Goal: Task Accomplishment & Management: Manage account settings

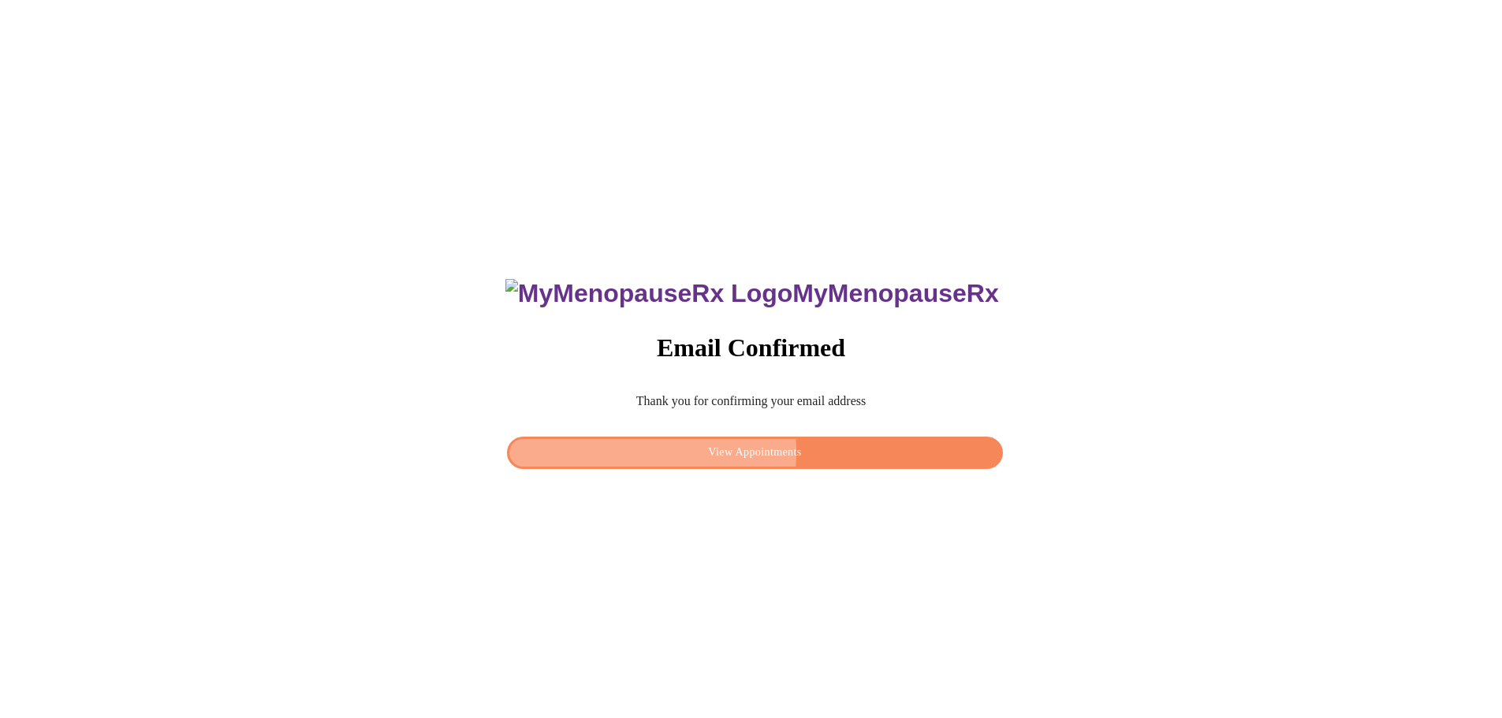
click at [676, 447] on span "View Appointments" at bounding box center [754, 453] width 459 height 20
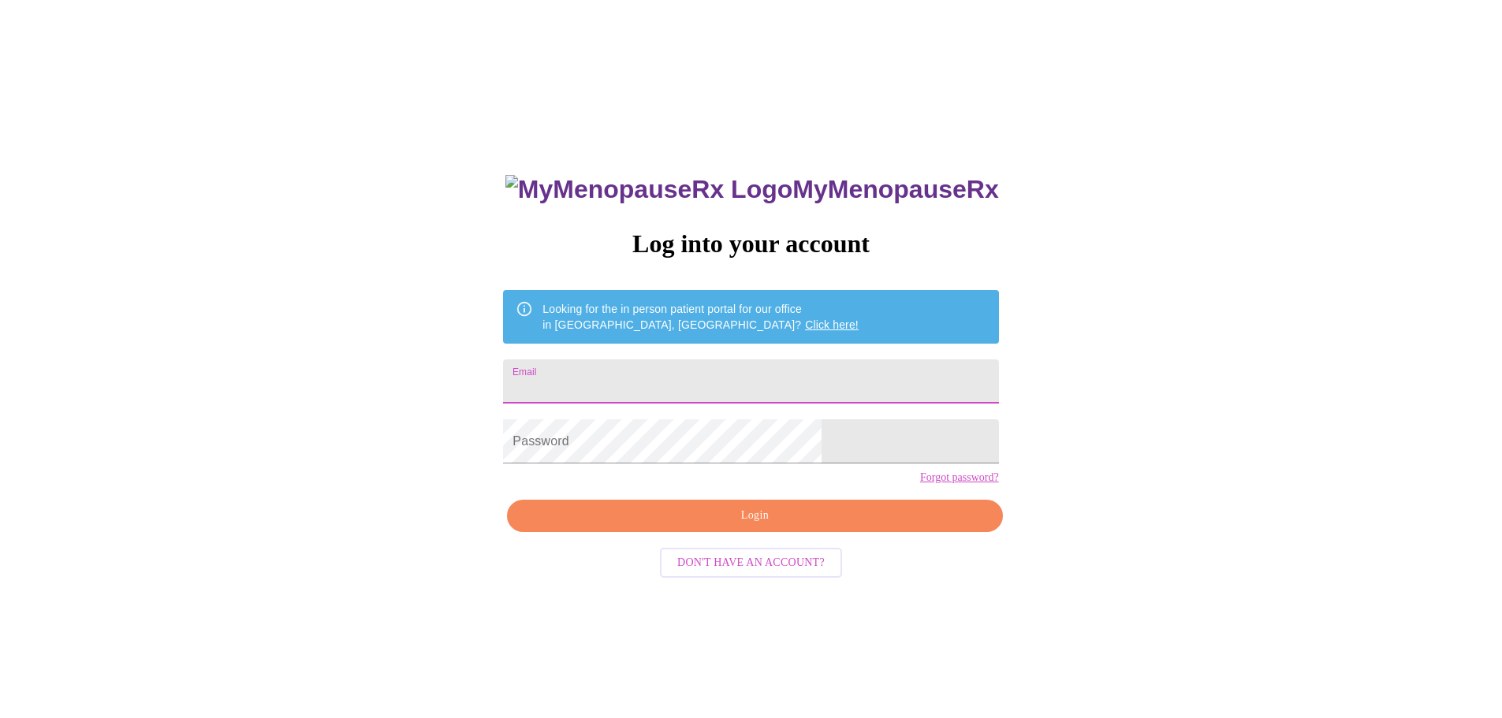
click at [614, 374] on input "Email" at bounding box center [750, 382] width 495 height 44
type input "[EMAIL_ADDRESS][DOMAIN_NAME]"
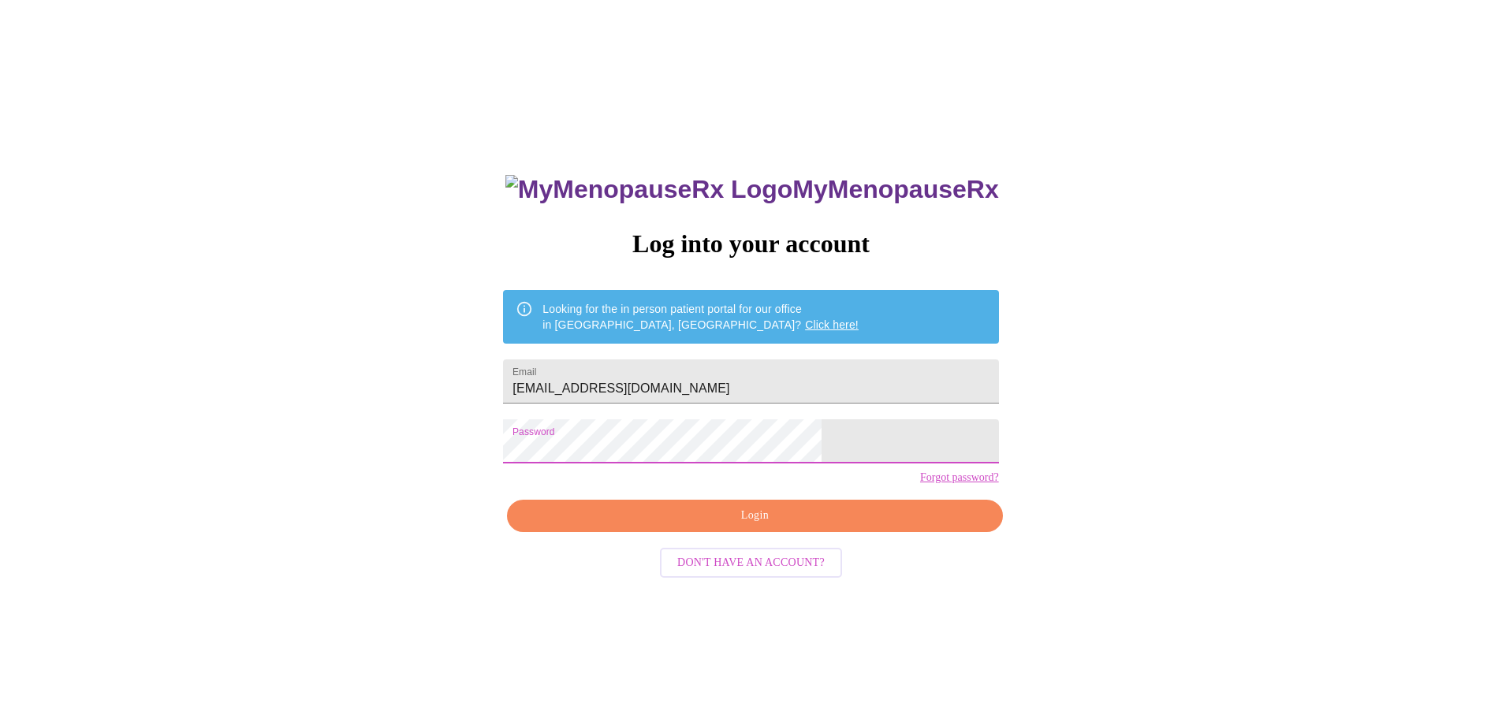
click at [658, 526] on span "Login" at bounding box center [754, 516] width 459 height 20
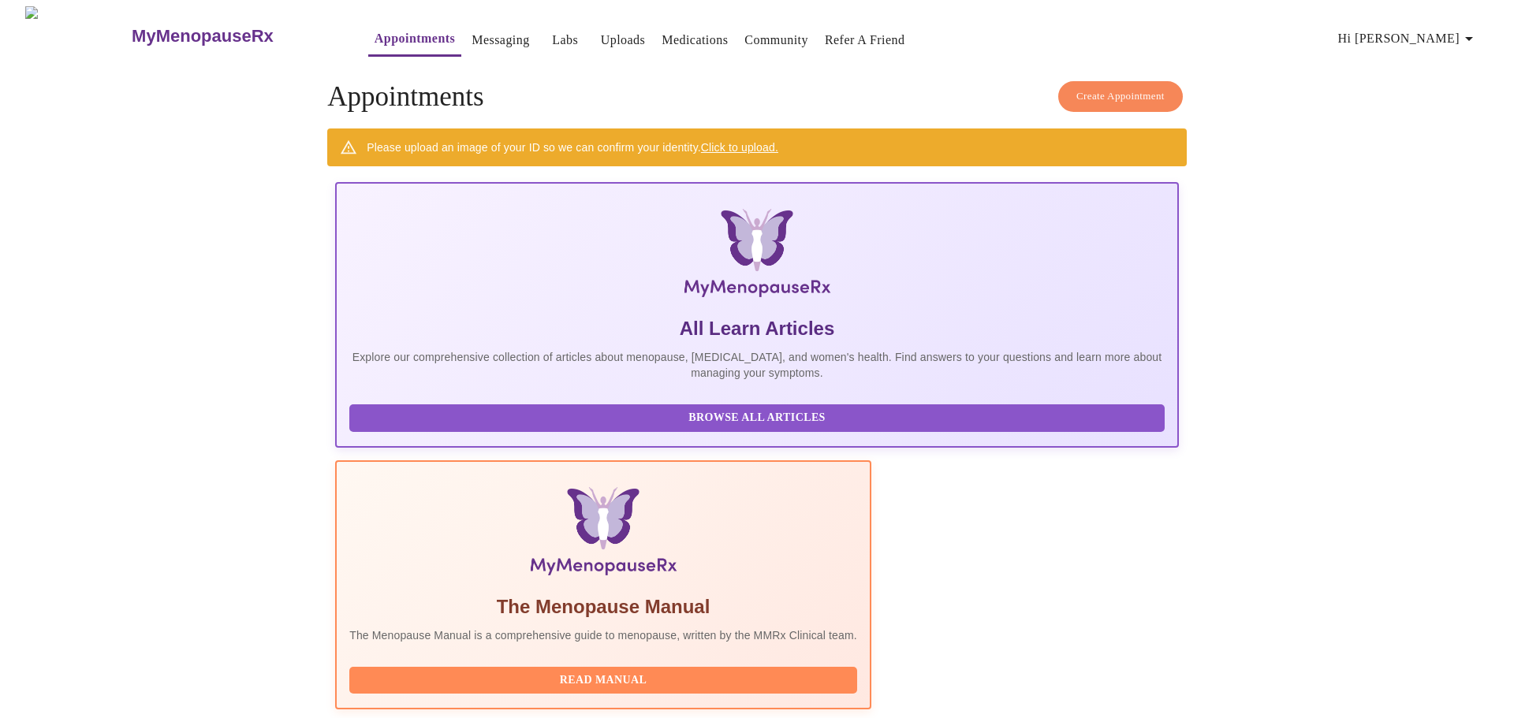
click at [718, 141] on link "Click to upload." at bounding box center [739, 147] width 77 height 13
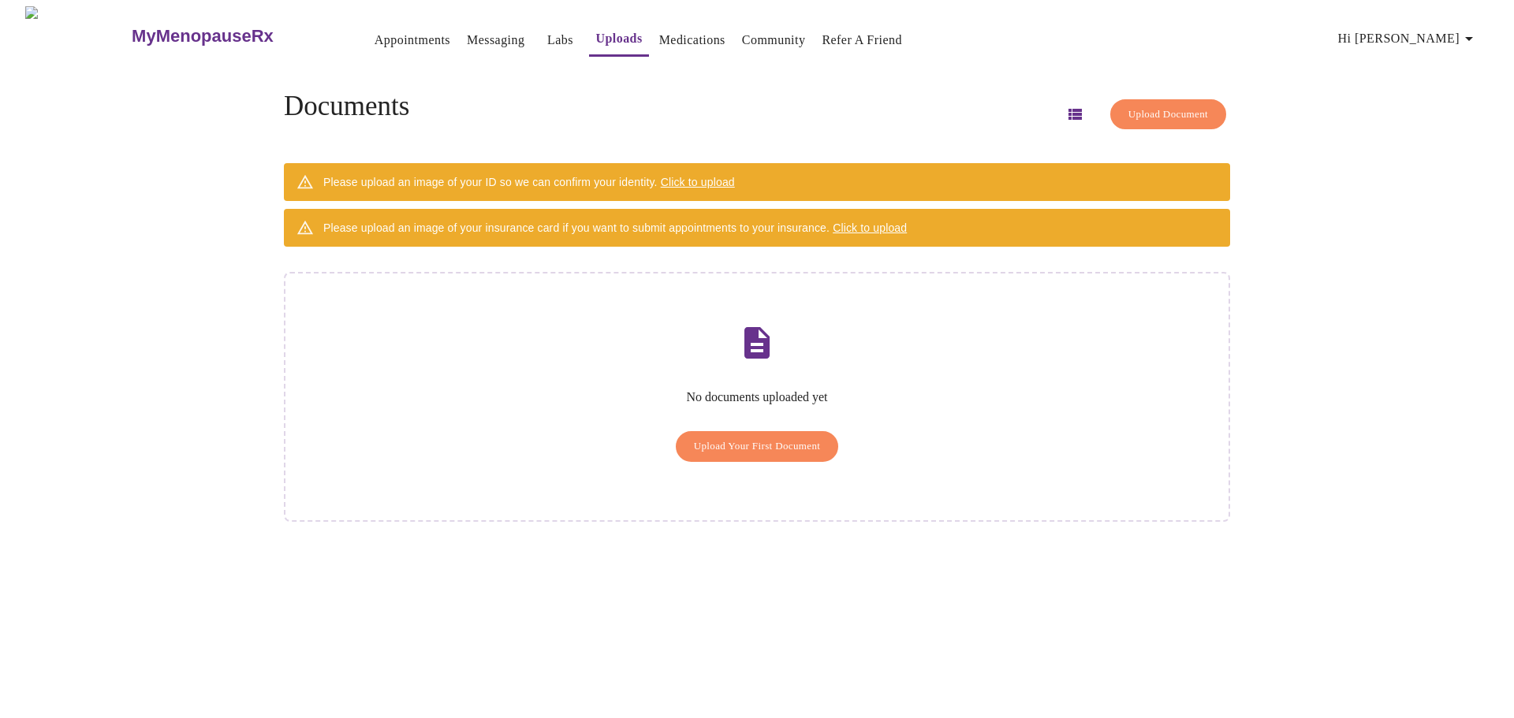
click at [713, 176] on span "Click to upload" at bounding box center [698, 182] width 74 height 13
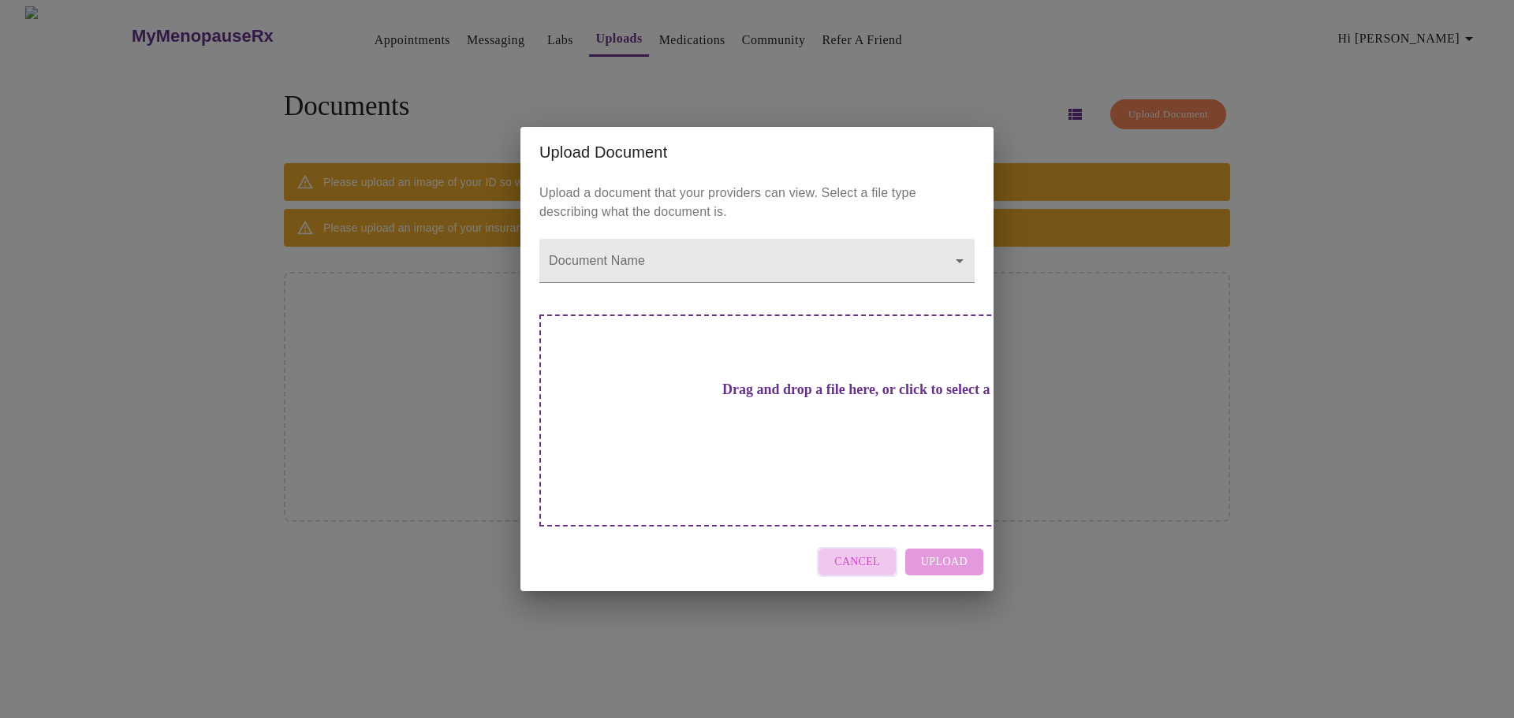
click at [877, 553] on span "Cancel" at bounding box center [857, 563] width 46 height 20
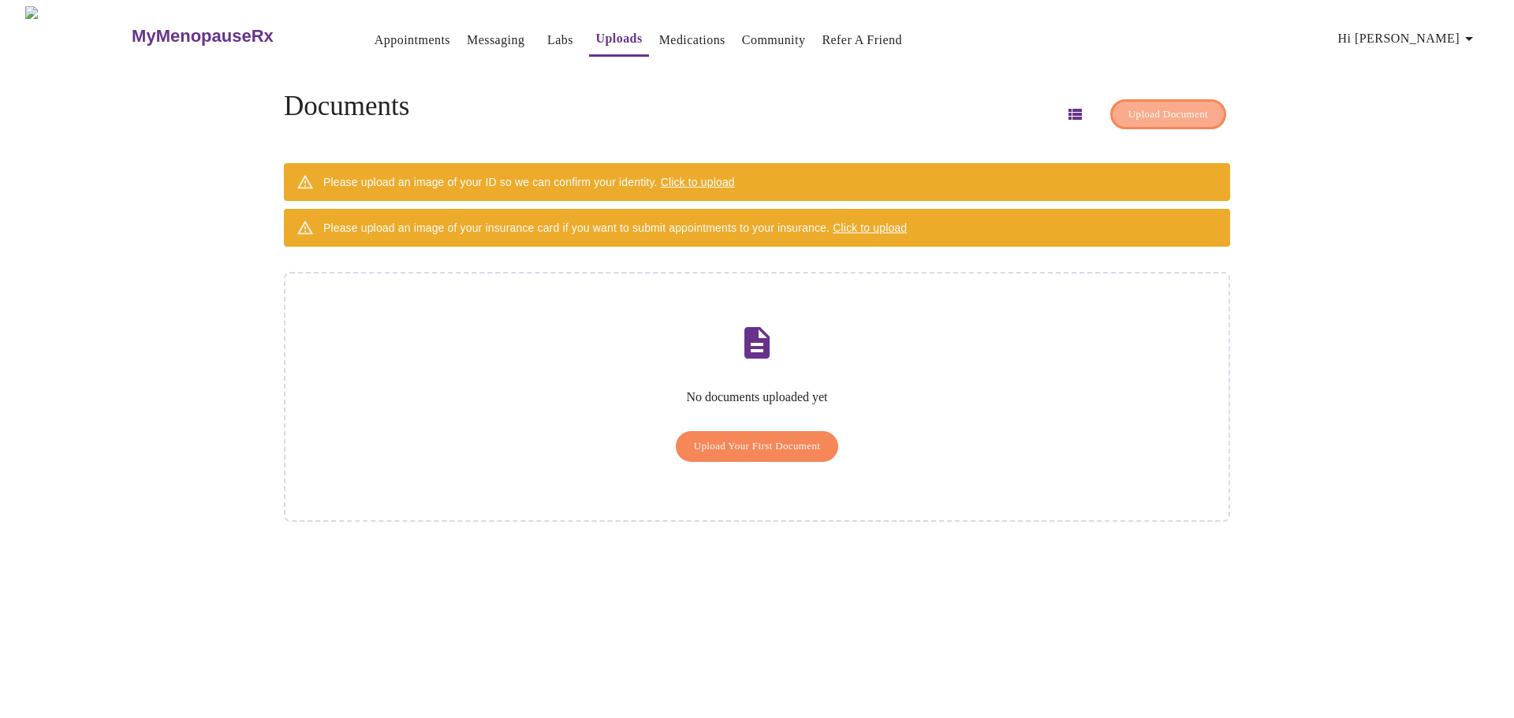
click at [1131, 106] on span "Upload Document" at bounding box center [1168, 115] width 80 height 18
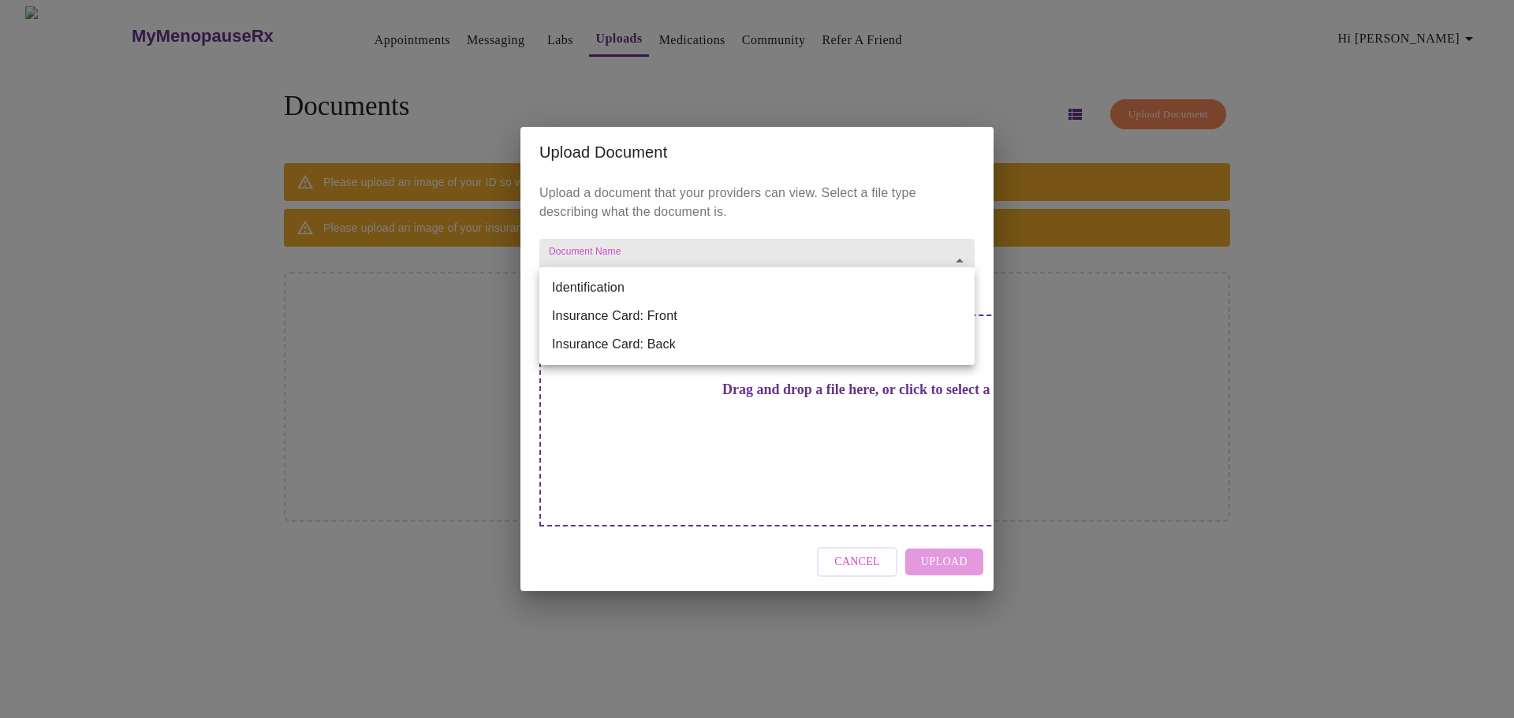
click at [964, 286] on body "MyMenopauseRx Appointments Messaging Labs Uploads Medications Community Refer a…" at bounding box center [756, 365] width 1501 height 718
click at [1079, 301] on div at bounding box center [757, 359] width 1514 height 718
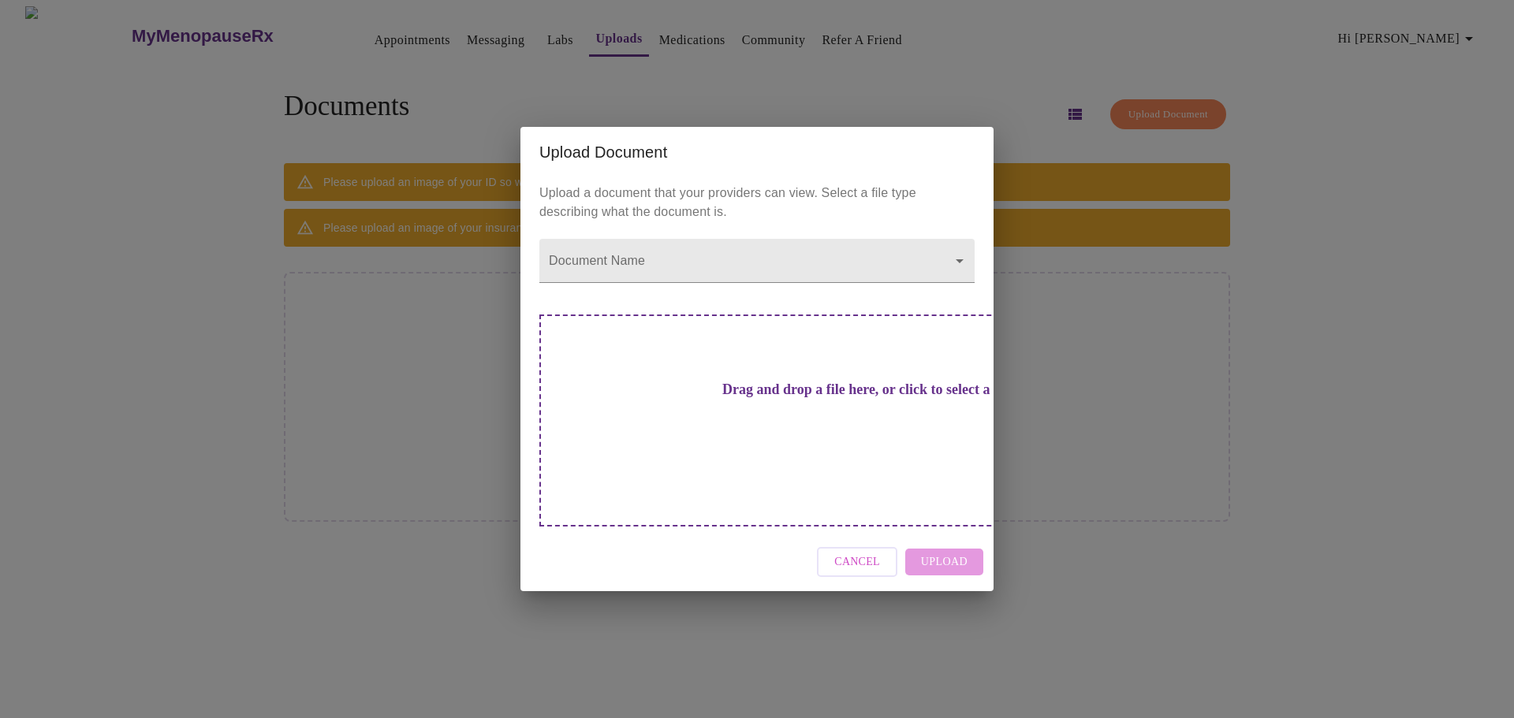
click at [924, 52] on div "Upload Document Upload a document that your providers can view. Select a file t…" at bounding box center [757, 359] width 1514 height 718
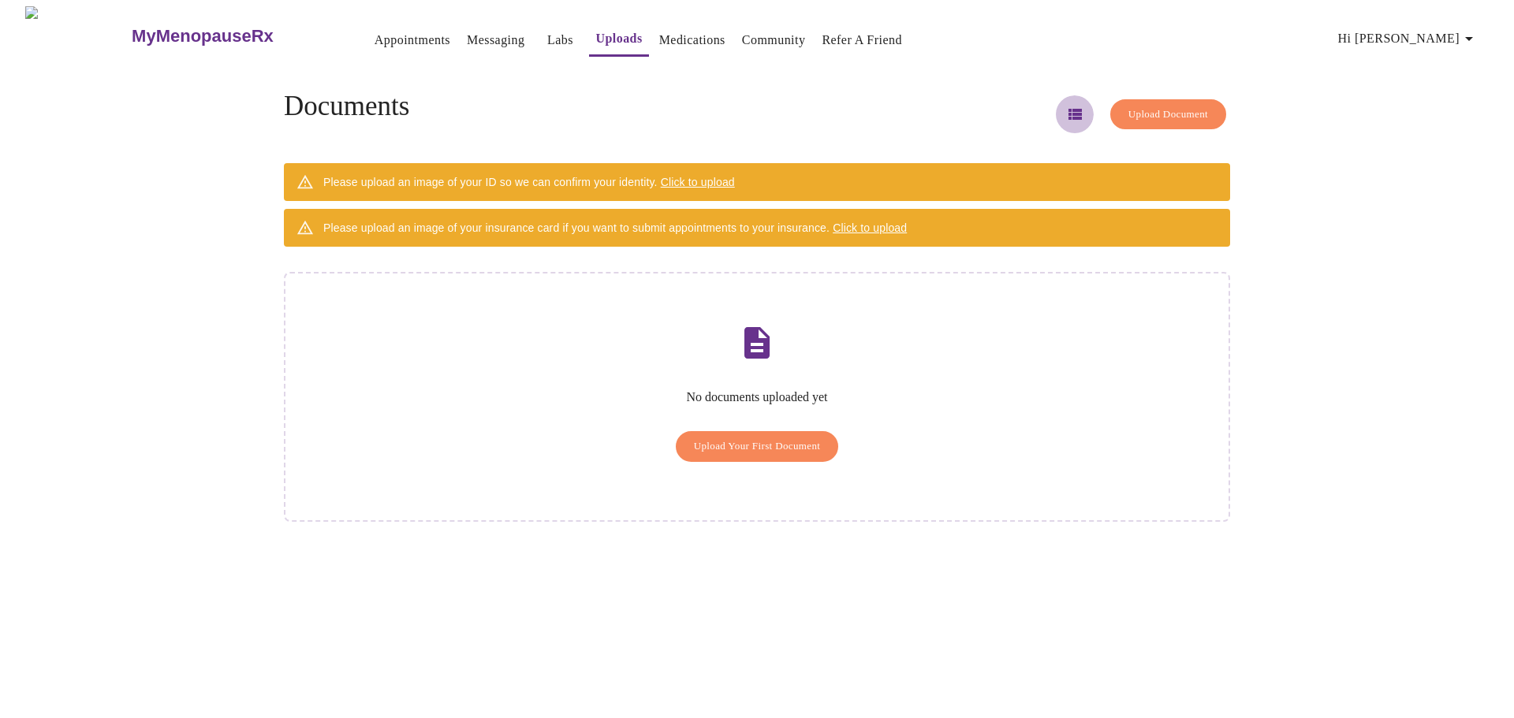
click at [1068, 112] on icon "button" at bounding box center [1074, 114] width 13 height 11
click at [1128, 110] on span "Upload Document" at bounding box center [1168, 115] width 80 height 18
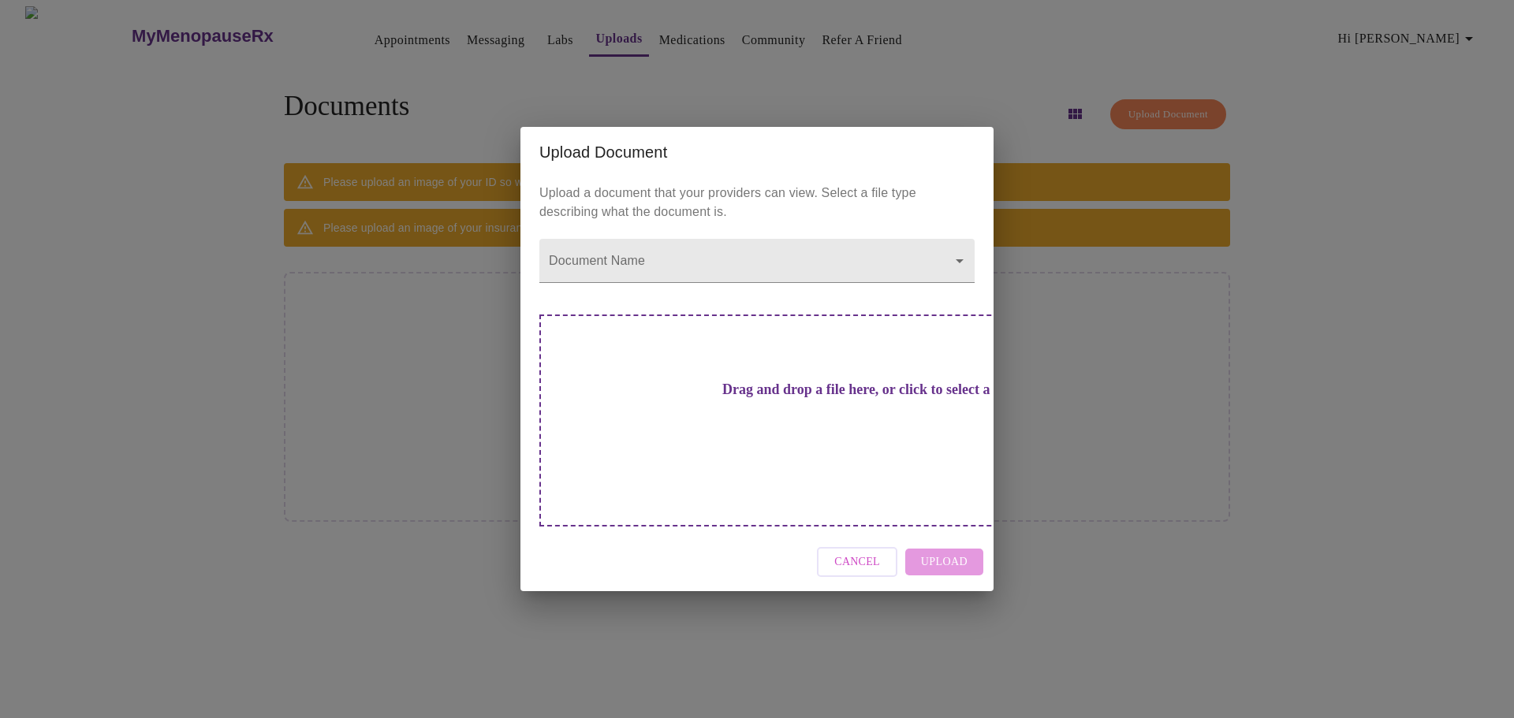
drag, startPoint x: 655, startPoint y: 386, endPoint x: 606, endPoint y: 374, distance: 50.3
click at [606, 374] on div "Drag and drop a file here, or click to select a file" at bounding box center [867, 421] width 656 height 212
click at [866, 553] on span "Cancel" at bounding box center [857, 563] width 46 height 20
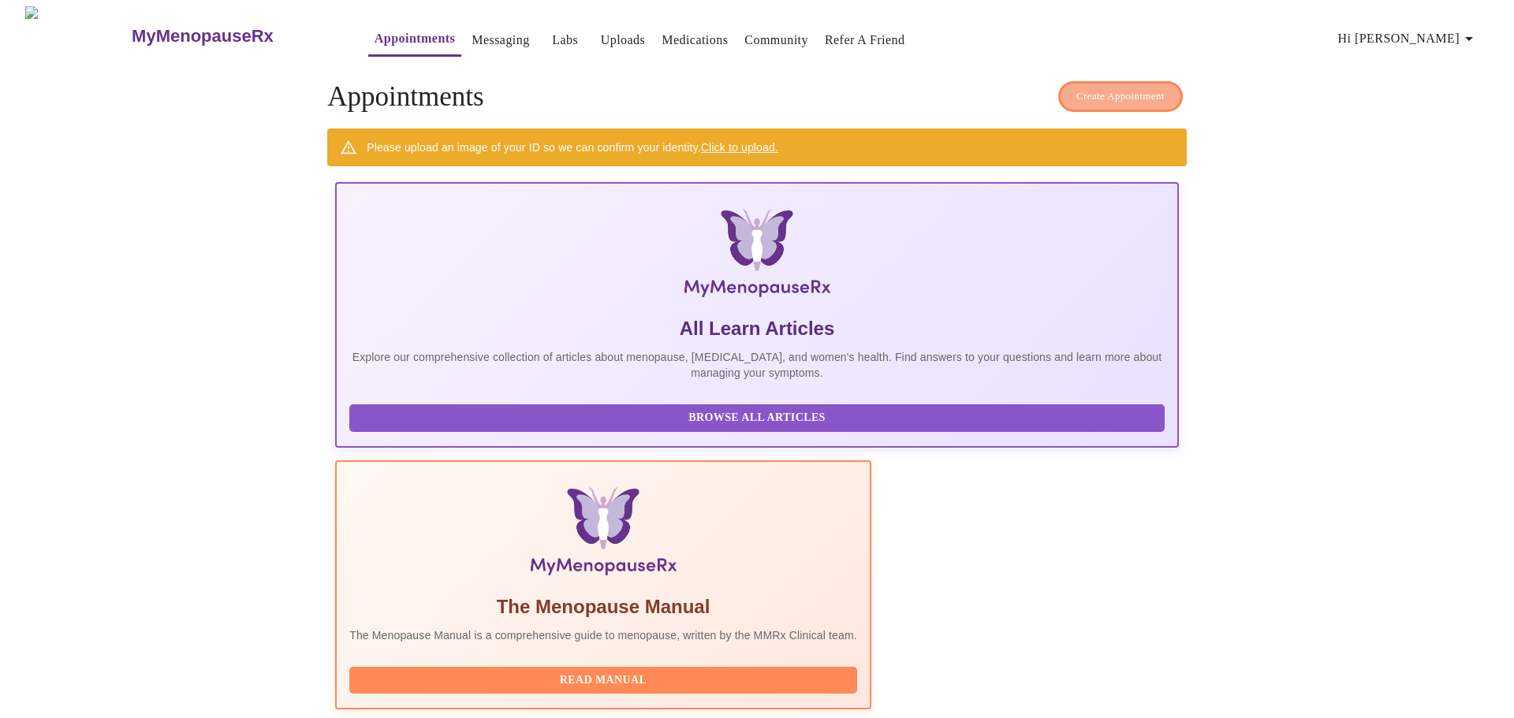
click at [1094, 92] on span "Create Appointment" at bounding box center [1120, 97] width 88 height 18
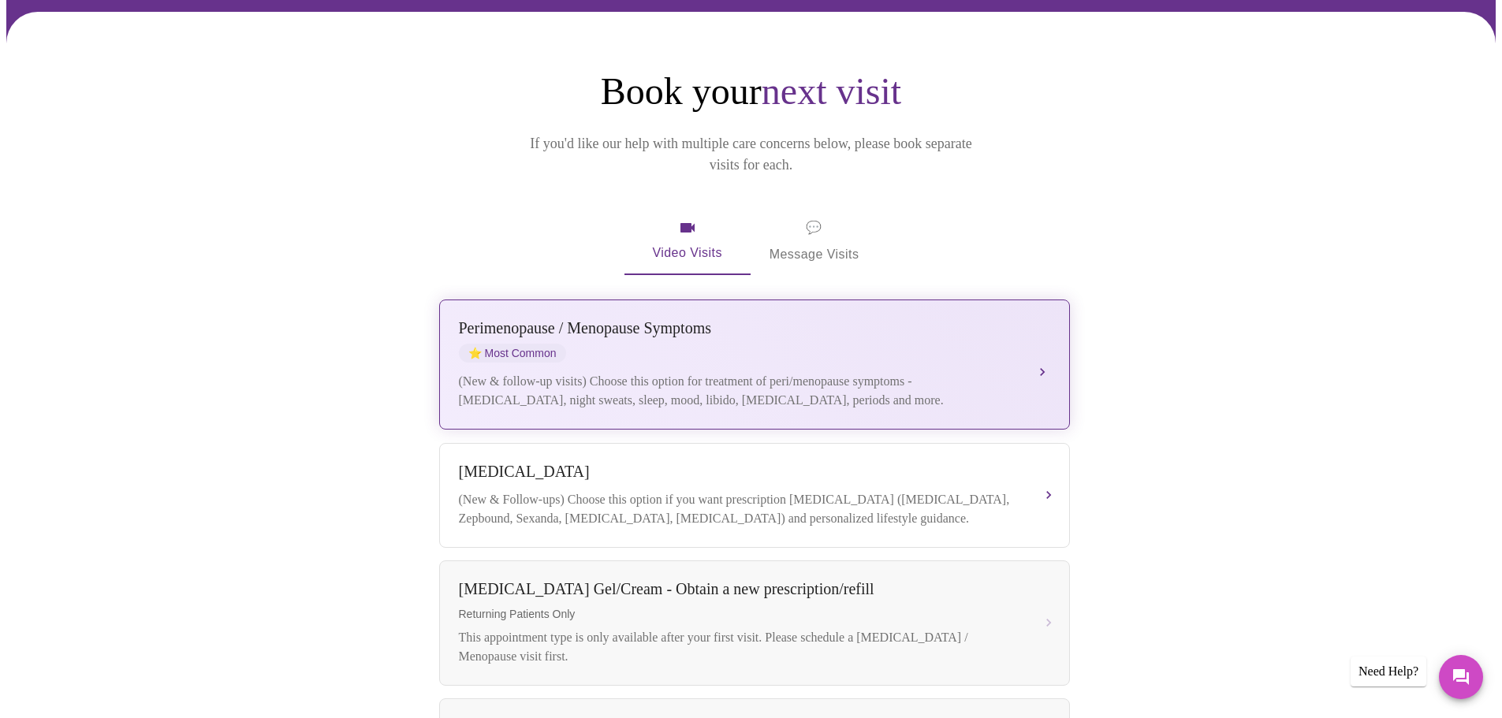
scroll to position [116, 0]
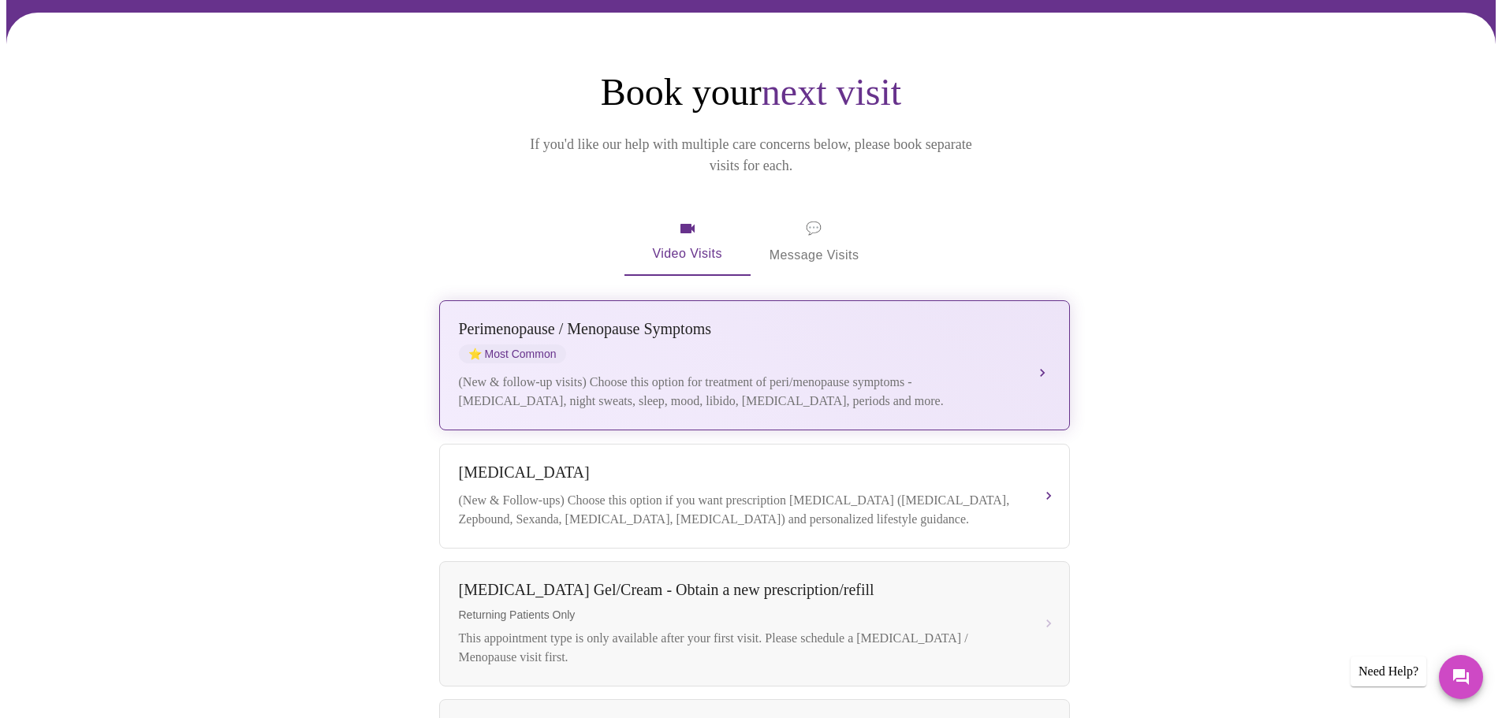
click at [575, 320] on div "Perimenopause / Menopause Symptoms" at bounding box center [739, 329] width 560 height 18
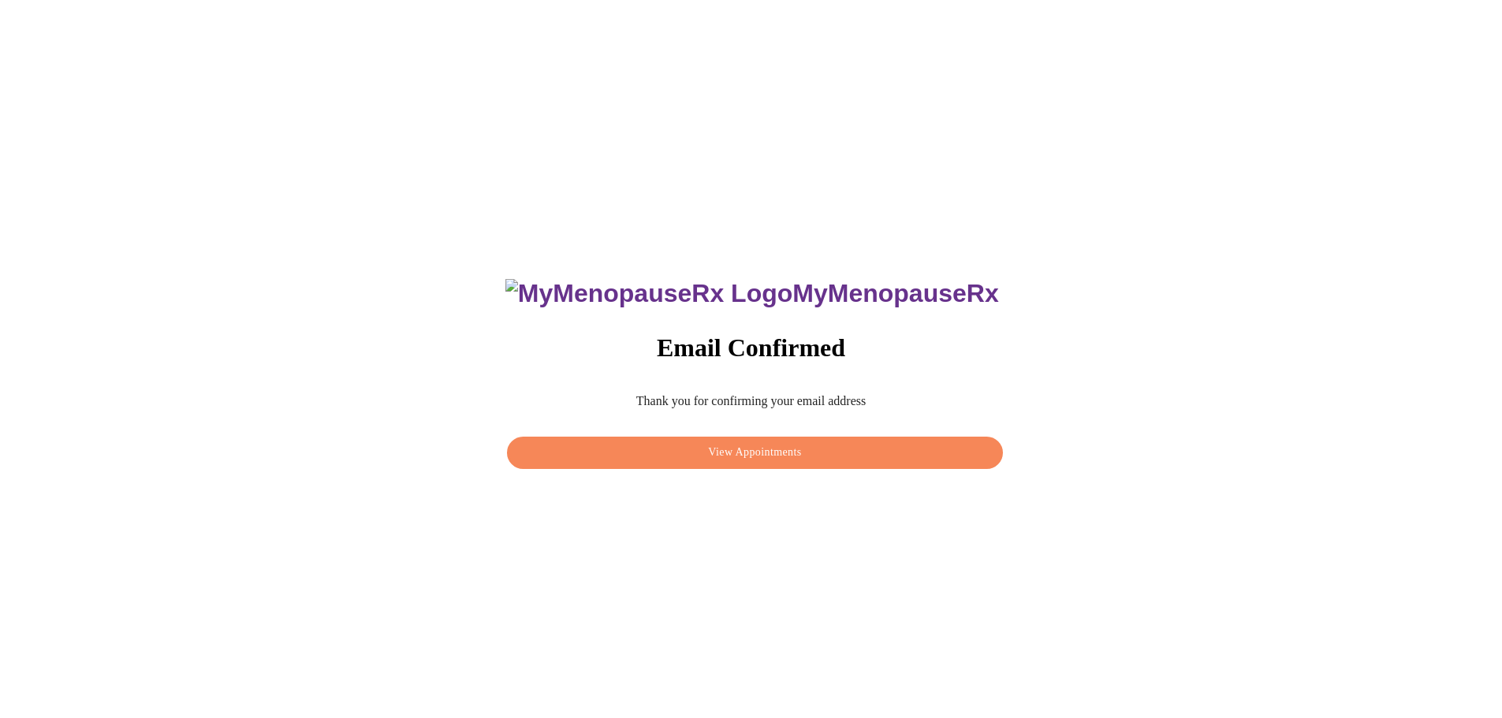
click at [738, 443] on span "View Appointments" at bounding box center [754, 453] width 459 height 20
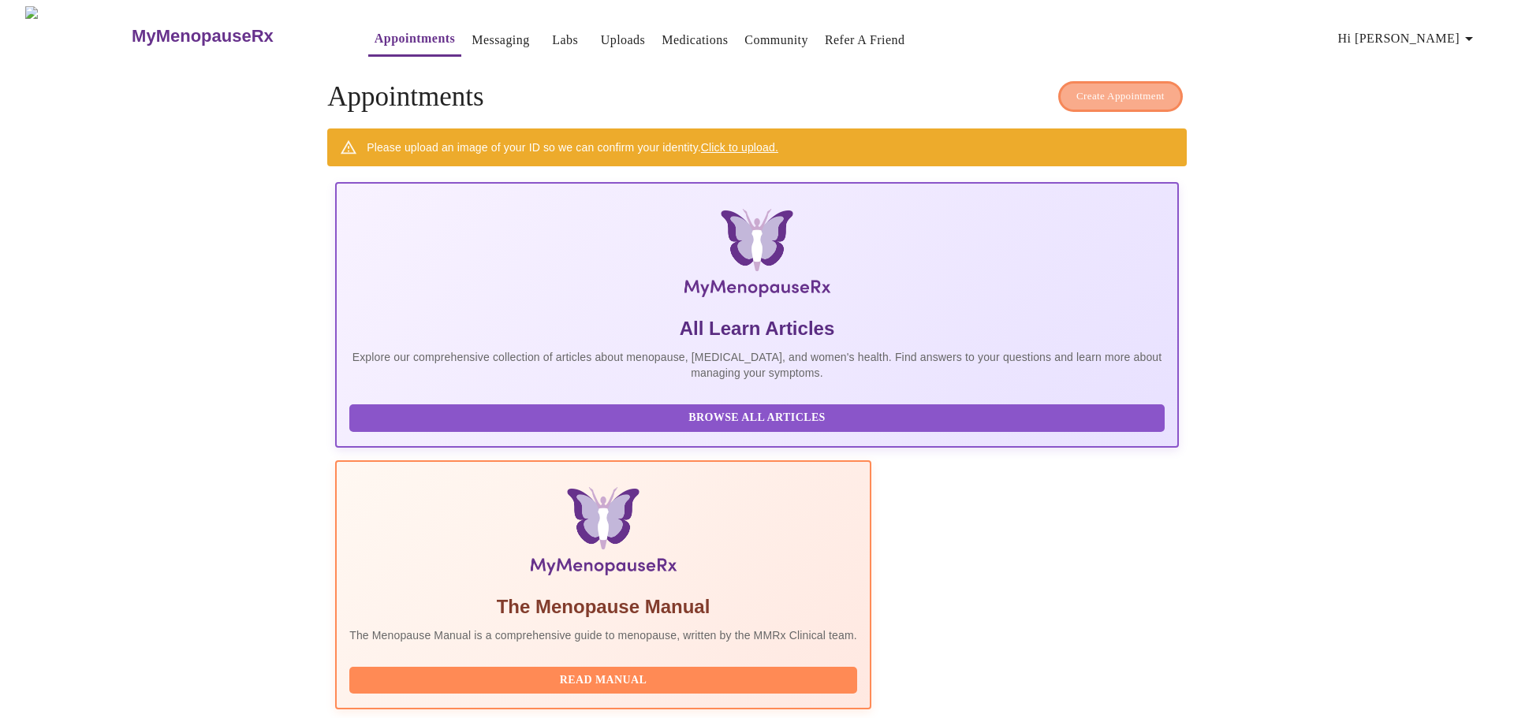
click at [1116, 90] on span "Create Appointment" at bounding box center [1120, 97] width 88 height 18
click at [737, 143] on link "Click to upload." at bounding box center [739, 147] width 77 height 13
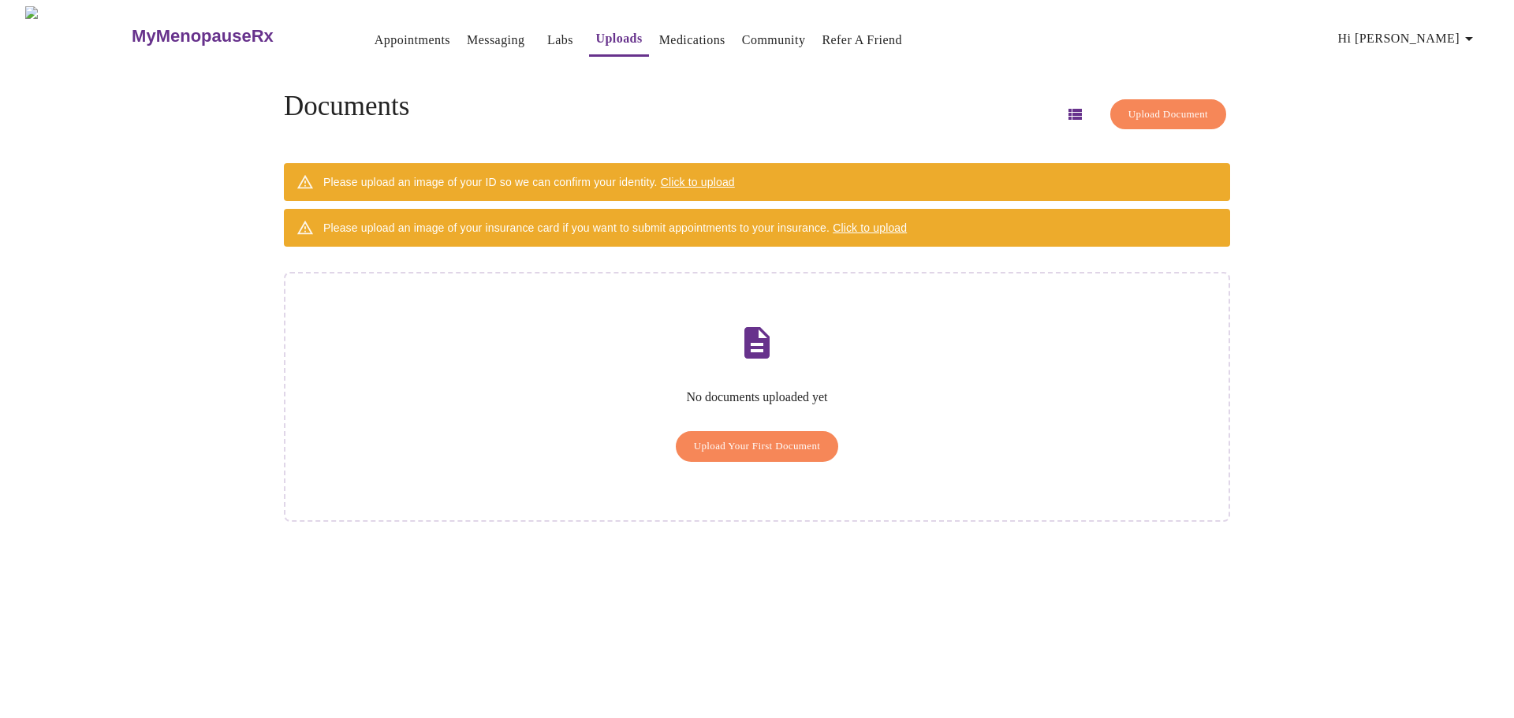
click at [866, 224] on span "Click to upload" at bounding box center [870, 228] width 74 height 13
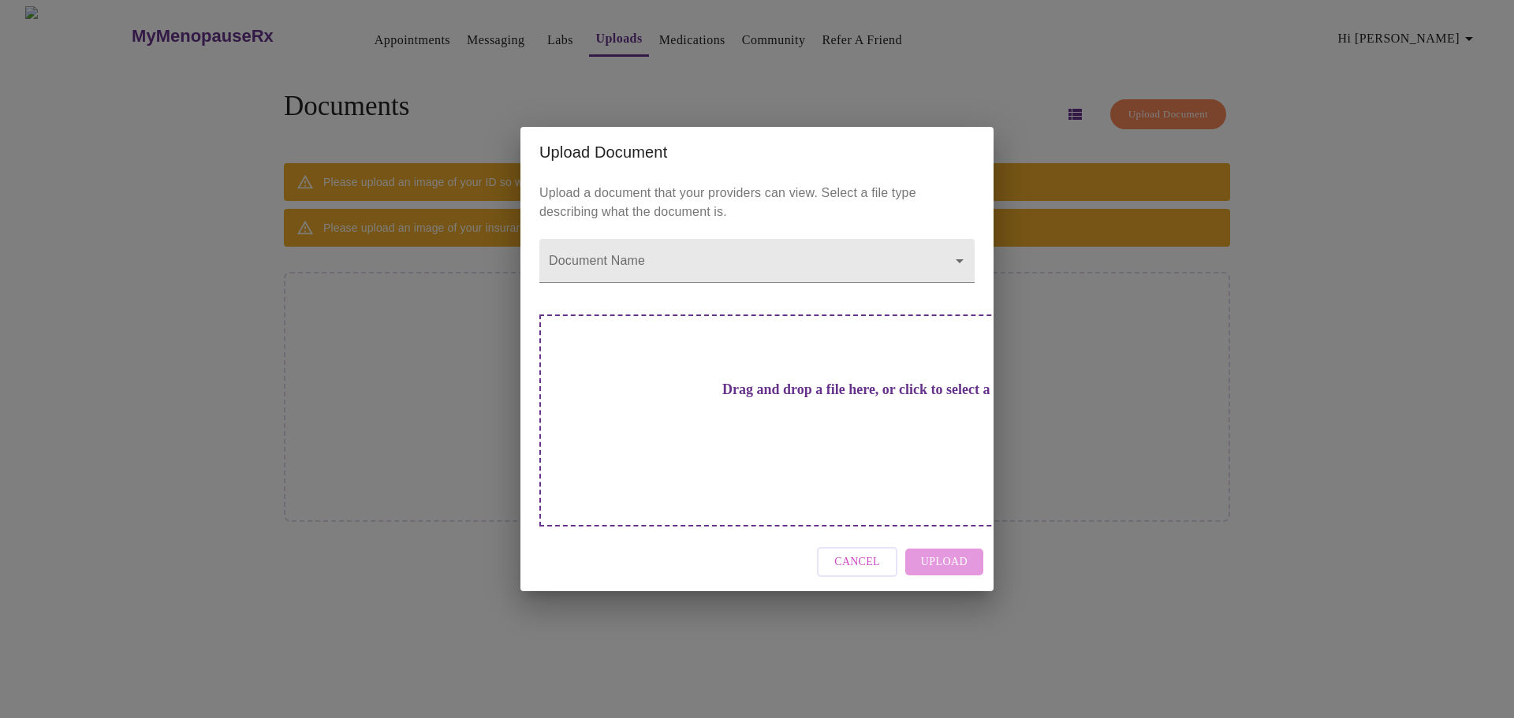
click at [721, 398] on h3 "Drag and drop a file here, or click to select a file" at bounding box center [867, 390] width 435 height 17
click at [861, 553] on span "Cancel" at bounding box center [857, 563] width 46 height 20
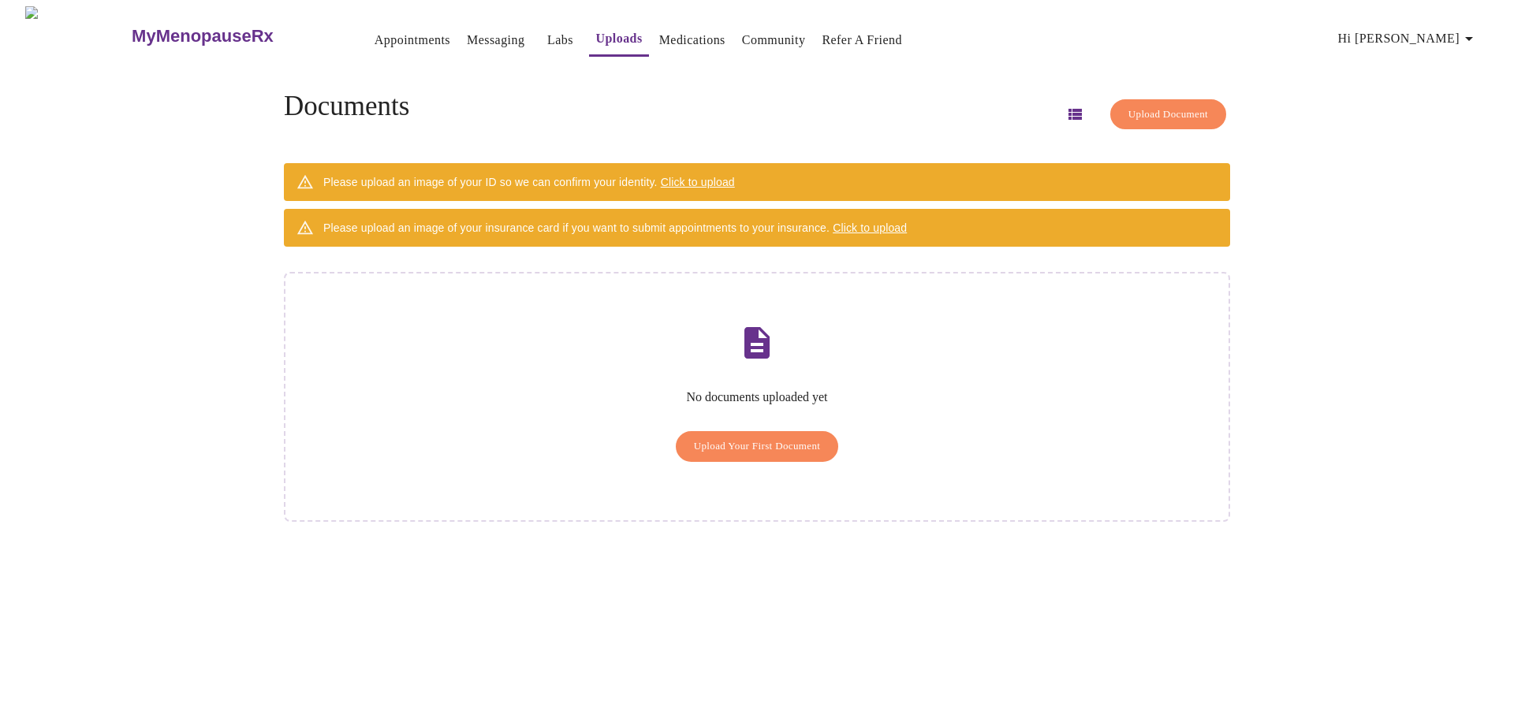
click at [713, 176] on span "Click to upload" at bounding box center [698, 182] width 74 height 13
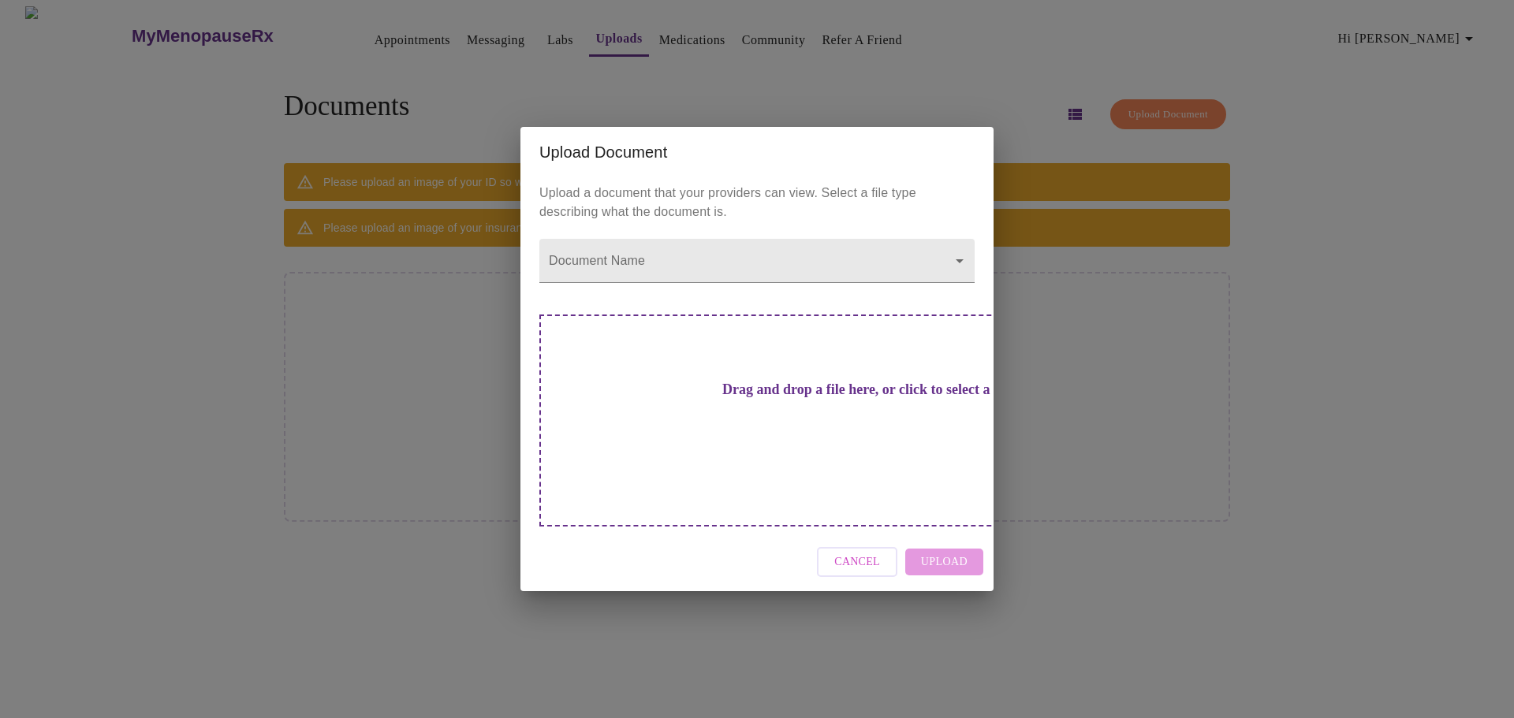
drag, startPoint x: 746, startPoint y: 407, endPoint x: 717, endPoint y: 407, distance: 28.4
click at [717, 398] on h3 "Drag and drop a file here, or click to select a file" at bounding box center [867, 390] width 435 height 17
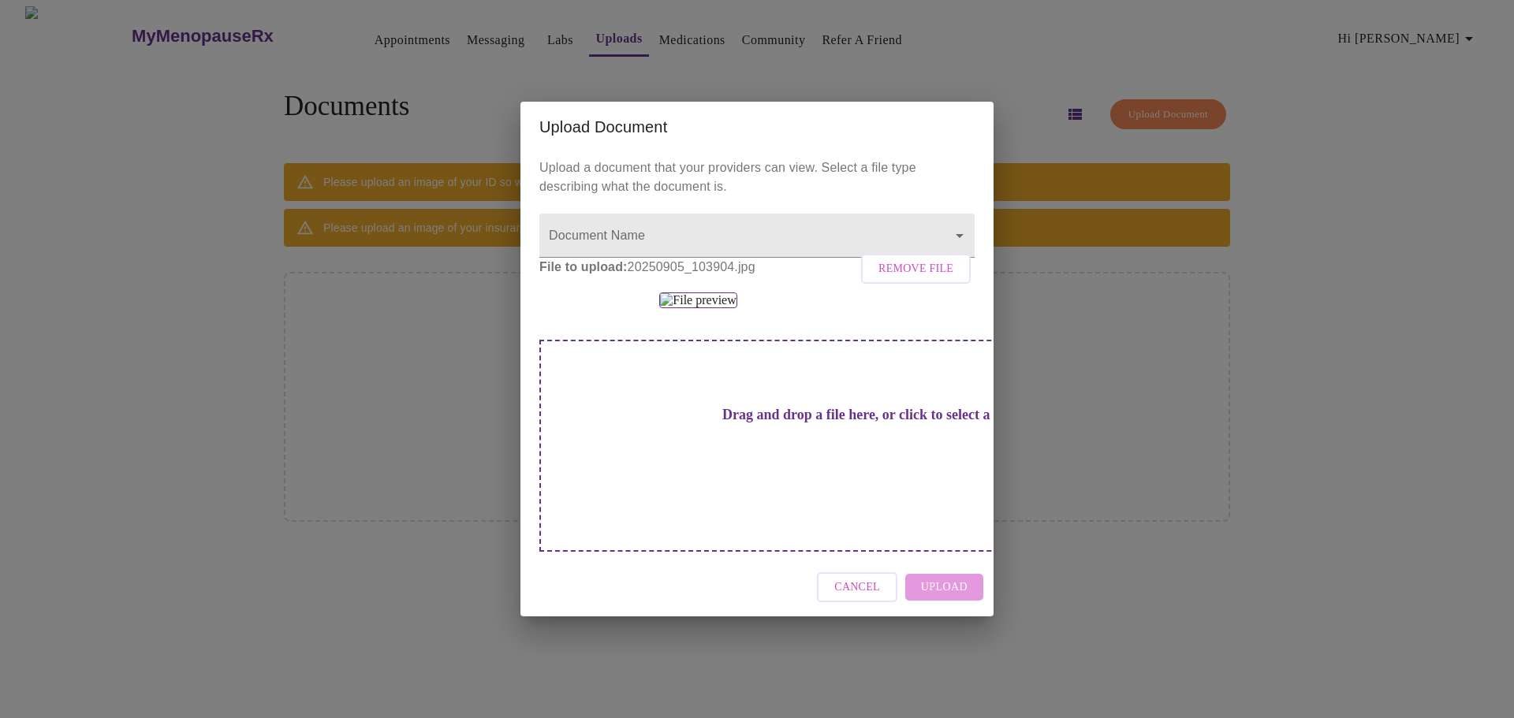
scroll to position [29, 0]
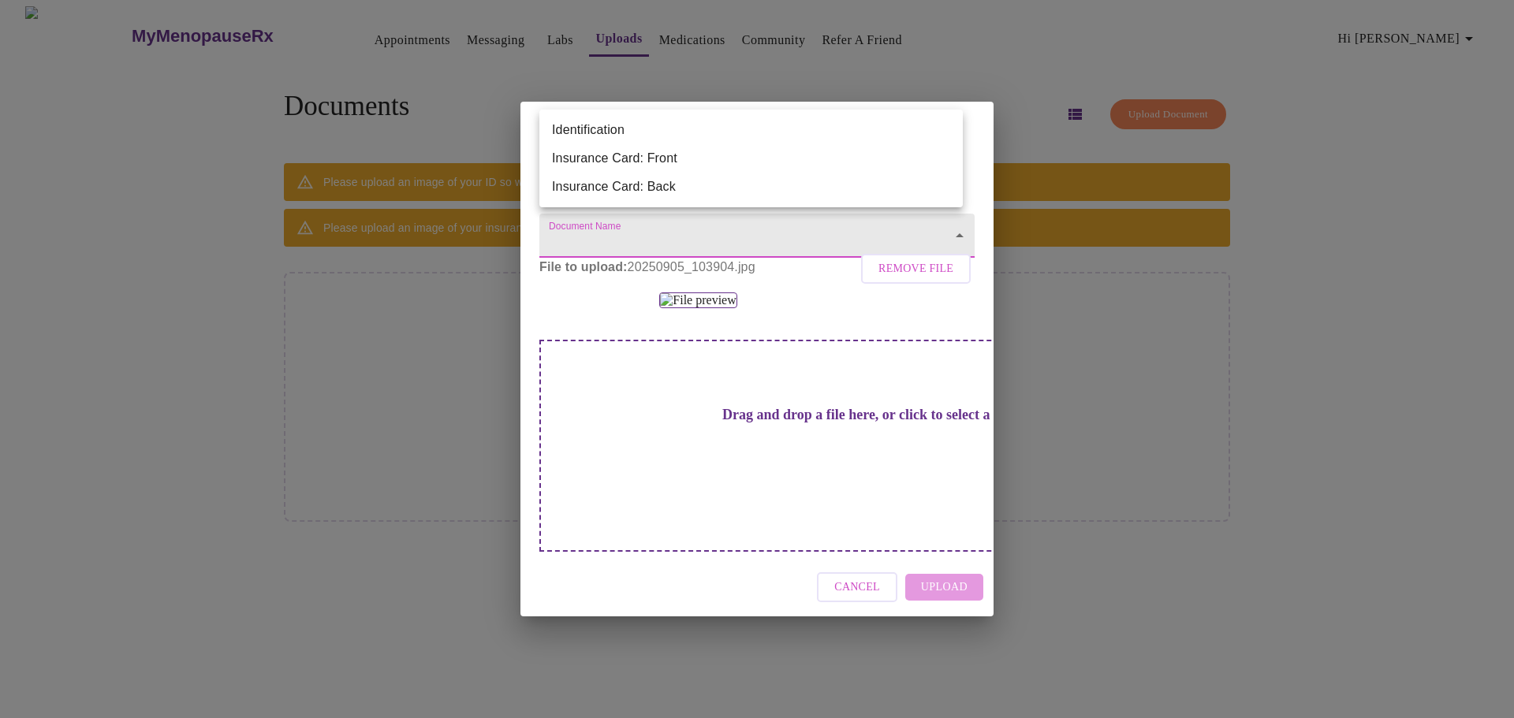
click at [628, 131] on body "MyMenopauseRx Appointments Messaging Labs Uploads Medications Community Refer a…" at bounding box center [756, 365] width 1501 height 718
click at [619, 186] on li "Insurance Card: Back" at bounding box center [750, 187] width 423 height 28
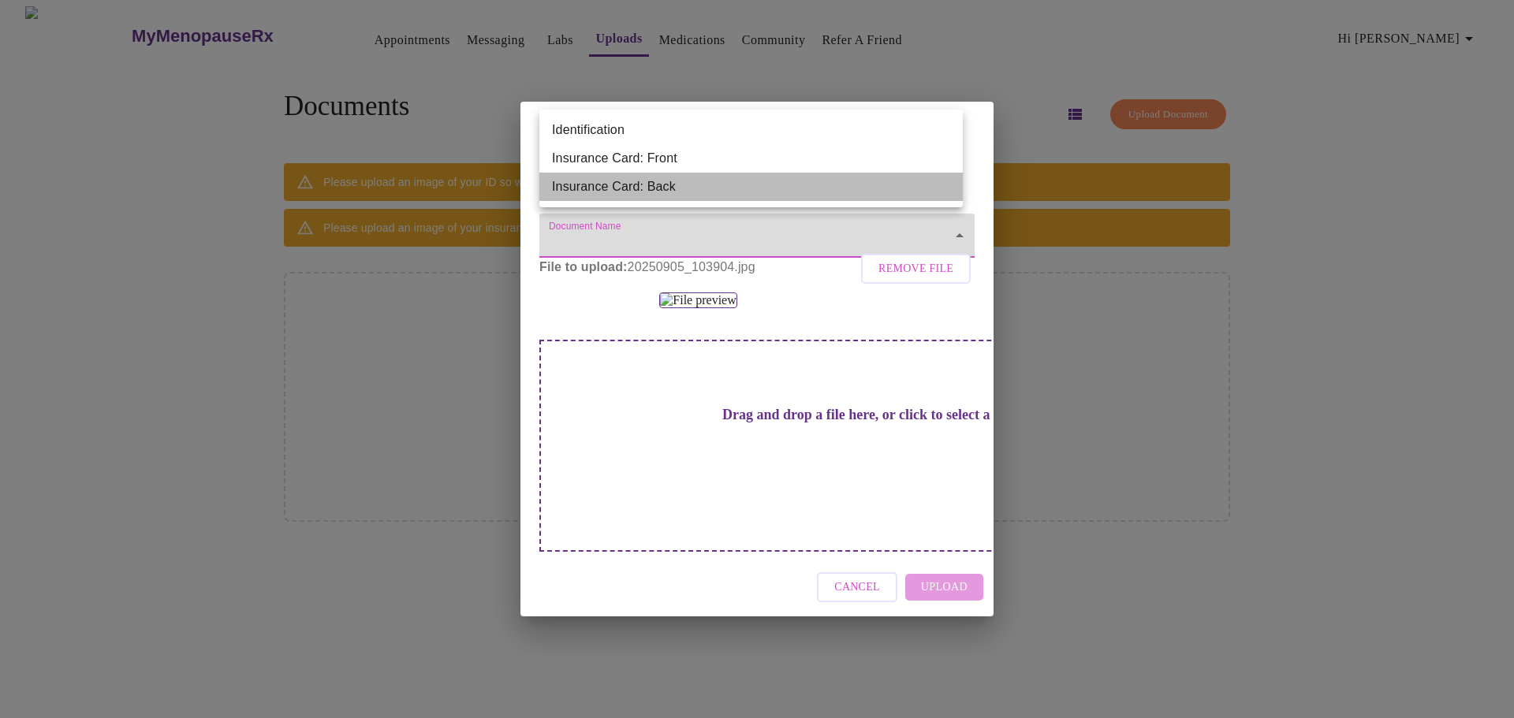
type input "Insurance Card: Back"
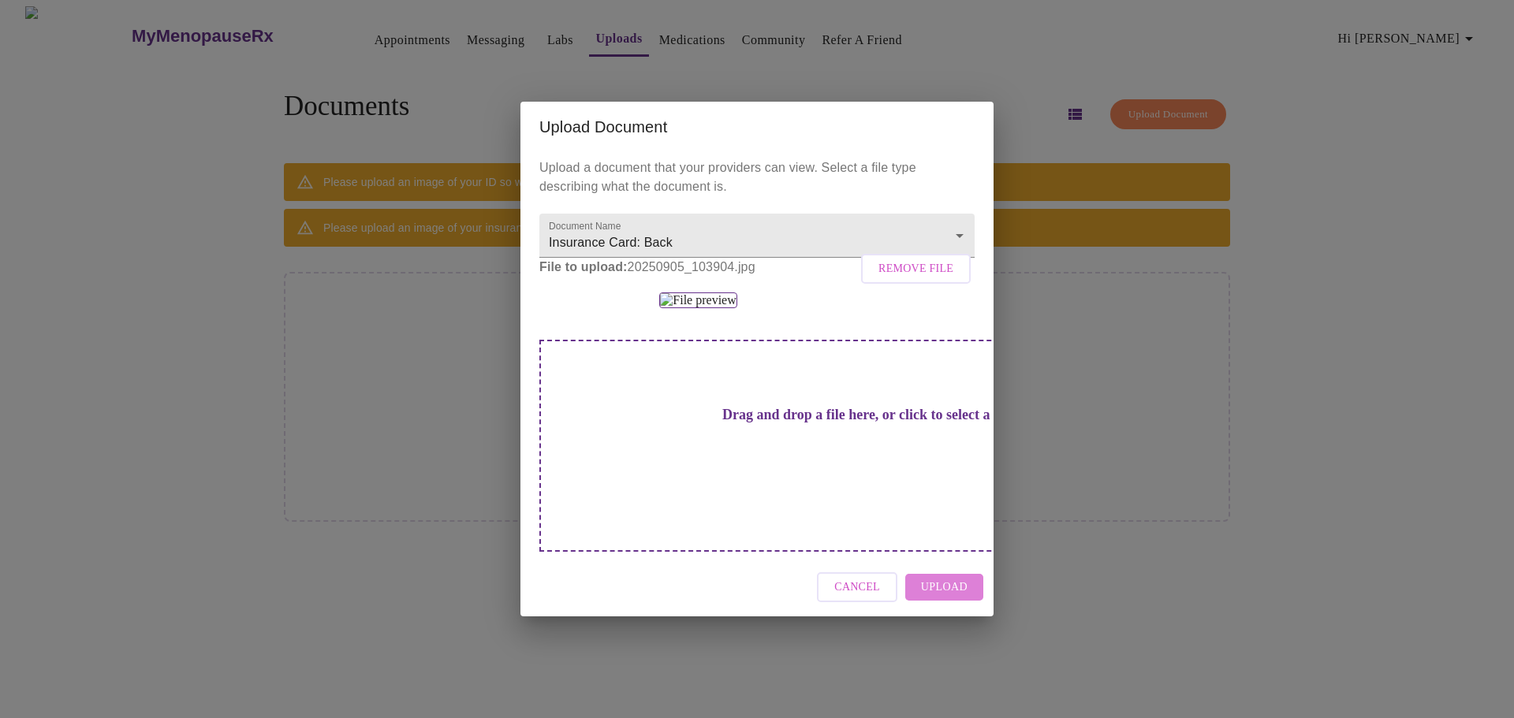
click at [957, 598] on span "Upload" at bounding box center [944, 588] width 47 height 20
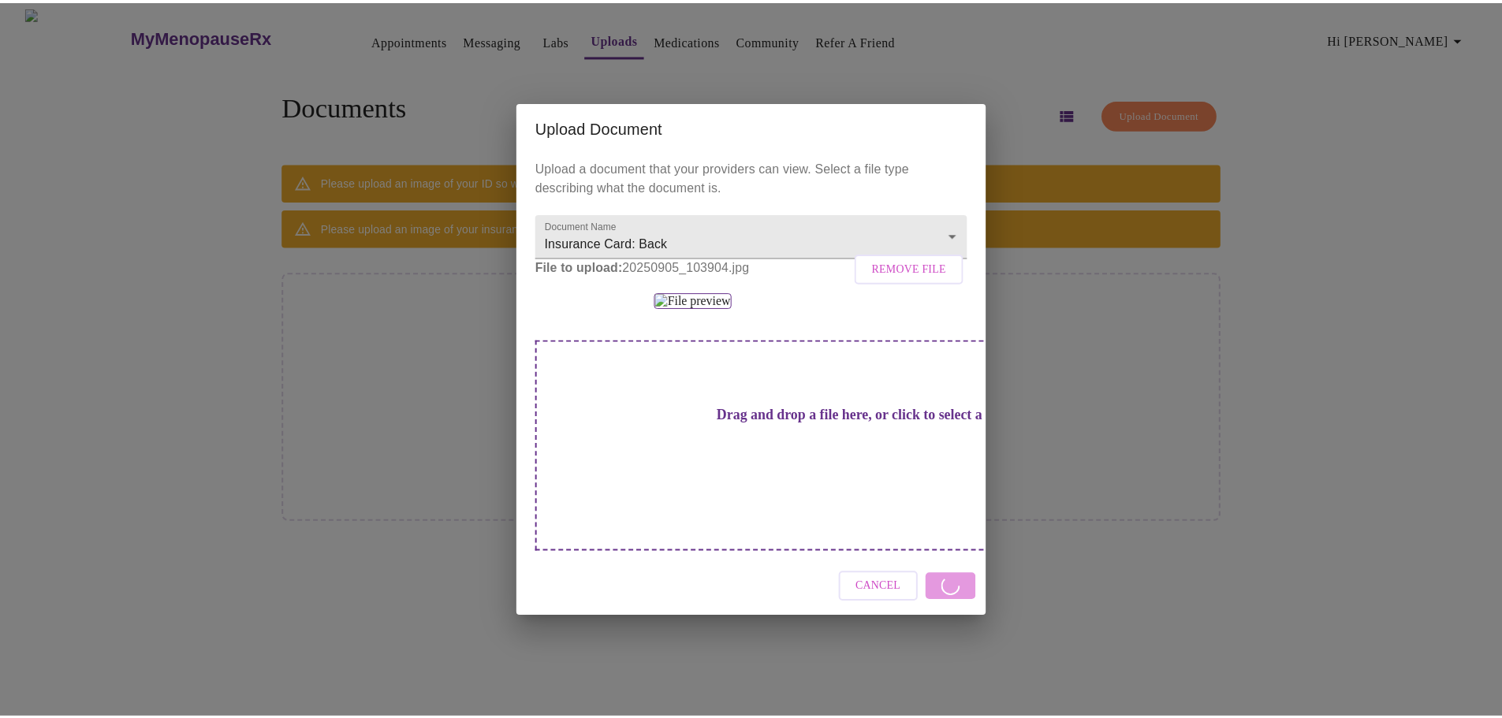
scroll to position [0, 0]
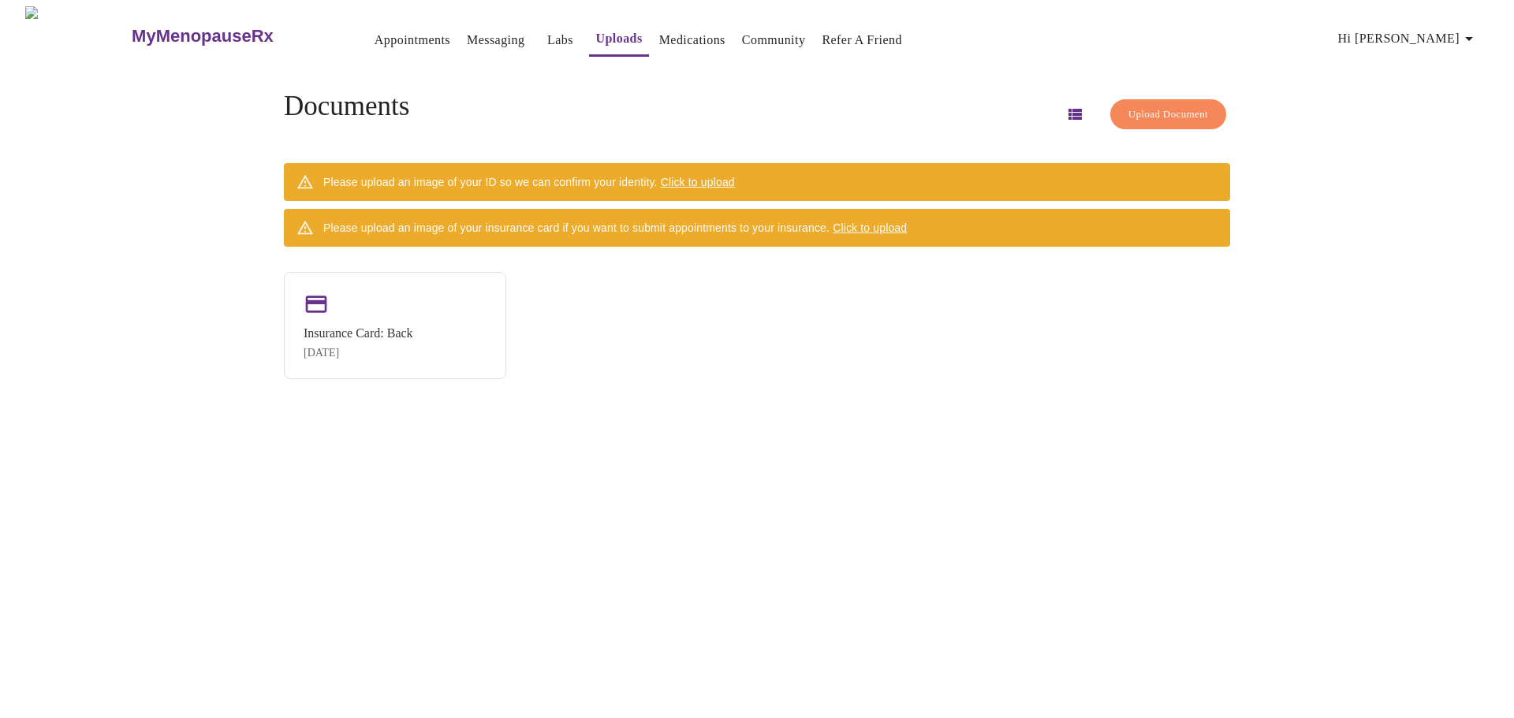
click at [492, 218] on div "Please upload an image of your insurance card if you want to submit appointment…" at bounding box center [614, 228] width 583 height 28
click at [881, 222] on span "Click to upload" at bounding box center [870, 228] width 74 height 13
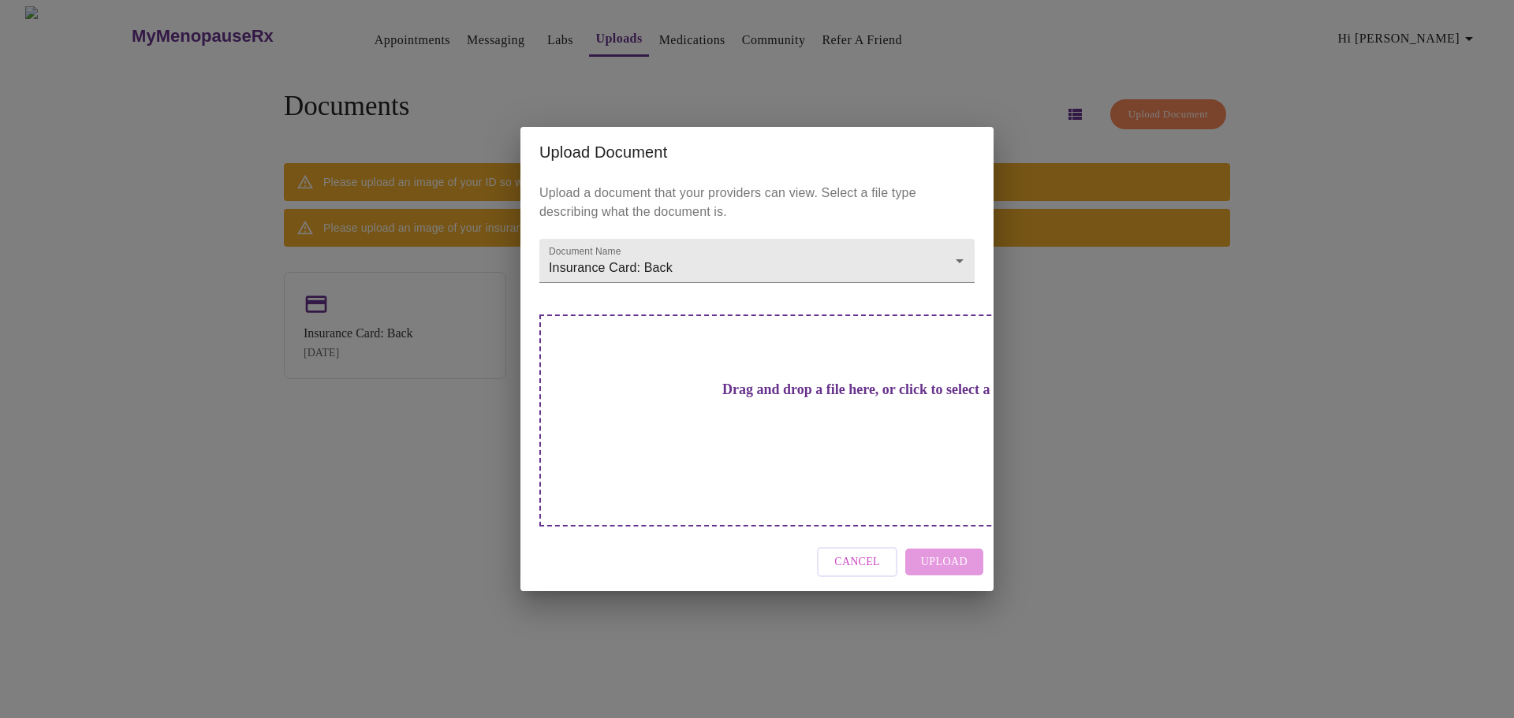
click at [680, 385] on div "Drag and drop a file here, or click to select a file" at bounding box center [867, 421] width 656 height 212
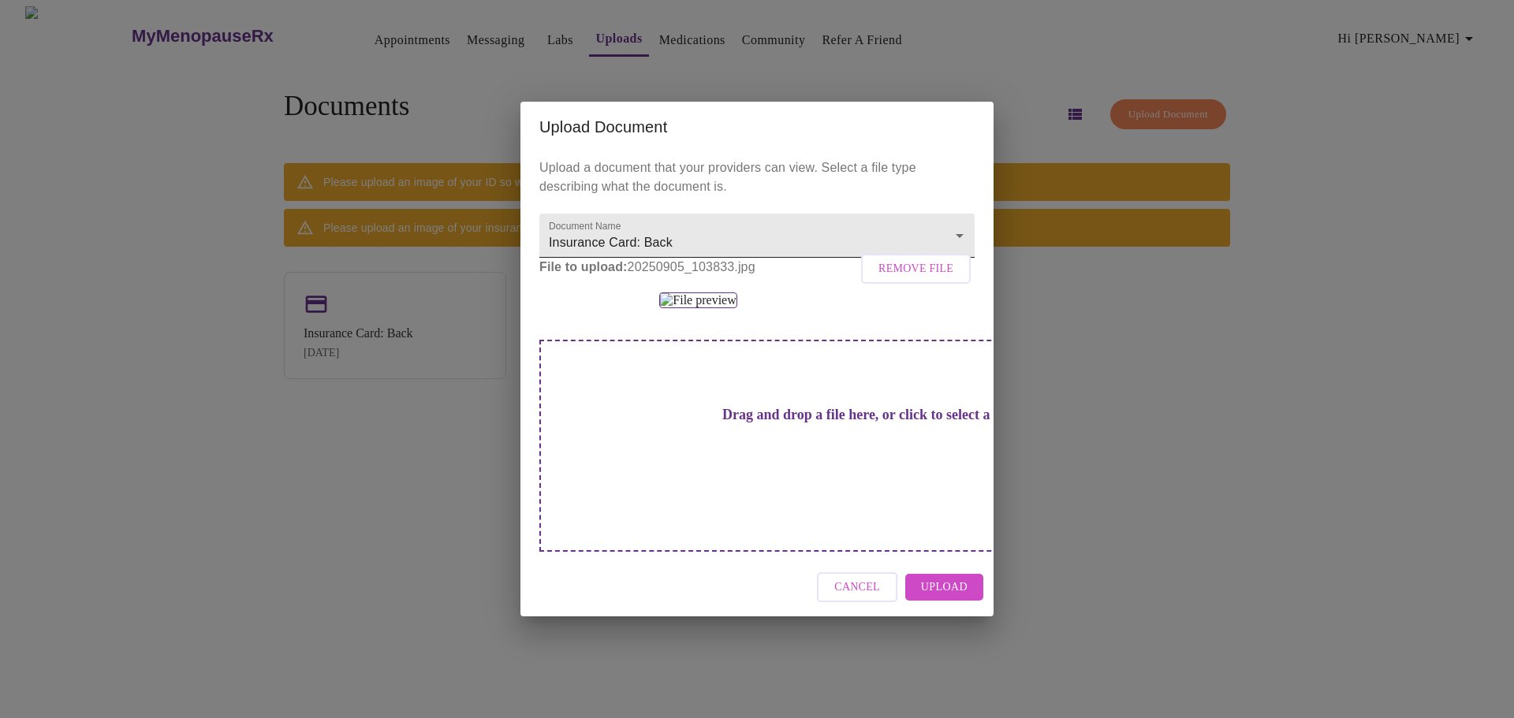
click at [946, 157] on body "MyMenopauseRx Appointments Messaging Labs Uploads Medications Community Refer a…" at bounding box center [756, 365] width 1501 height 718
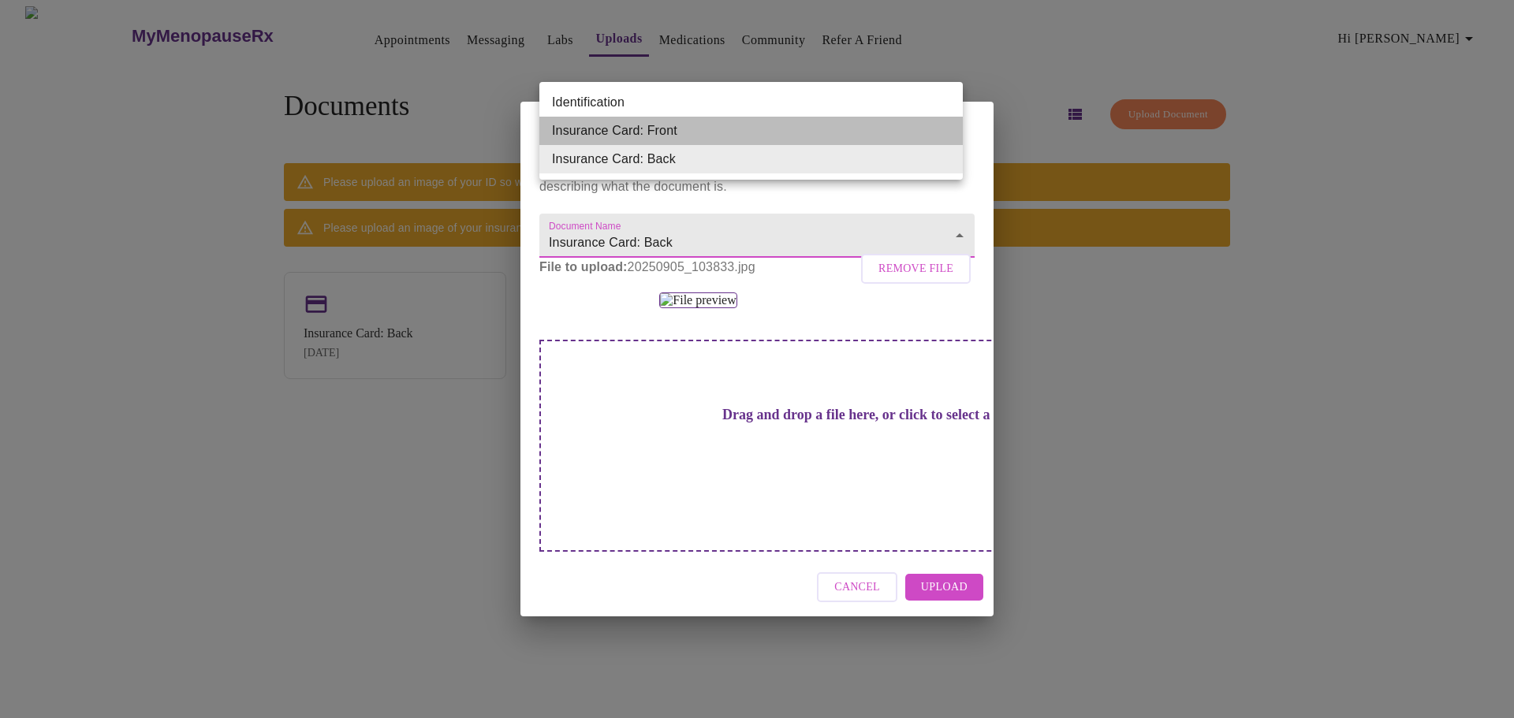
click at [665, 130] on li "Insurance Card: Front" at bounding box center [750, 131] width 423 height 28
type input "Insurance Card: Front"
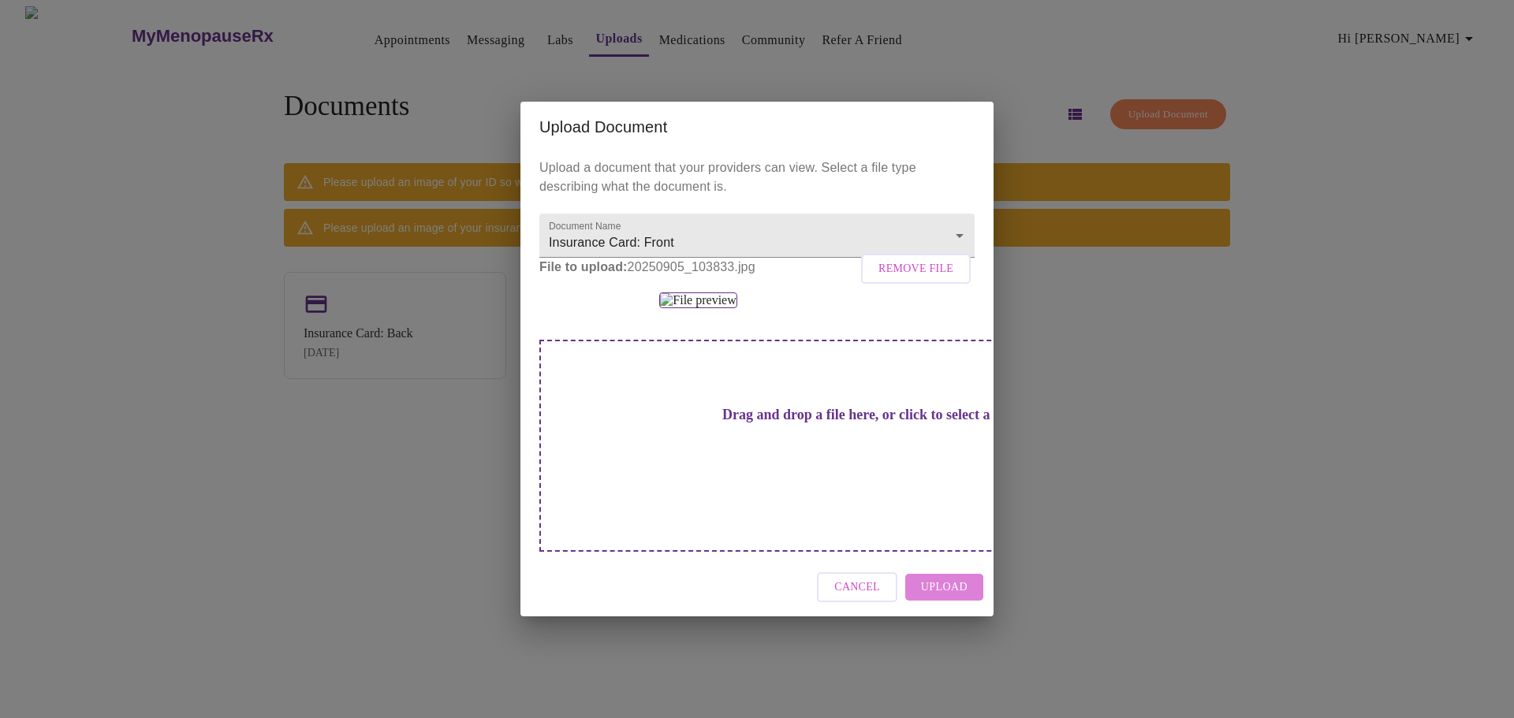
click at [944, 598] on span "Upload" at bounding box center [944, 588] width 47 height 20
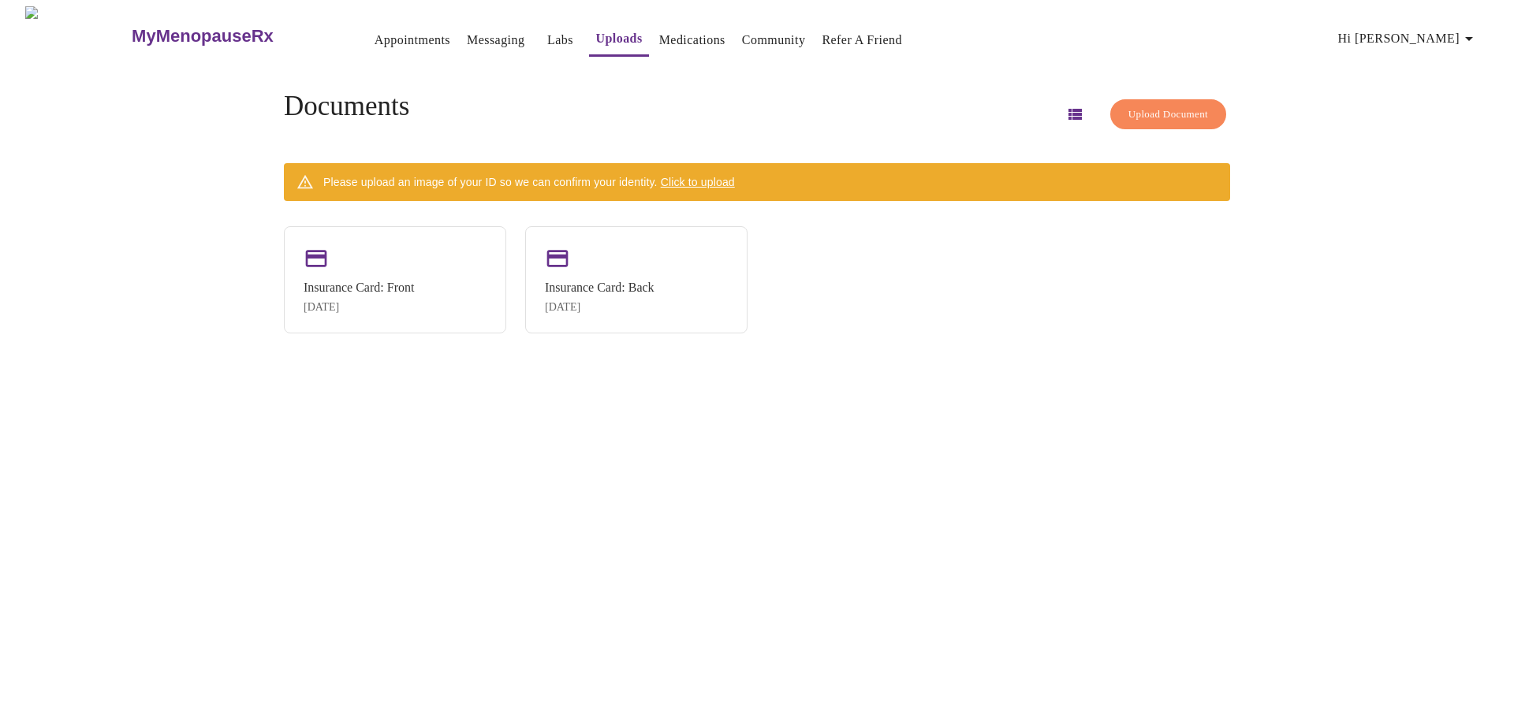
click at [735, 179] on span "Click to upload" at bounding box center [698, 182] width 74 height 13
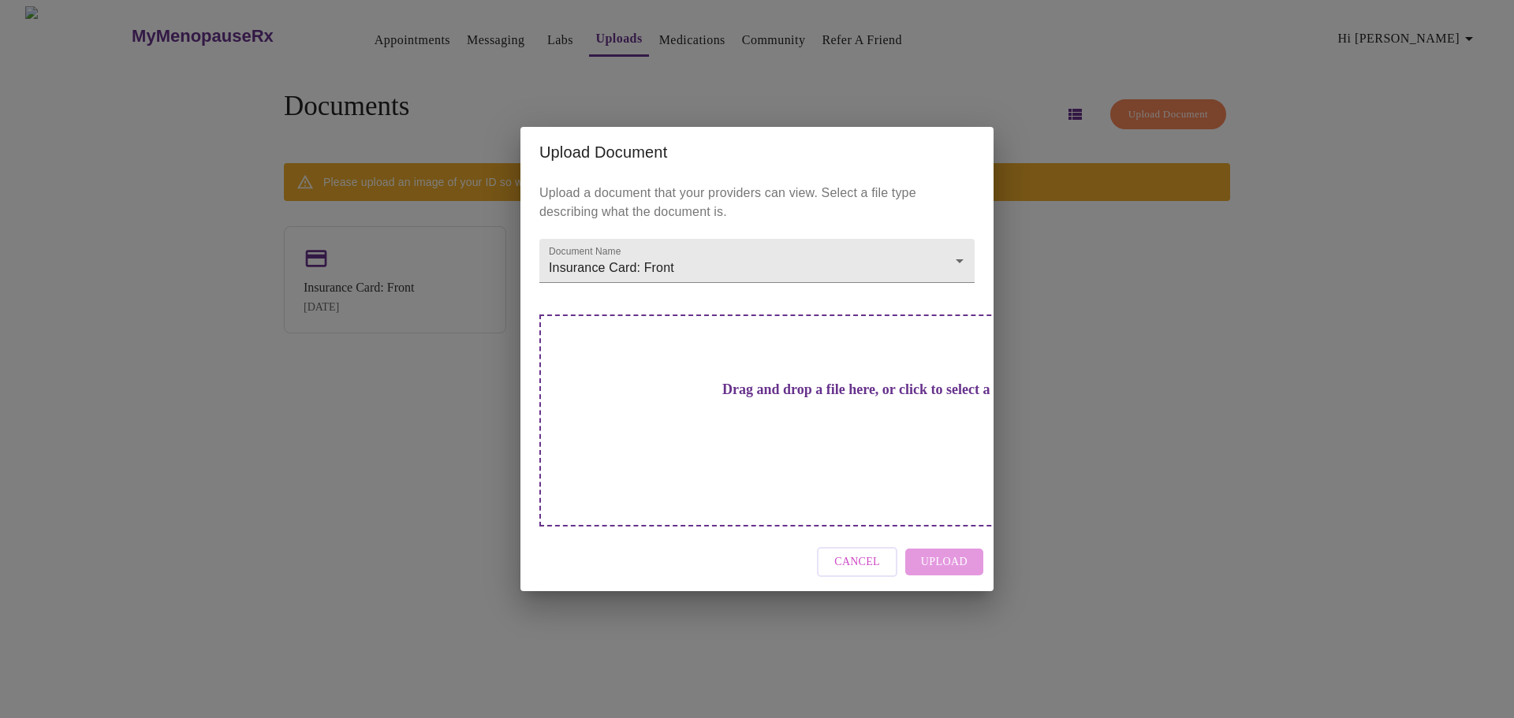
click at [751, 393] on h3 "Drag and drop a file here, or click to select a file" at bounding box center [867, 390] width 435 height 17
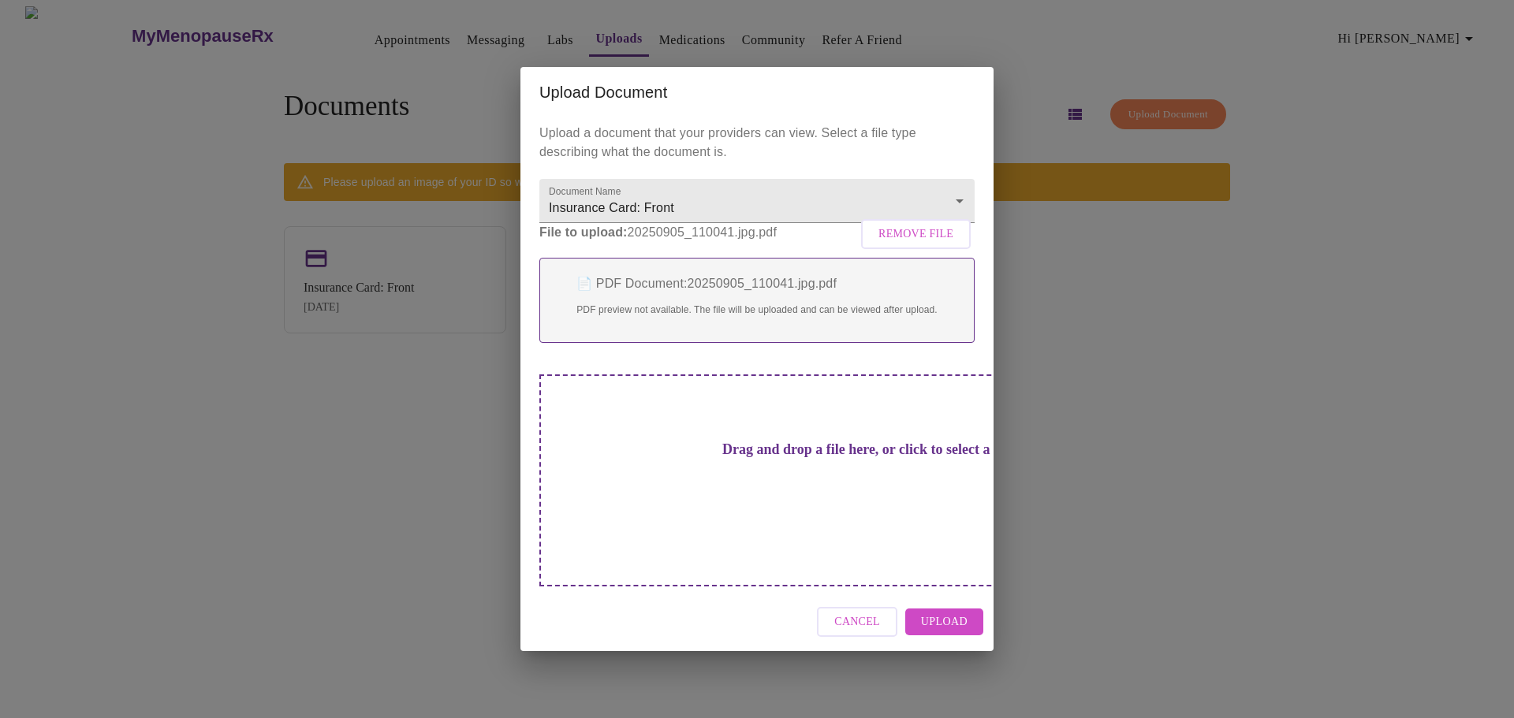
click at [680, 293] on p "📄 PDF Document: 20250905_110041.jpg.pdf" at bounding box center [757, 283] width 402 height 19
click at [674, 293] on p "📄 PDF Document: 20250905_110041.jpg.pdf" at bounding box center [757, 283] width 402 height 19
click at [709, 330] on div "📄 PDF Document: 20250905_110041.jpg.pdf PDF preview not available. The file wil…" at bounding box center [756, 300] width 435 height 85
click at [944, 244] on span "Remove File" at bounding box center [915, 235] width 75 height 20
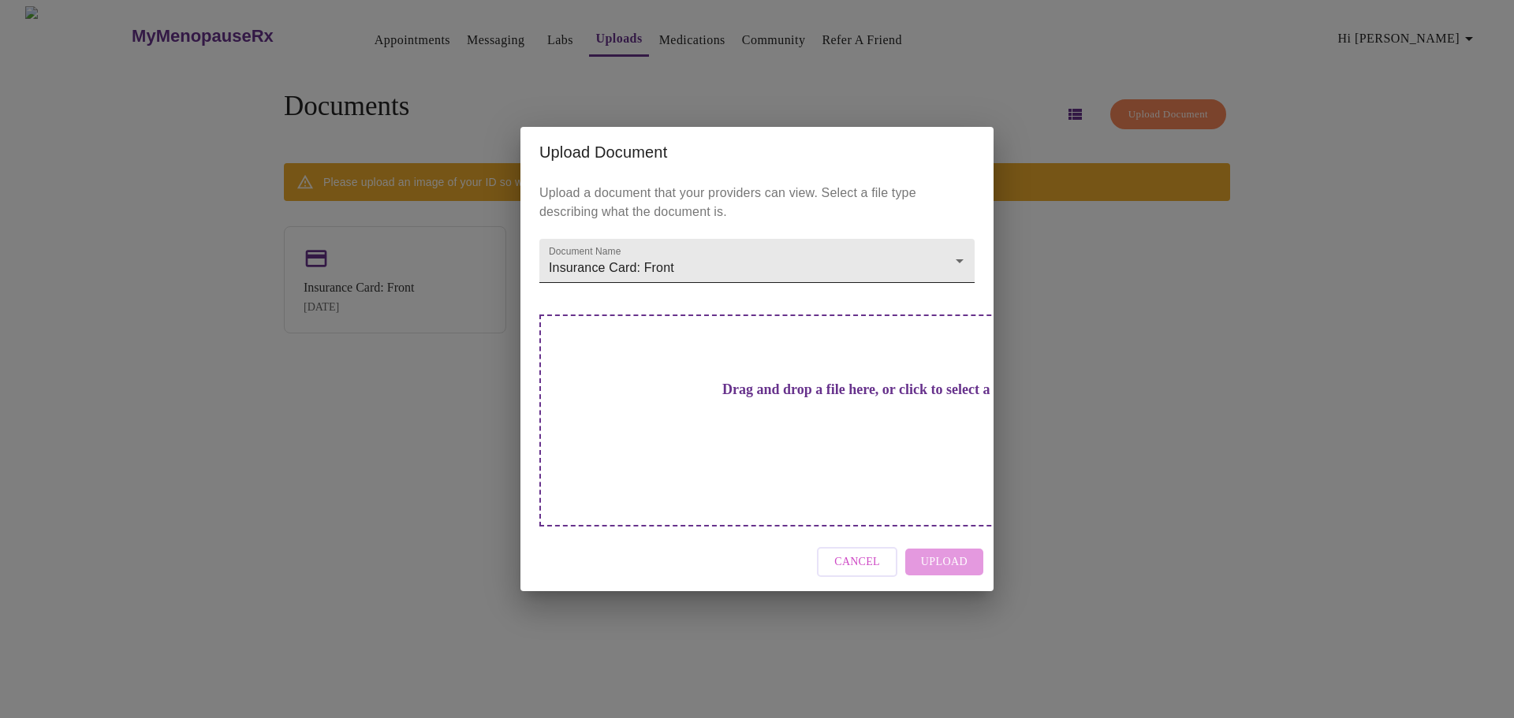
click at [955, 286] on body "MyMenopauseRx Appointments Messaging Labs Uploads Medications Community Refer a…" at bounding box center [756, 365] width 1501 height 718
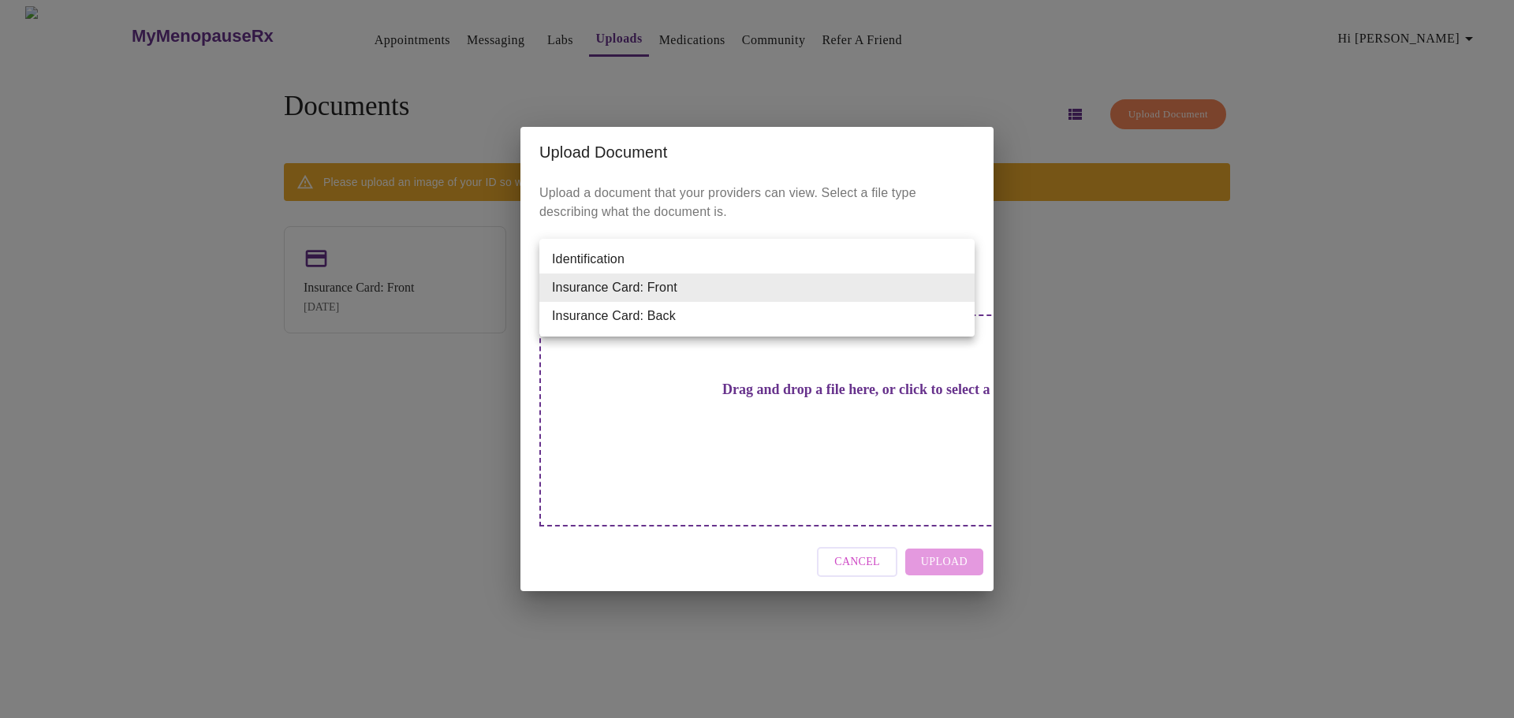
click at [851, 404] on div at bounding box center [757, 359] width 1514 height 718
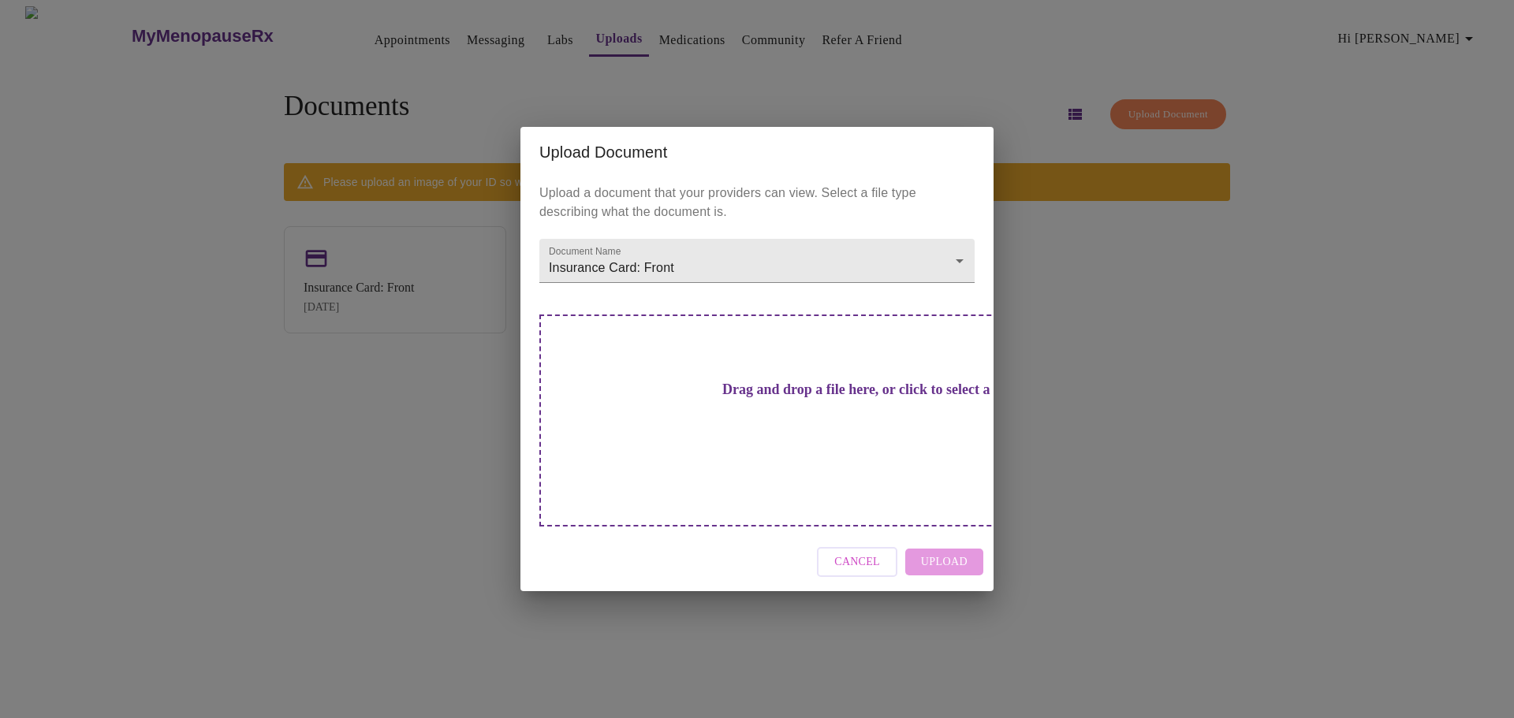
drag, startPoint x: 725, startPoint y: 396, endPoint x: 655, endPoint y: 379, distance: 72.1
click at [655, 379] on div "Drag and drop a file here, or click to select a file" at bounding box center [867, 421] width 656 height 212
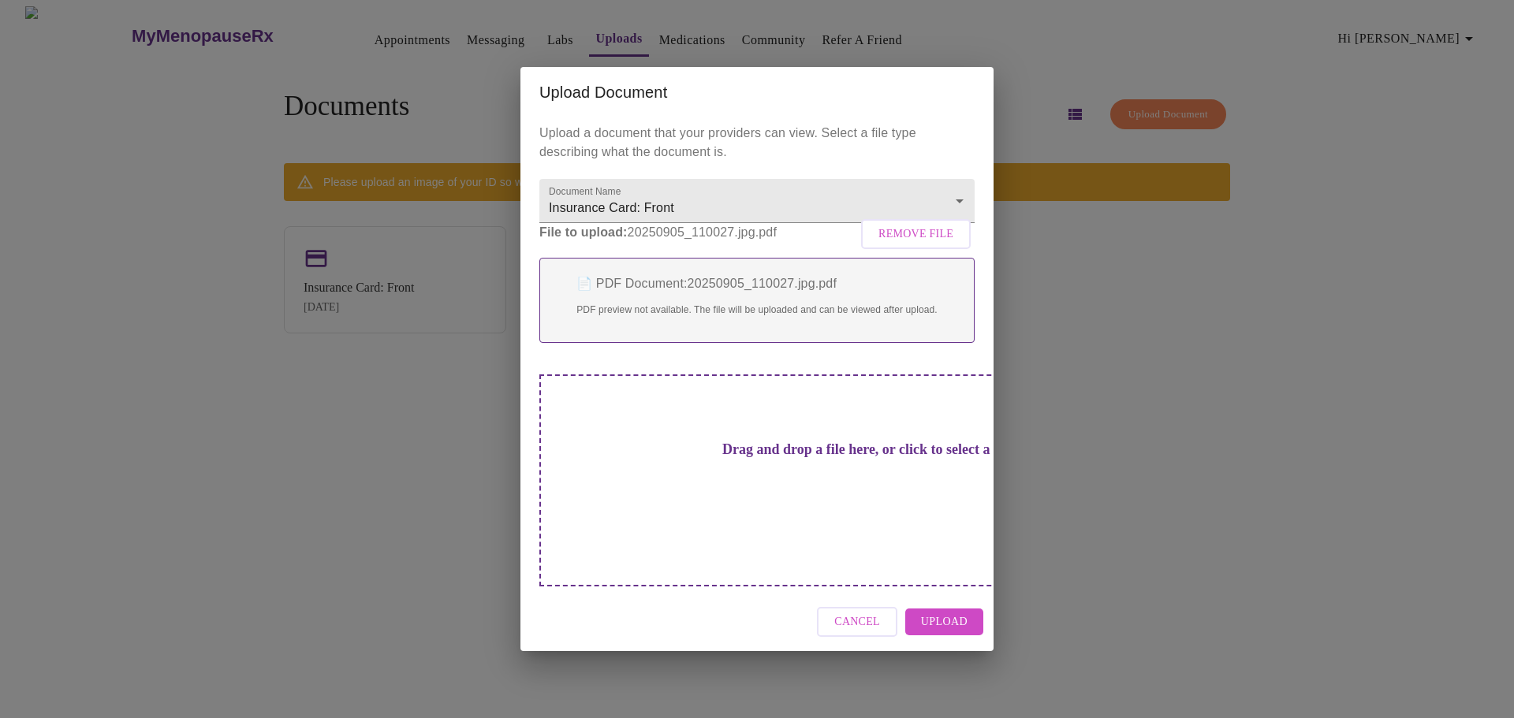
click at [920, 244] on span "Remove File" at bounding box center [915, 235] width 75 height 20
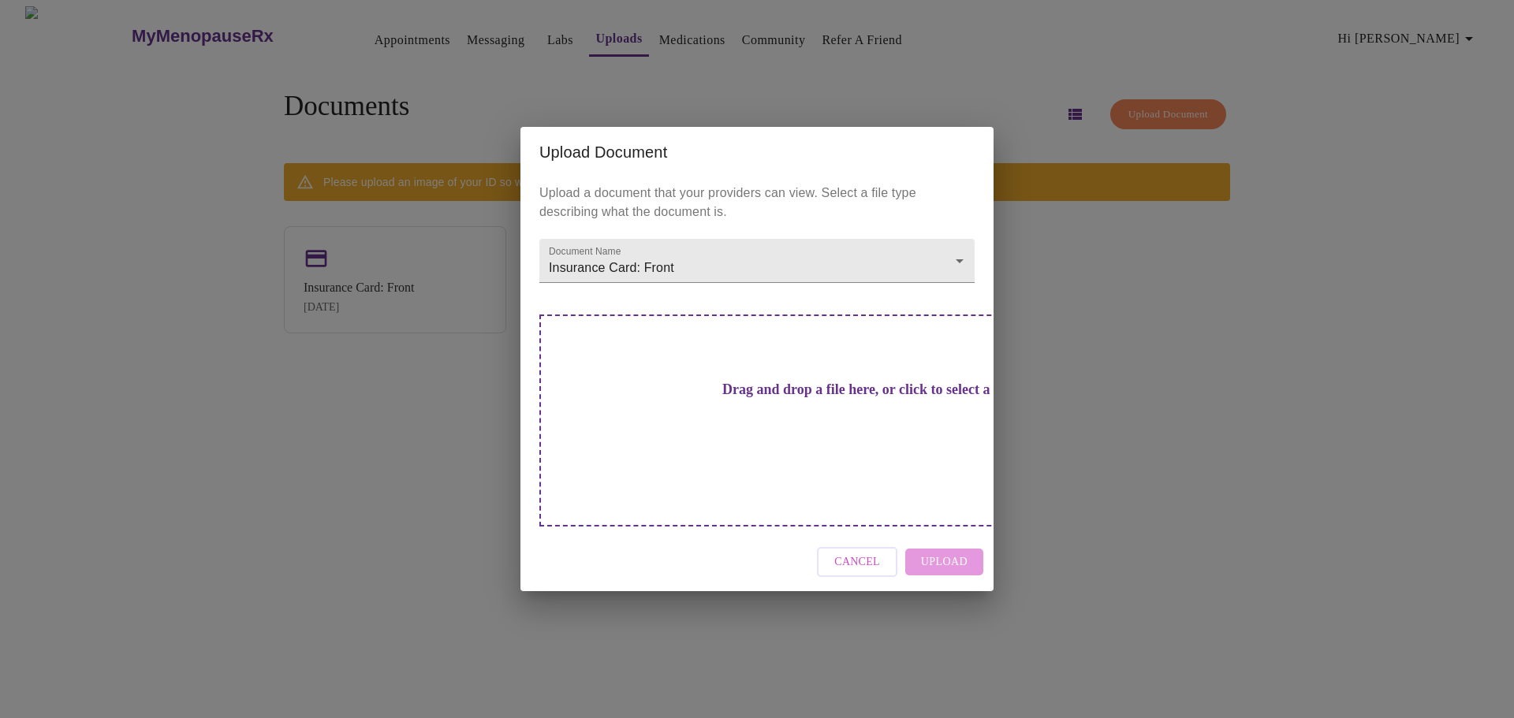
click at [787, 398] on h3 "Drag and drop a file here, or click to select a file" at bounding box center [867, 390] width 435 height 17
click at [1199, 255] on div "Upload Document Upload a document that your providers can view. Select a file t…" at bounding box center [757, 359] width 1514 height 718
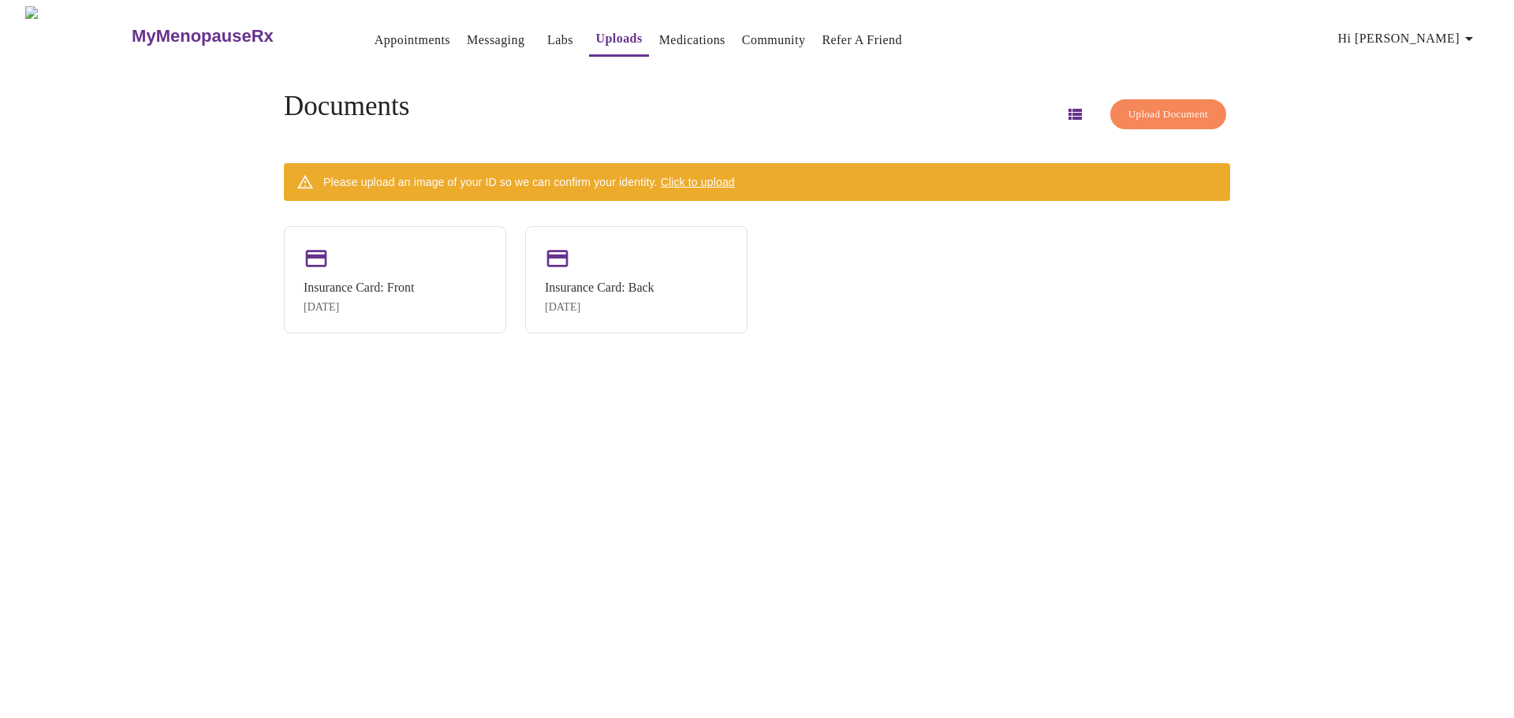
click at [693, 176] on span "Click to upload" at bounding box center [698, 182] width 74 height 13
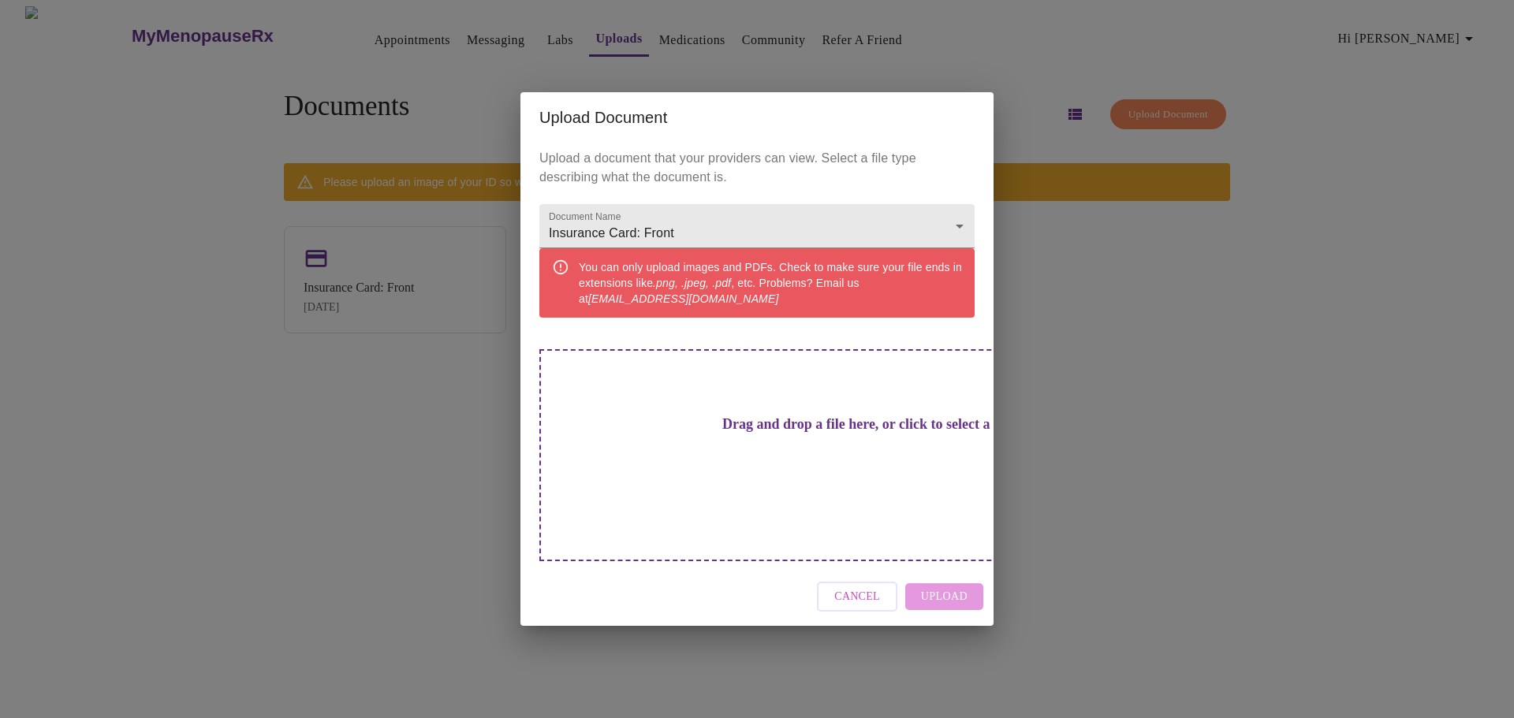
click at [866, 587] on span "Cancel" at bounding box center [857, 597] width 46 height 20
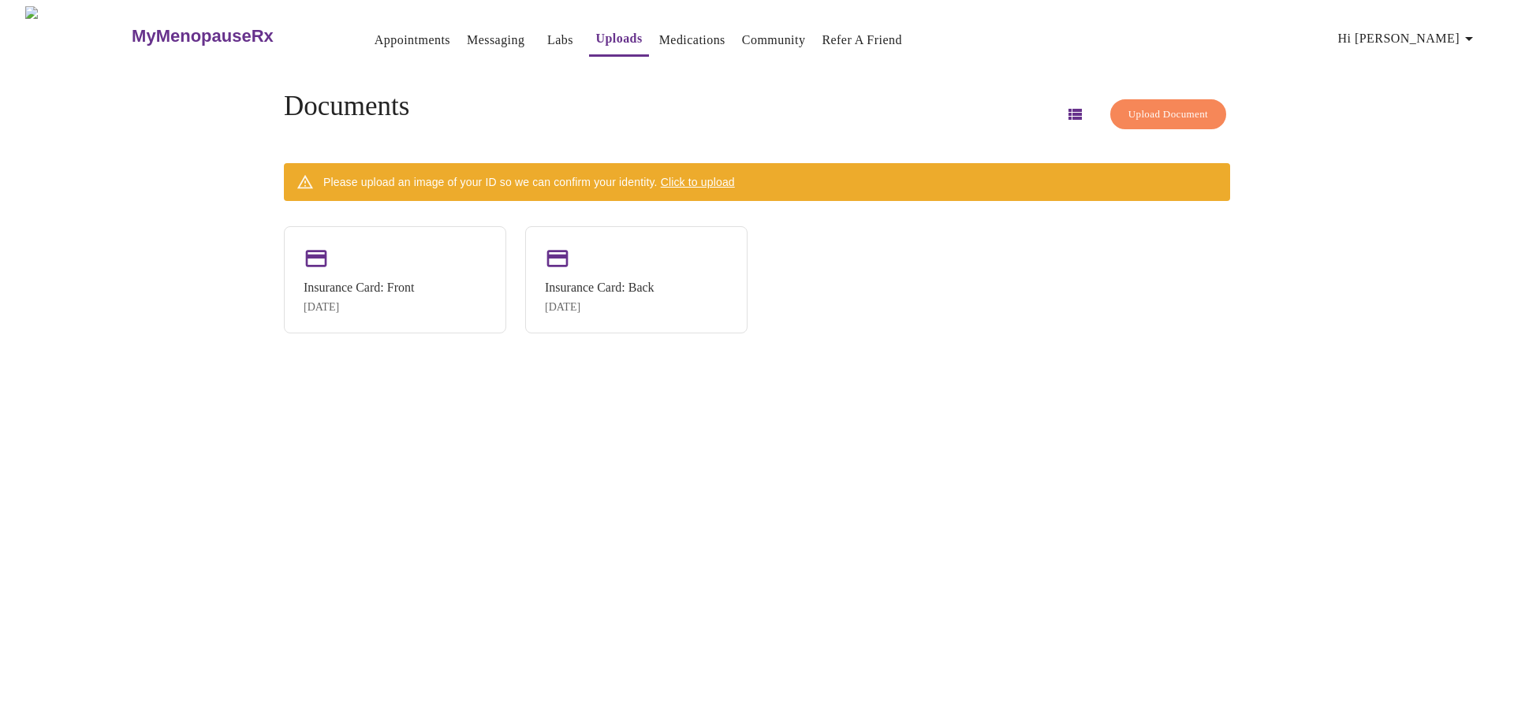
click at [728, 176] on span "Click to upload" at bounding box center [698, 182] width 74 height 13
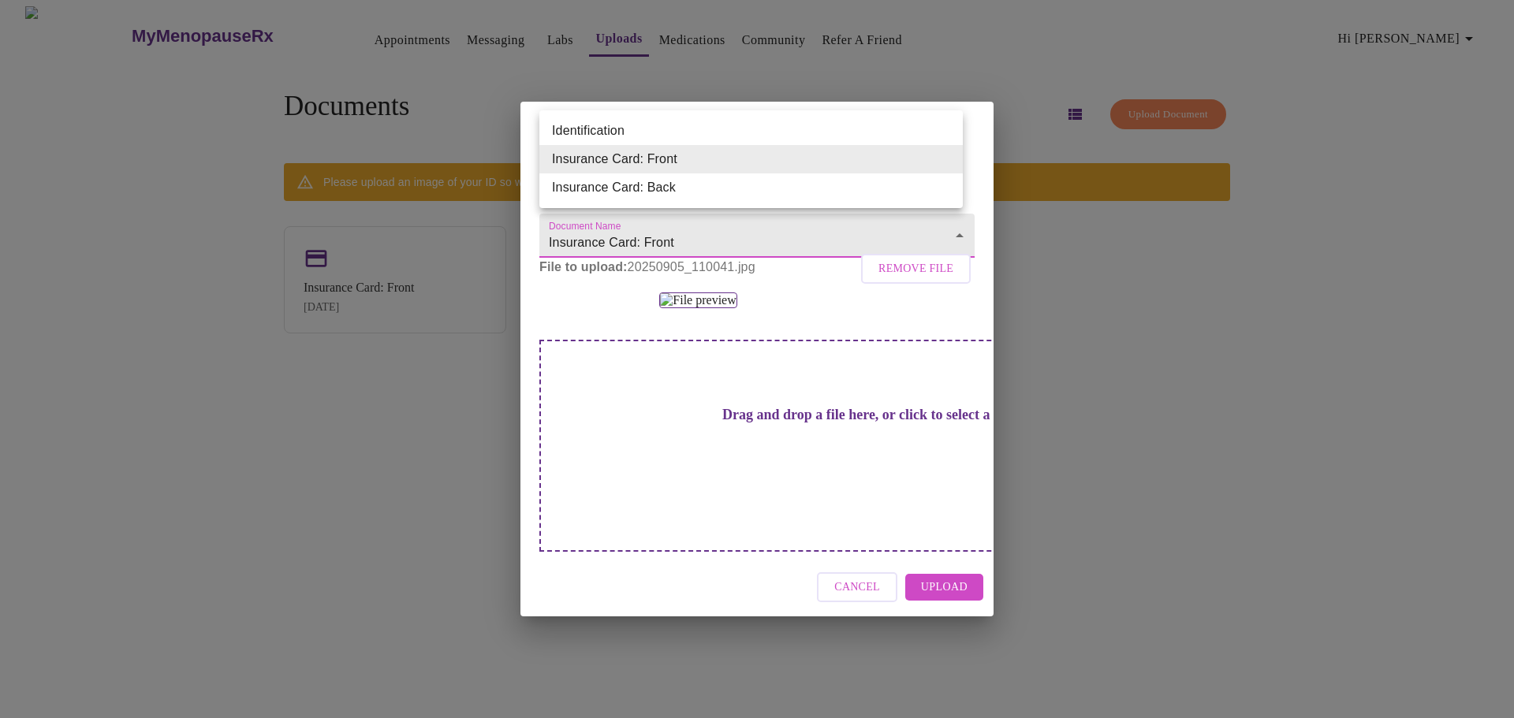
click at [951, 162] on body "MyMenopauseRx Appointments Messaging Labs Uploads Medications Community Refer a…" at bounding box center [756, 365] width 1501 height 718
click at [609, 126] on li "Identification" at bounding box center [750, 131] width 423 height 28
type input "Identification"
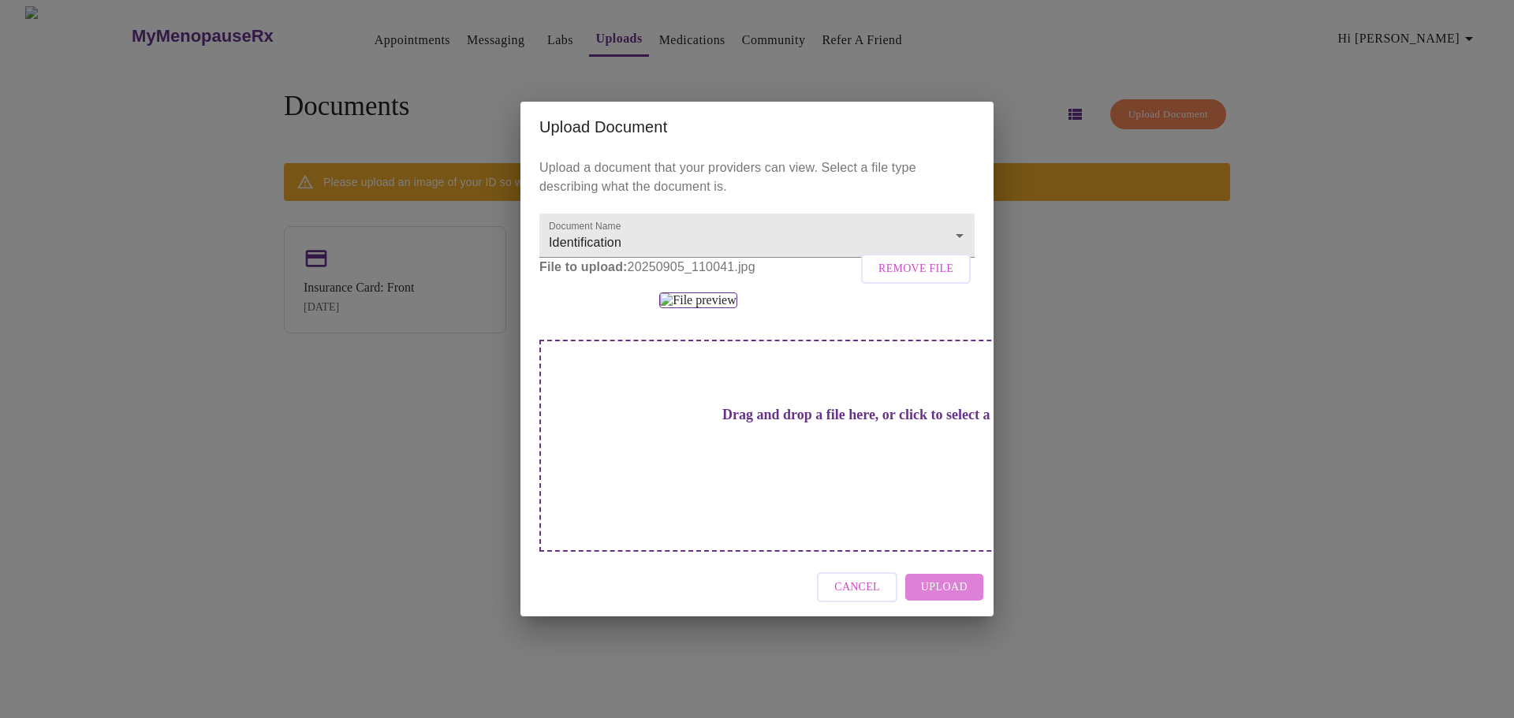
click at [934, 598] on span "Upload" at bounding box center [944, 588] width 47 height 20
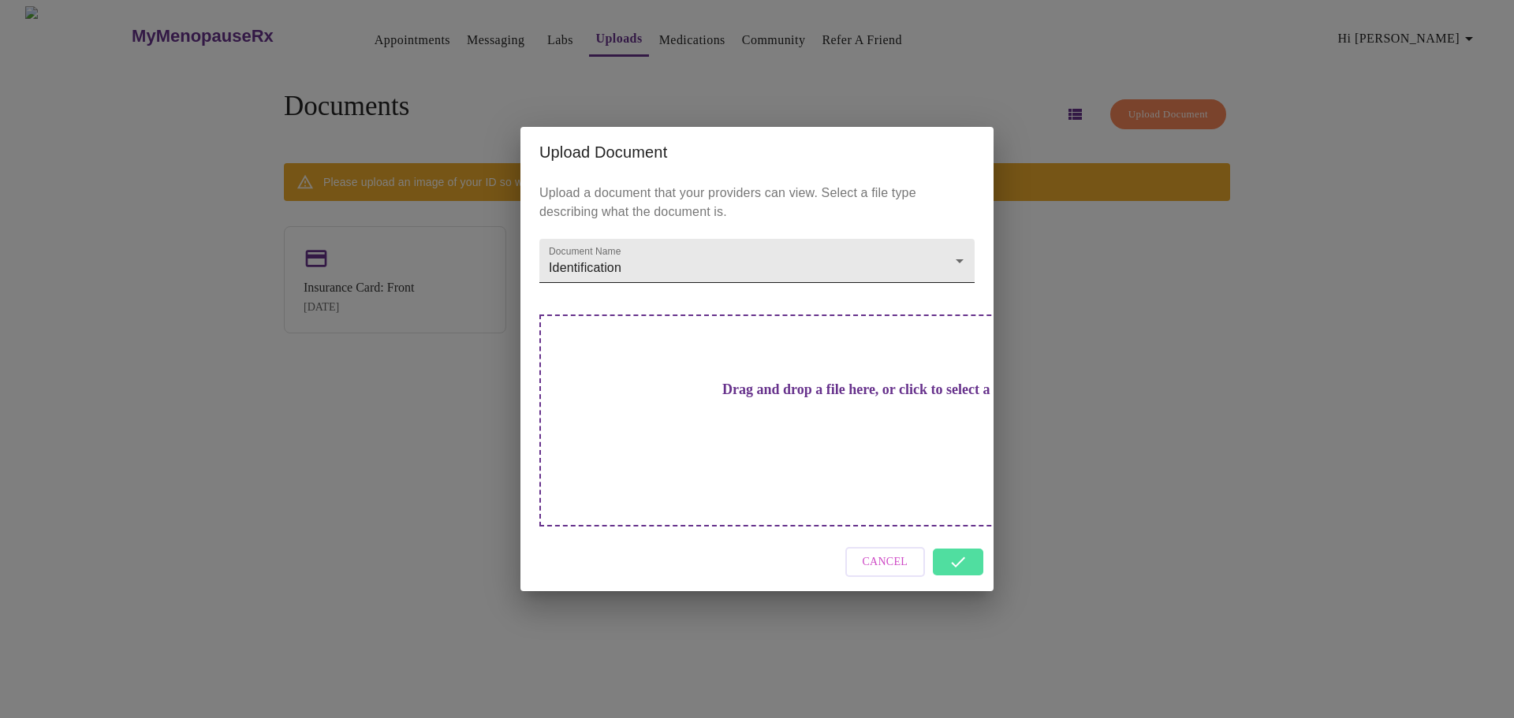
click at [957, 279] on body "MyMenopauseRx Appointments Messaging Labs Uploads Medications Community Refer a…" at bounding box center [756, 365] width 1501 height 718
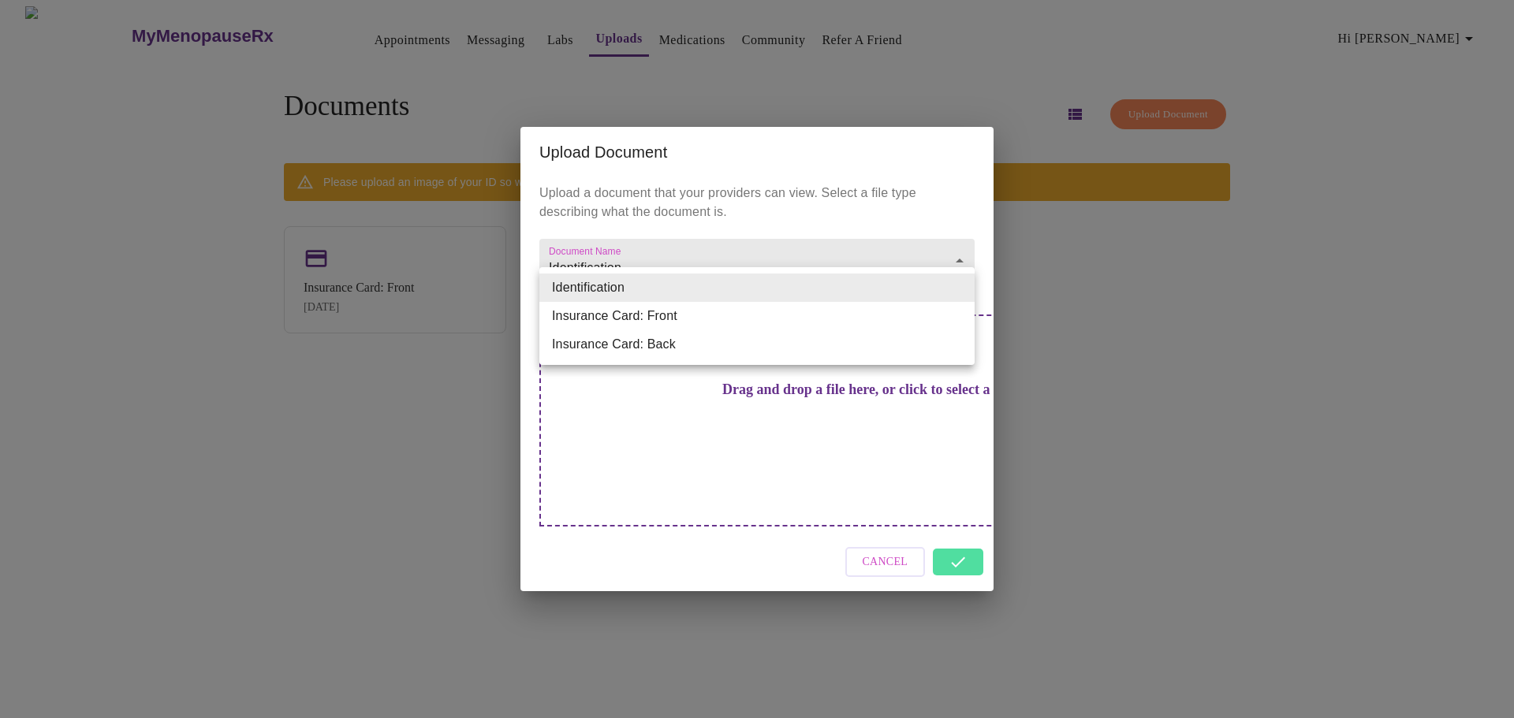
click at [1211, 350] on div at bounding box center [757, 359] width 1514 height 718
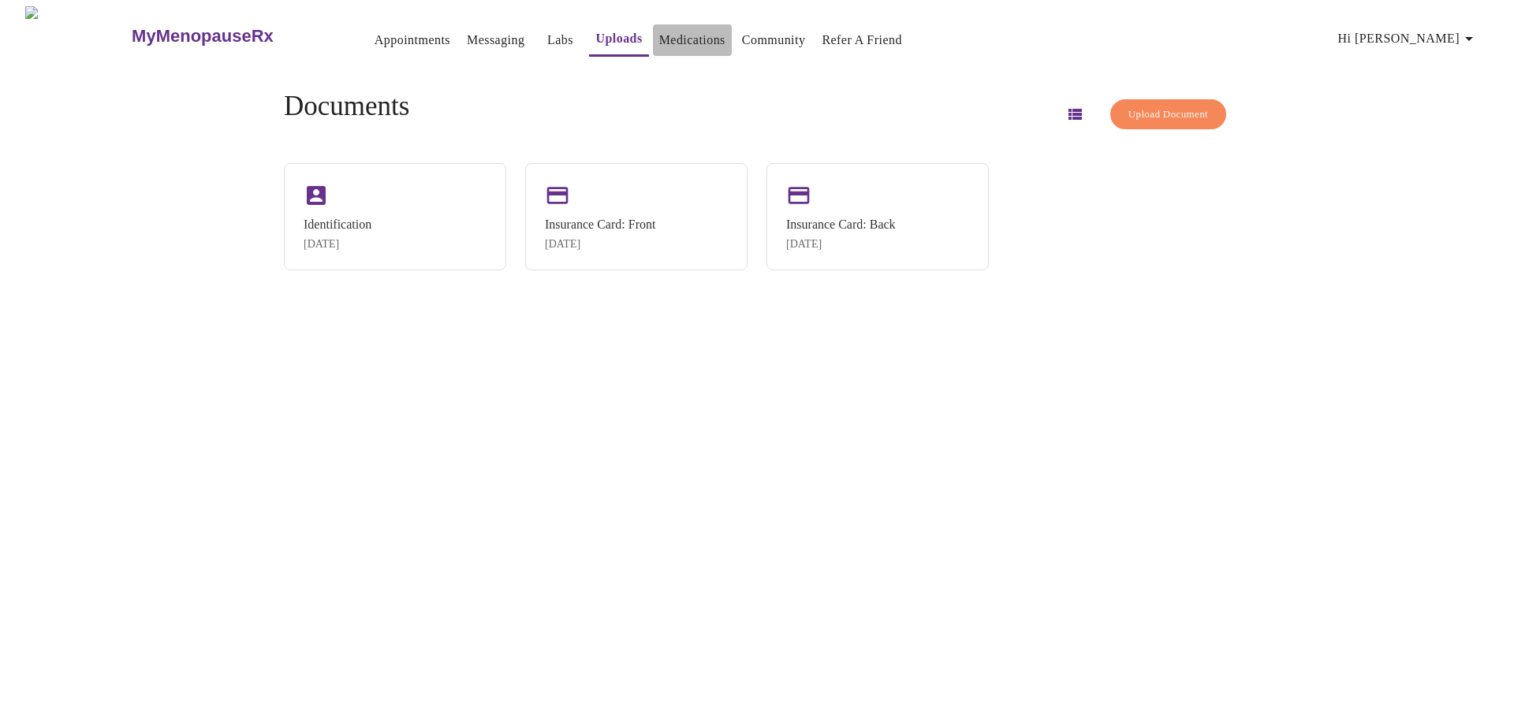
click at [659, 35] on link "Medications" at bounding box center [692, 40] width 66 height 22
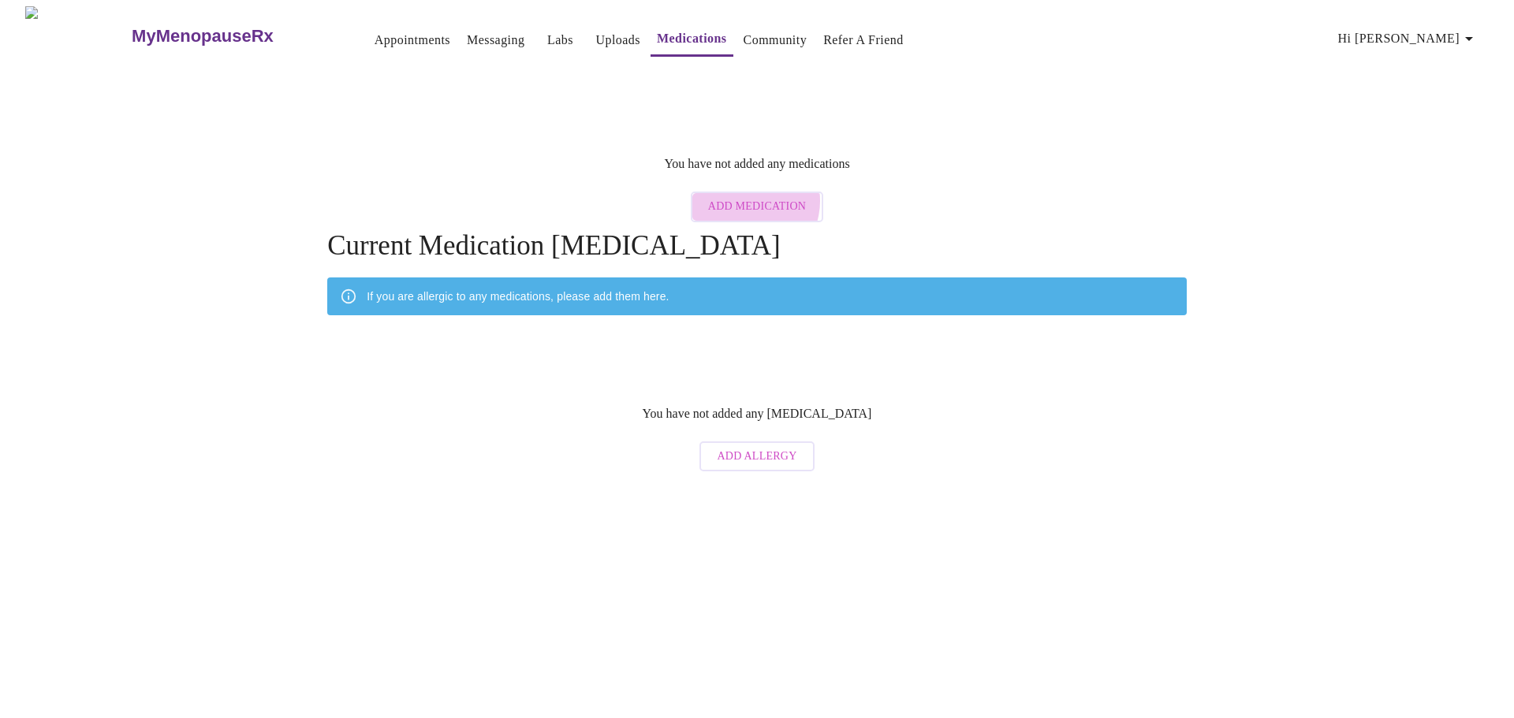
click at [749, 197] on span "Add Medication" at bounding box center [757, 207] width 98 height 20
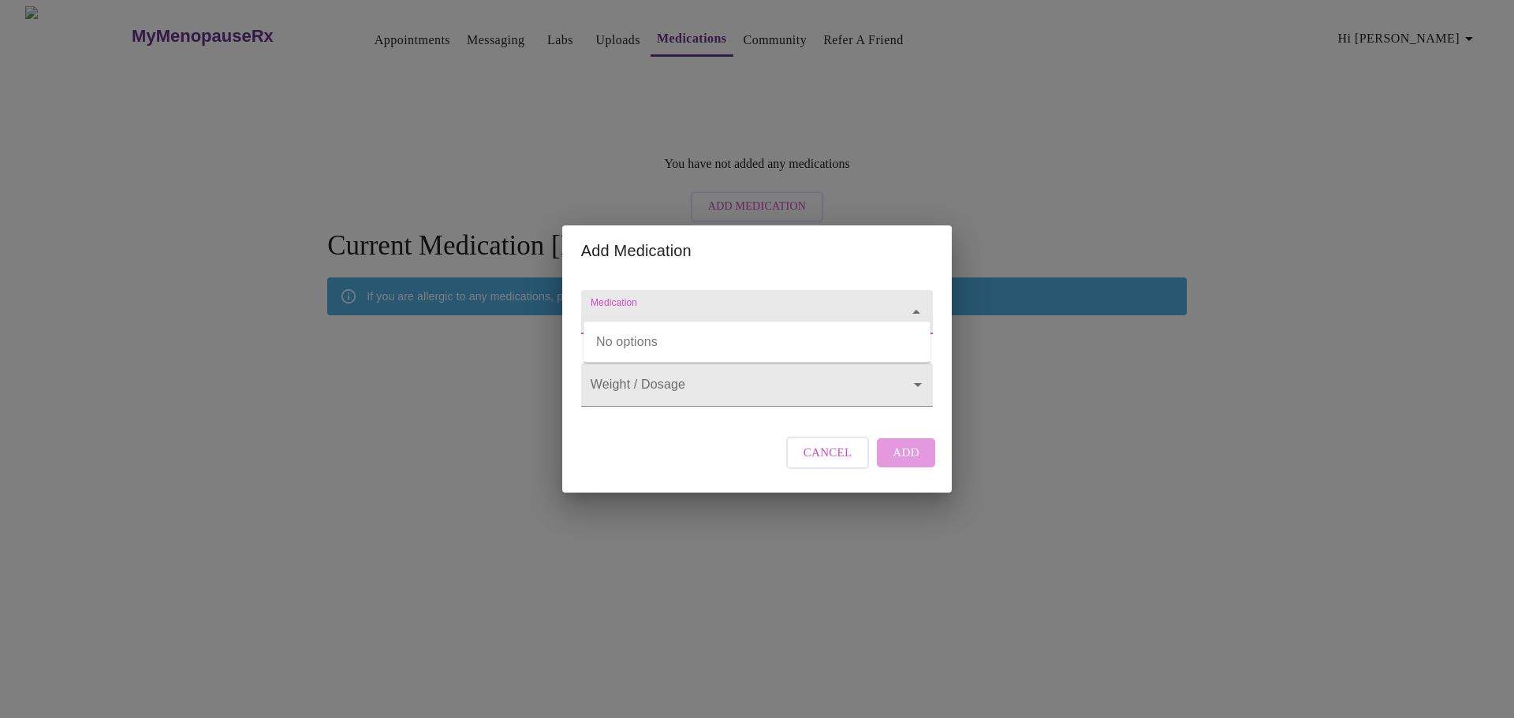
click at [687, 305] on input "Medication" at bounding box center [734, 319] width 294 height 29
click at [604, 307] on input "Viybrid" at bounding box center [734, 319] width 294 height 29
type input "Viiybrid"
click at [673, 377] on body "MyMenopauseRx Appointments Messaging Labs Uploads Medications Community Refer a…" at bounding box center [756, 242] width 1501 height 473
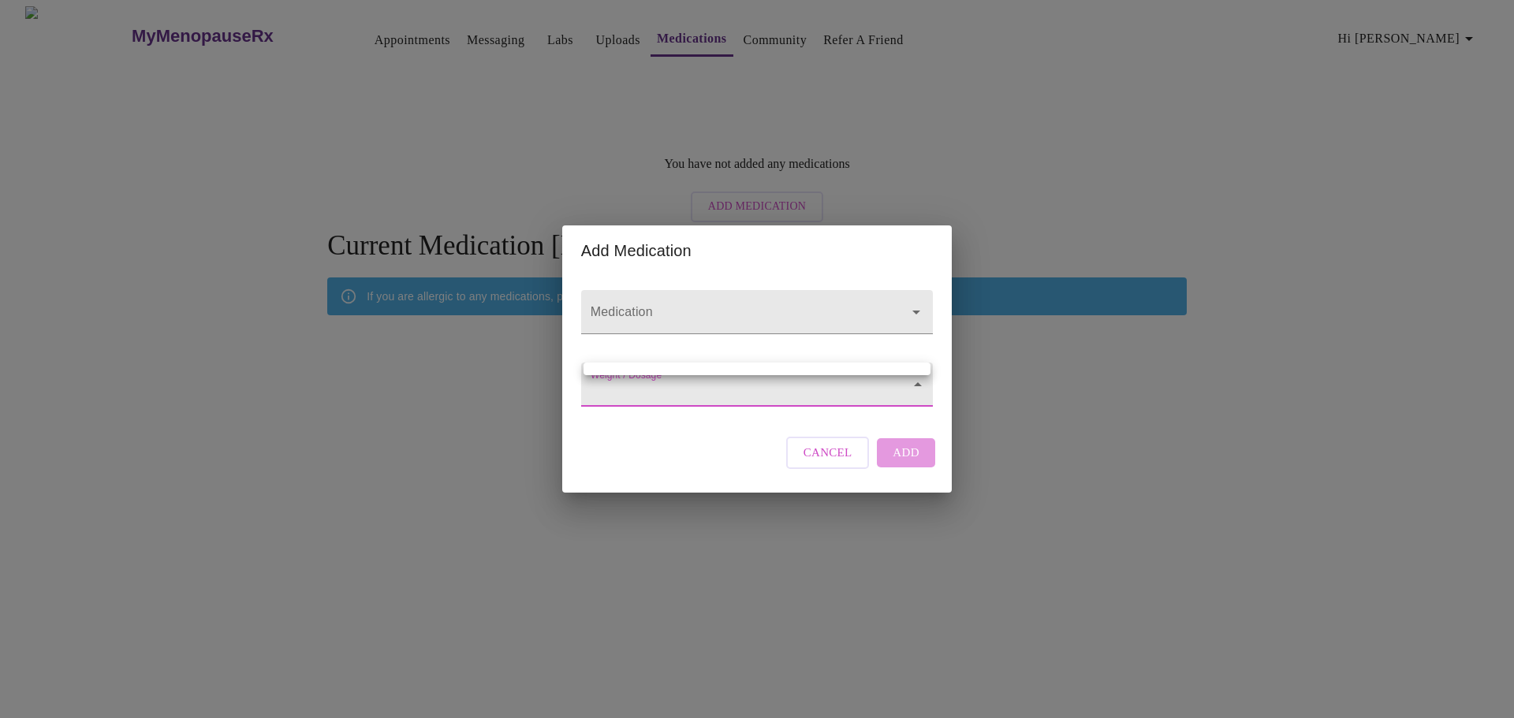
click at [676, 409] on div at bounding box center [757, 359] width 1514 height 718
click at [912, 386] on body "MyMenopauseRx Appointments Messaging Labs Uploads Medications Community Refer a…" at bounding box center [756, 242] width 1501 height 473
click at [912, 386] on div at bounding box center [757, 359] width 1514 height 718
click at [913, 380] on body "MyMenopauseRx Appointments Messaging Labs Uploads Medications Community Refer a…" at bounding box center [756, 242] width 1501 height 473
click at [913, 380] on div at bounding box center [757, 359] width 1514 height 718
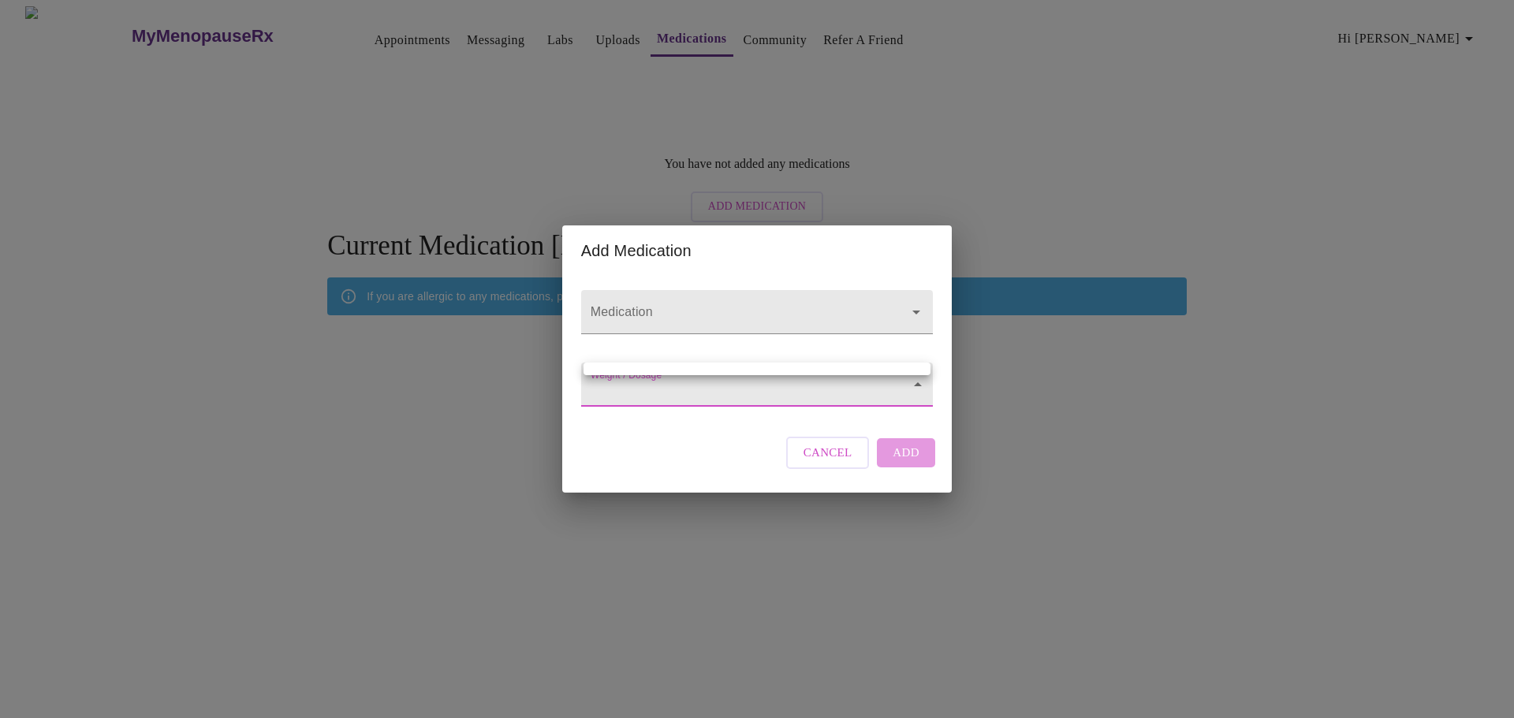
click at [659, 381] on body "MyMenopauseRx Appointments Messaging Labs Uploads Medications Community Refer a…" at bounding box center [756, 242] width 1501 height 473
click at [658, 381] on div at bounding box center [757, 359] width 1514 height 718
click at [601, 378] on body "MyMenopauseRx Appointments Messaging Labs Uploads Medications Community Refer a…" at bounding box center [756, 242] width 1501 height 473
click at [602, 366] on ul at bounding box center [756, 369] width 347 height 13
click at [643, 429] on div at bounding box center [757, 359] width 1514 height 718
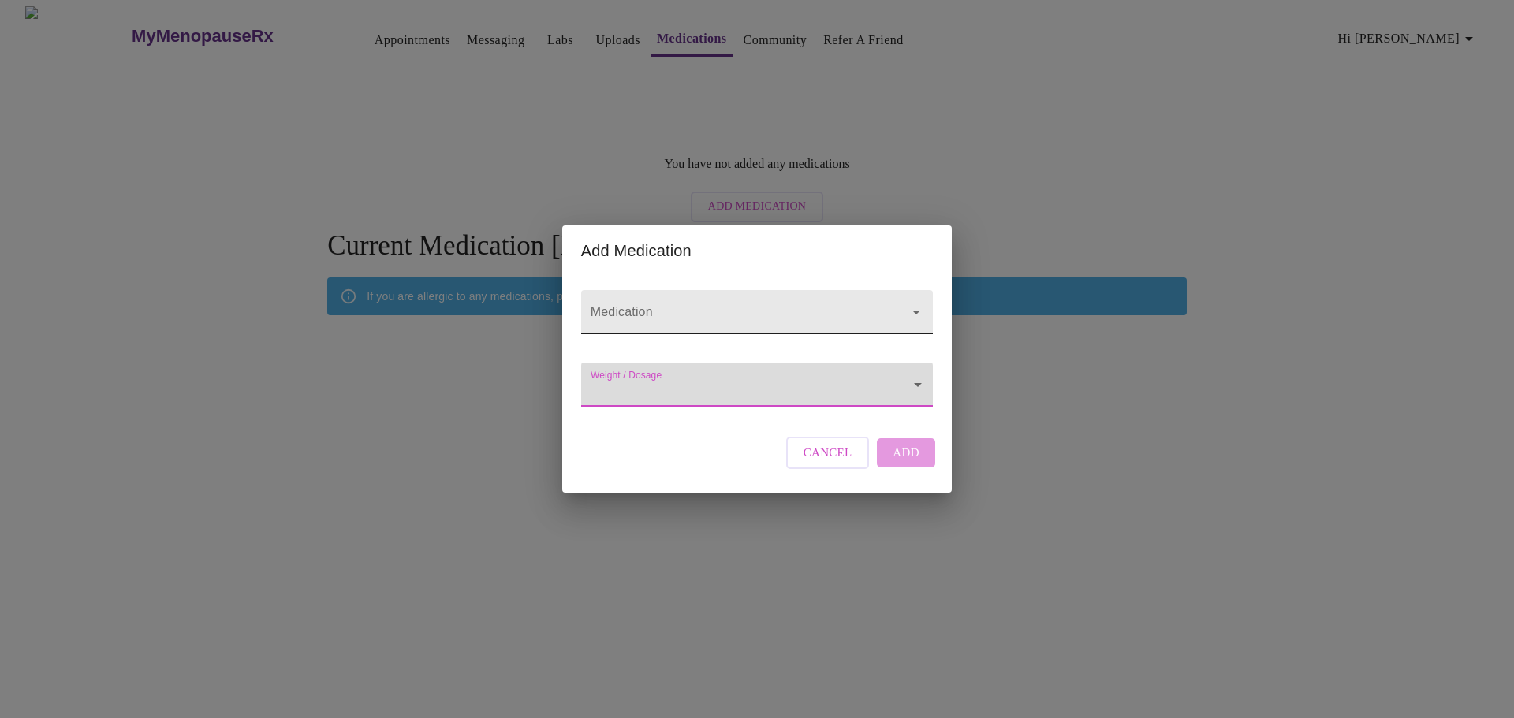
click at [911, 303] on icon "Open" at bounding box center [916, 312] width 19 height 19
click at [622, 305] on input "Medication" at bounding box center [734, 319] width 294 height 29
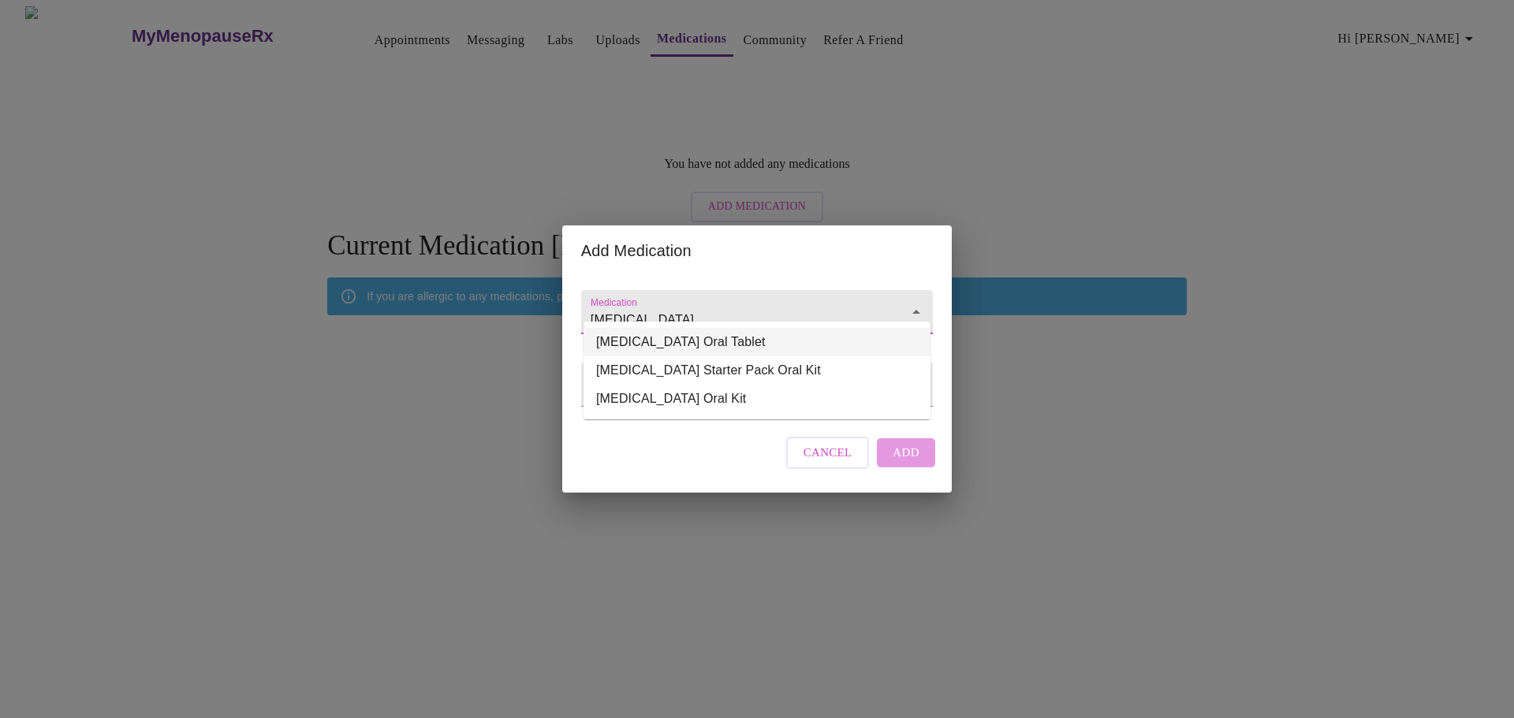
click at [687, 342] on li "Viibryd Oral Tablet" at bounding box center [756, 342] width 347 height 28
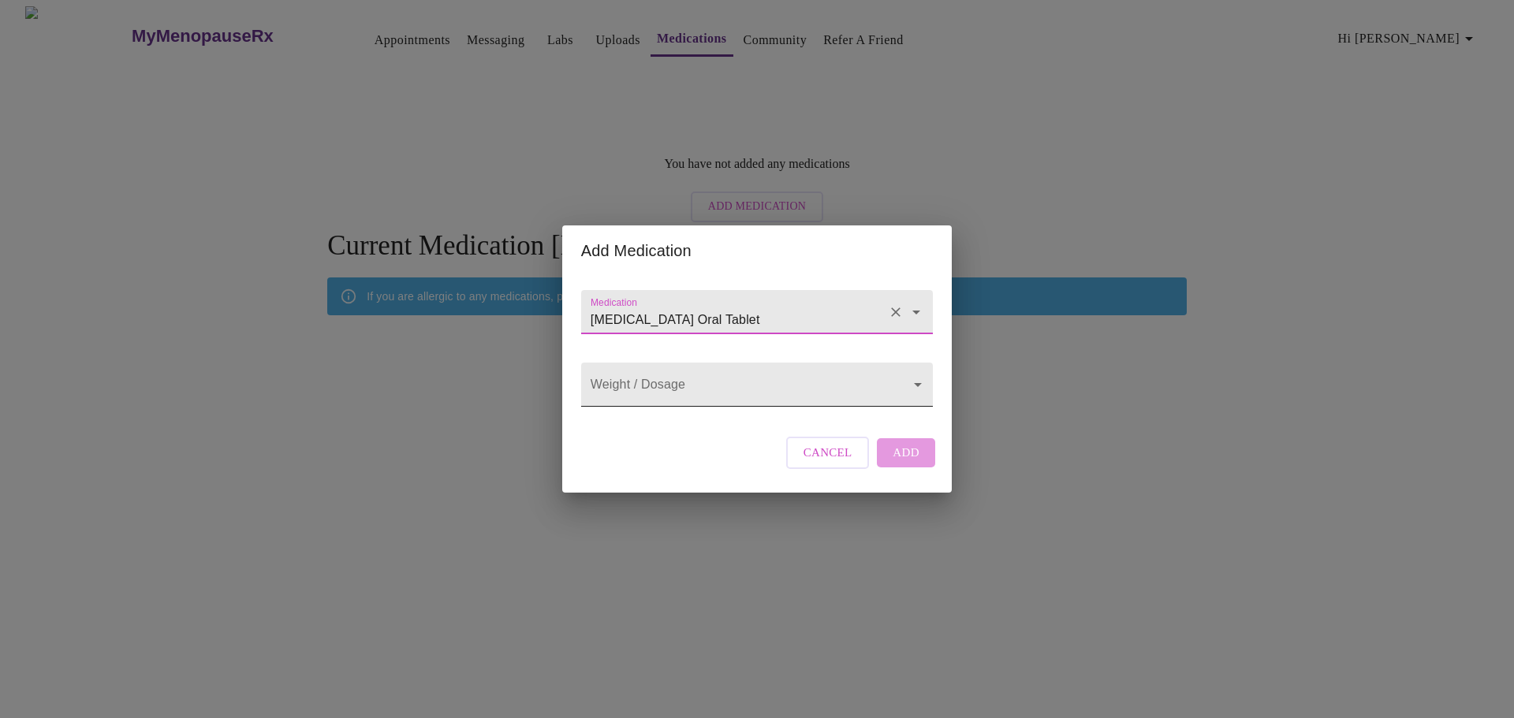
type input "Viibryd Oral Tablet"
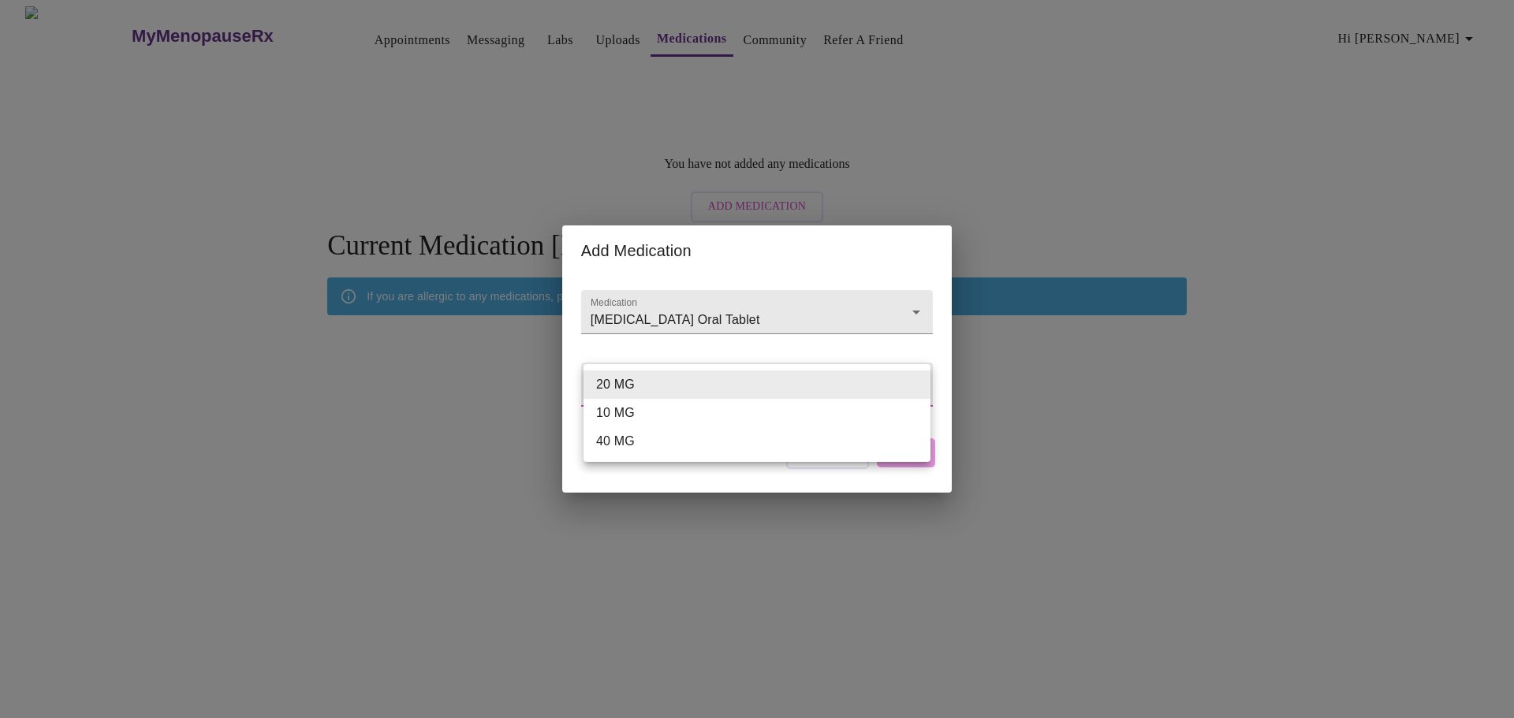
click at [620, 382] on body "MyMenopauseRx Appointments Messaging Labs Uploads Medications Community Refer a…" at bounding box center [756, 242] width 1501 height 473
click at [620, 387] on li "20 MG" at bounding box center [756, 385] width 347 height 28
type input "20 MG"
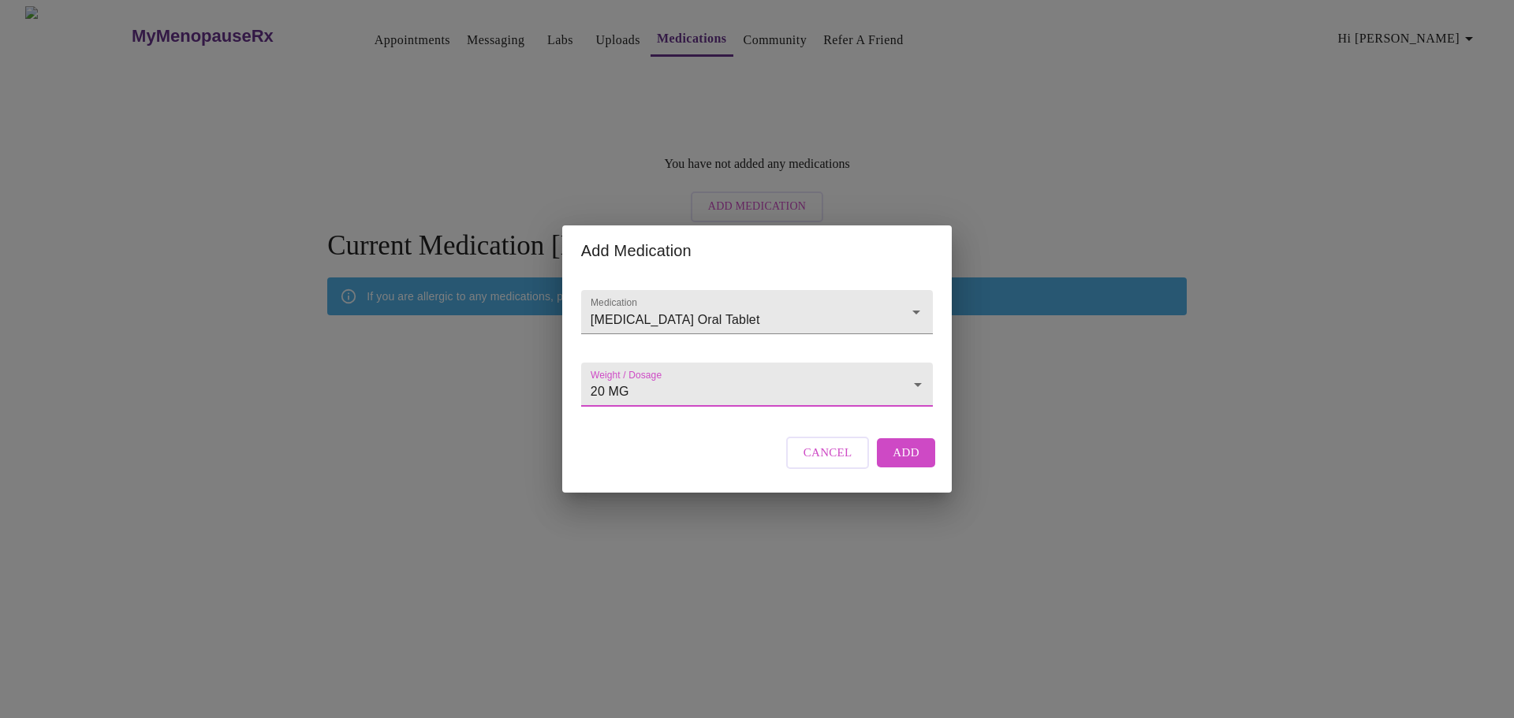
click at [913, 461] on span "Add" at bounding box center [905, 452] width 27 height 20
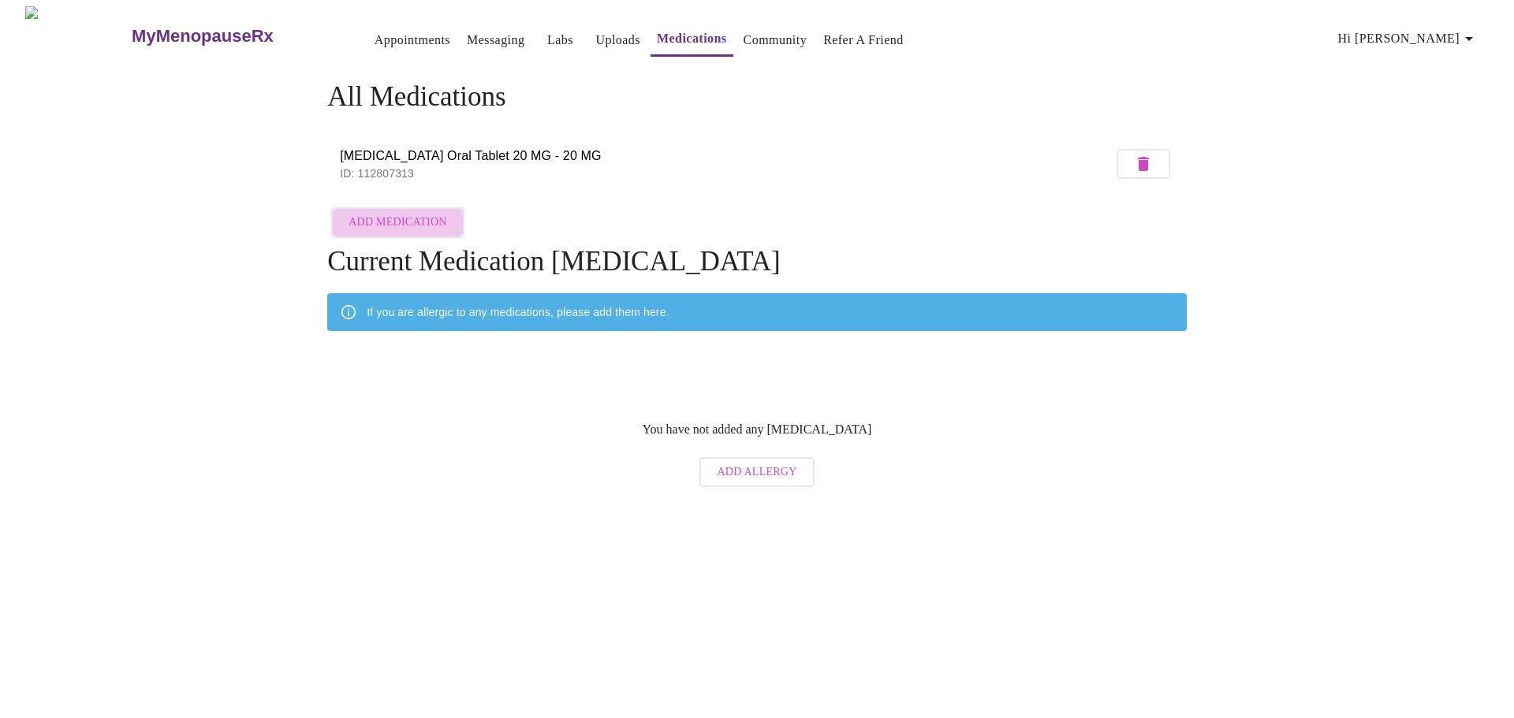
click at [403, 220] on span "Add Medication" at bounding box center [397, 223] width 98 height 20
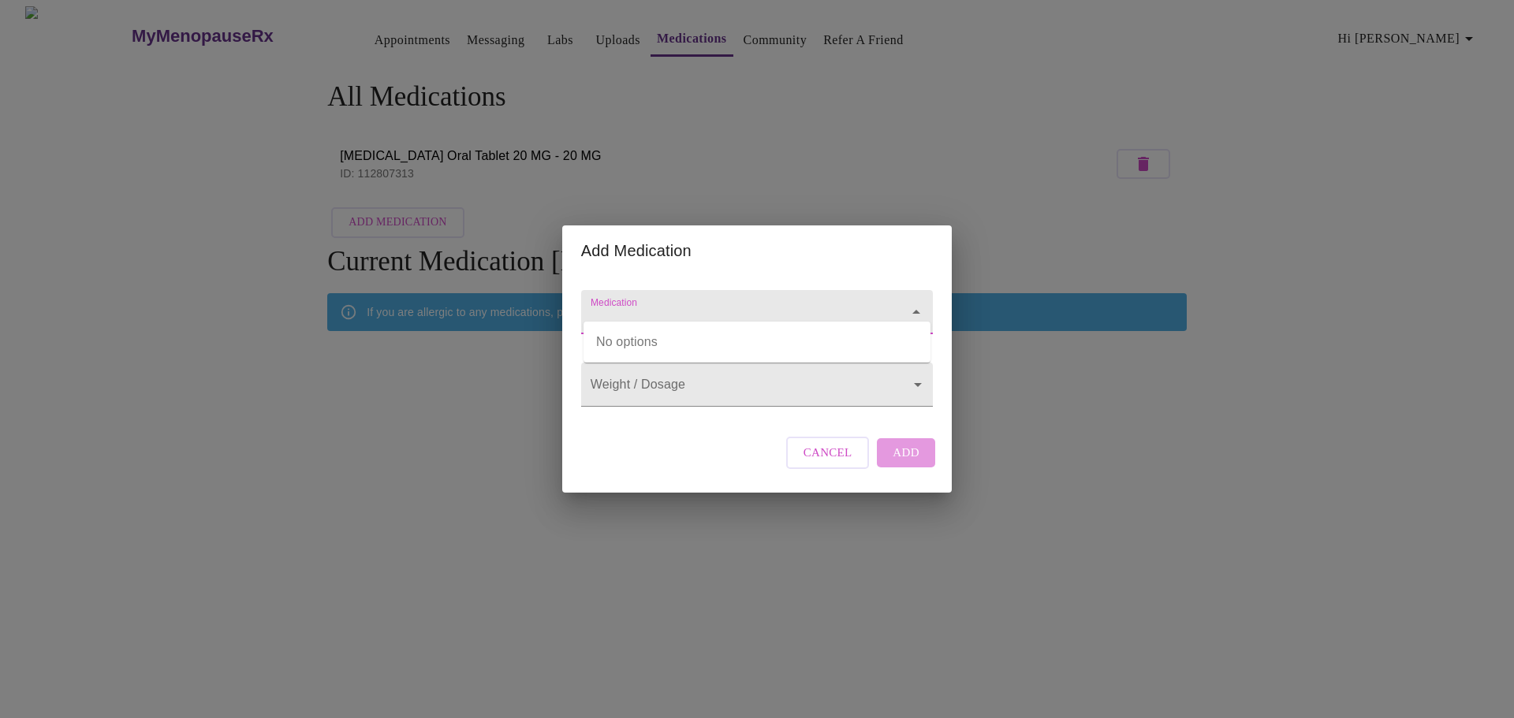
click at [669, 305] on input "Medication" at bounding box center [734, 319] width 294 height 29
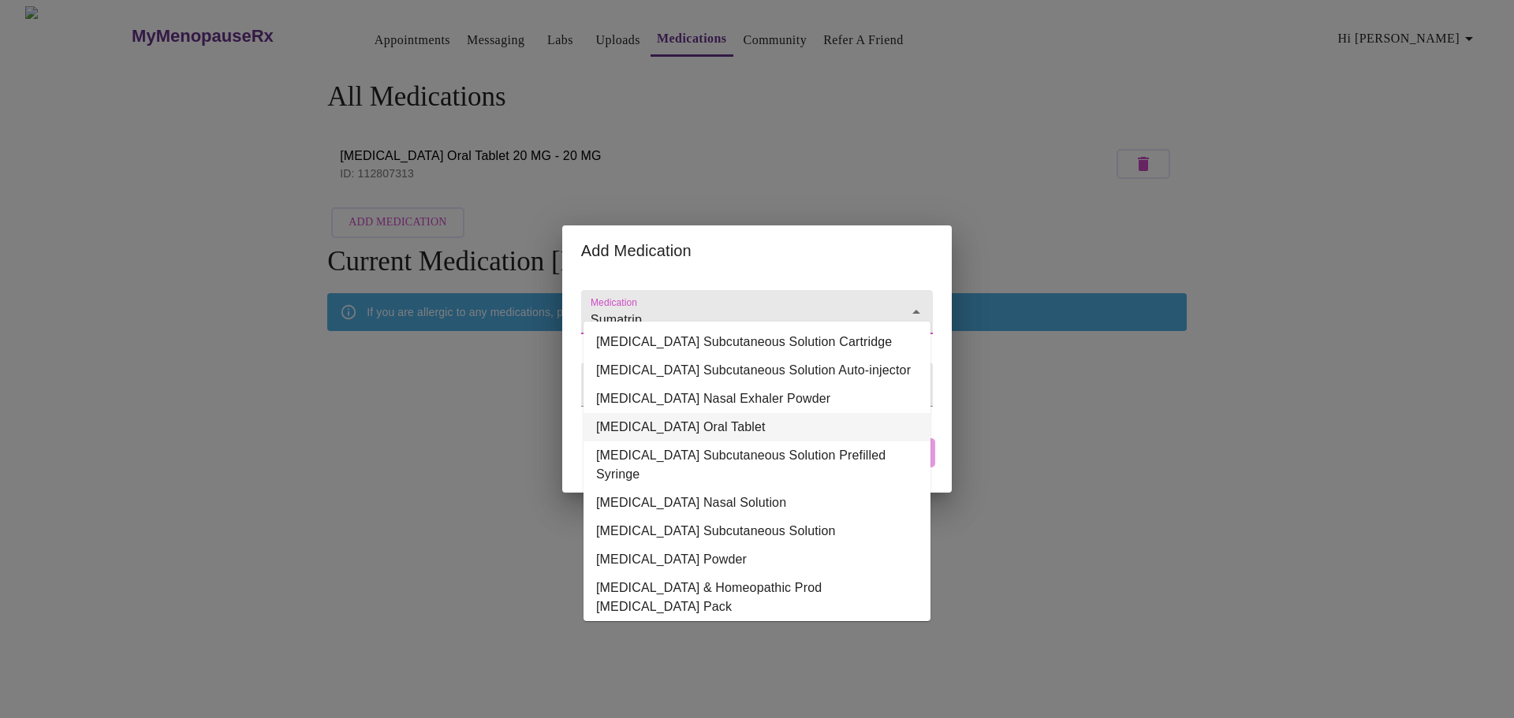
click at [769, 442] on li "SUMAtriptan Succinate Oral Tablet" at bounding box center [756, 427] width 347 height 28
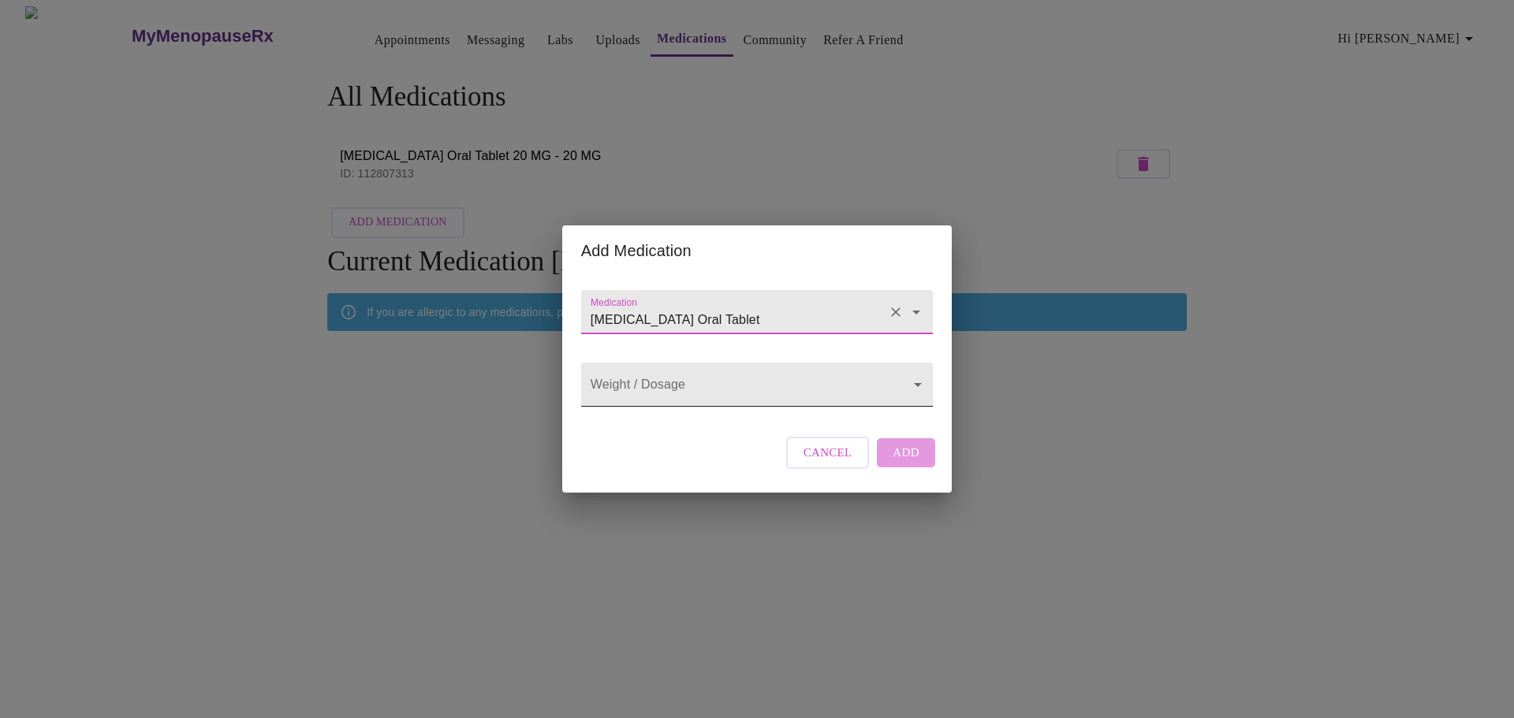
type input "SUMAtriptan Succinate Oral Tablet"
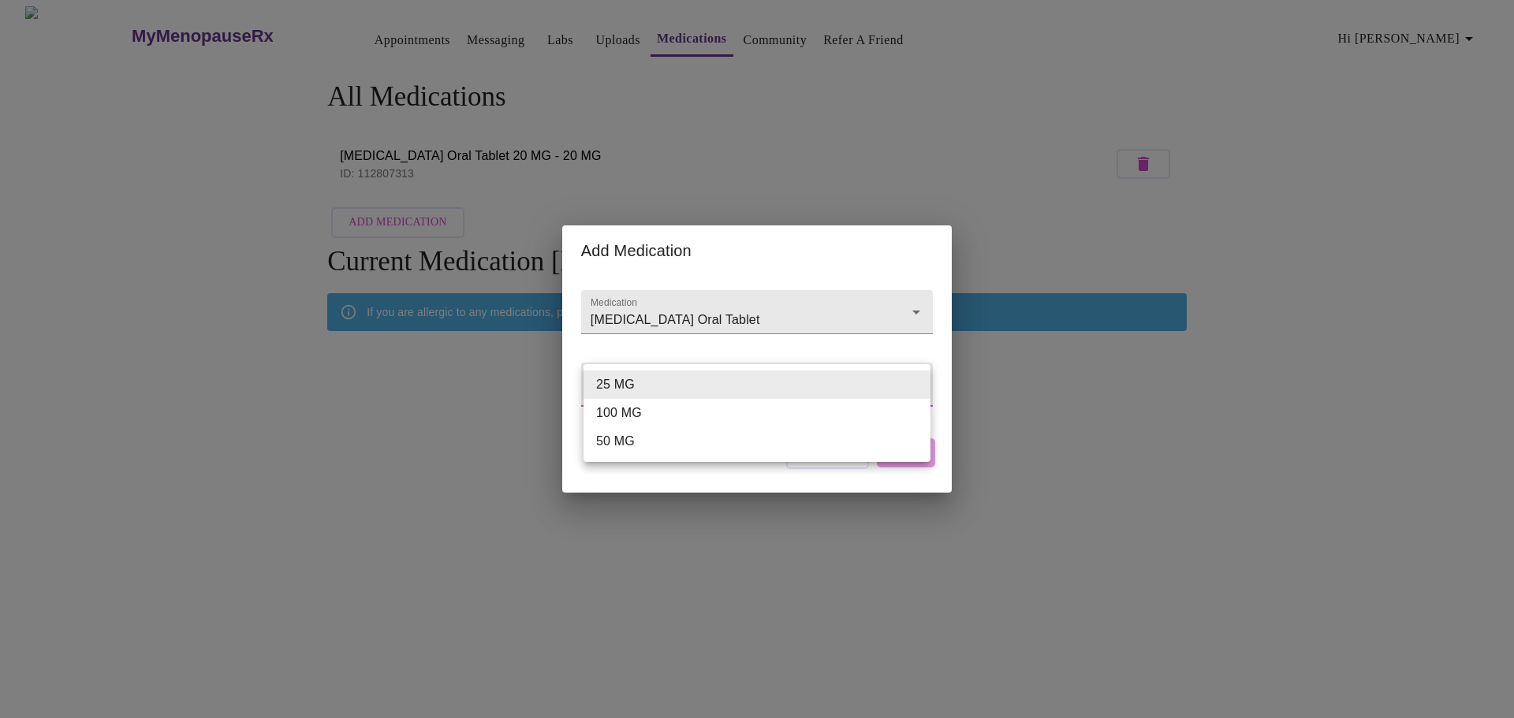
click at [610, 390] on body "MyMenopauseRx Appointments Messaging Labs Uploads Medications Community Refer a…" at bounding box center [756, 250] width 1501 height 489
click at [618, 378] on li "25 MG" at bounding box center [756, 385] width 347 height 28
type input "25 MG"
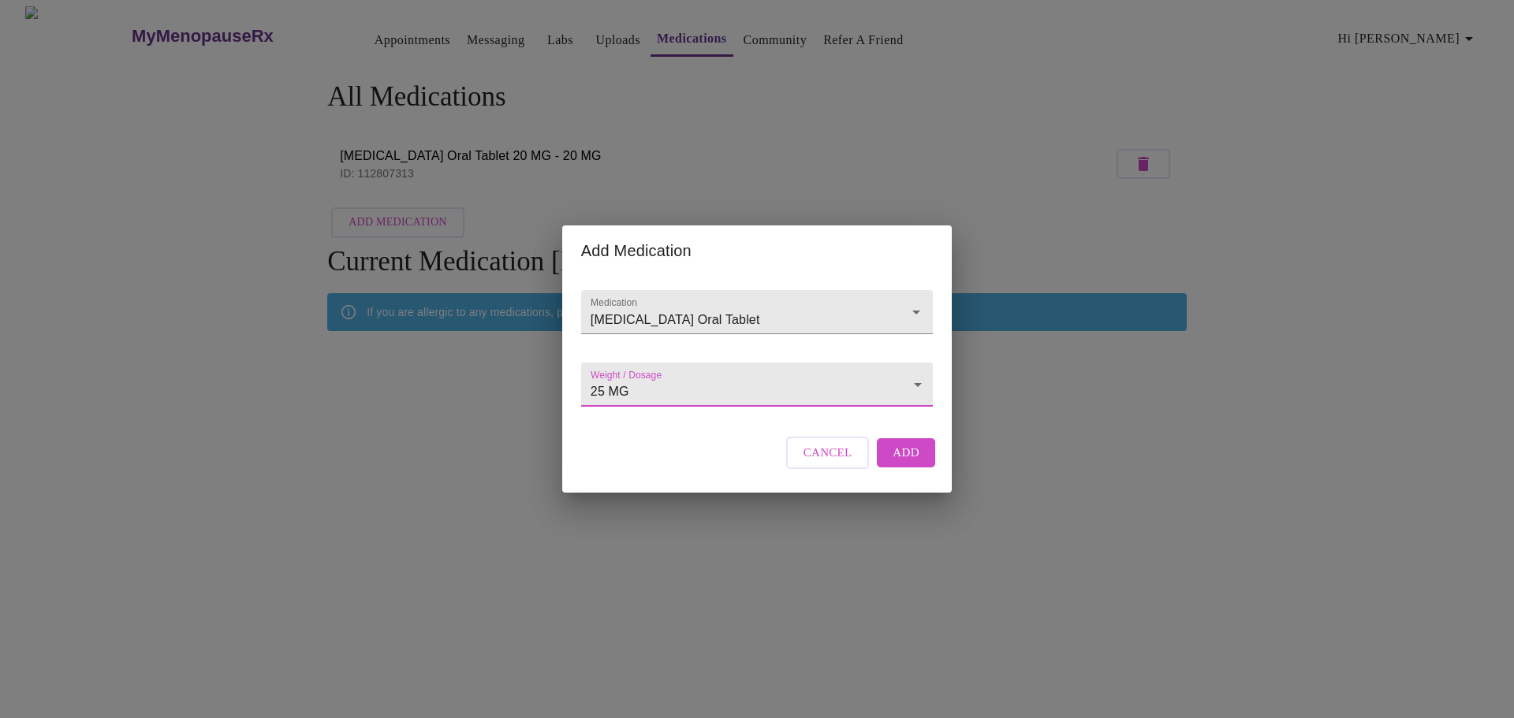
click at [895, 462] on span "Add" at bounding box center [905, 452] width 27 height 20
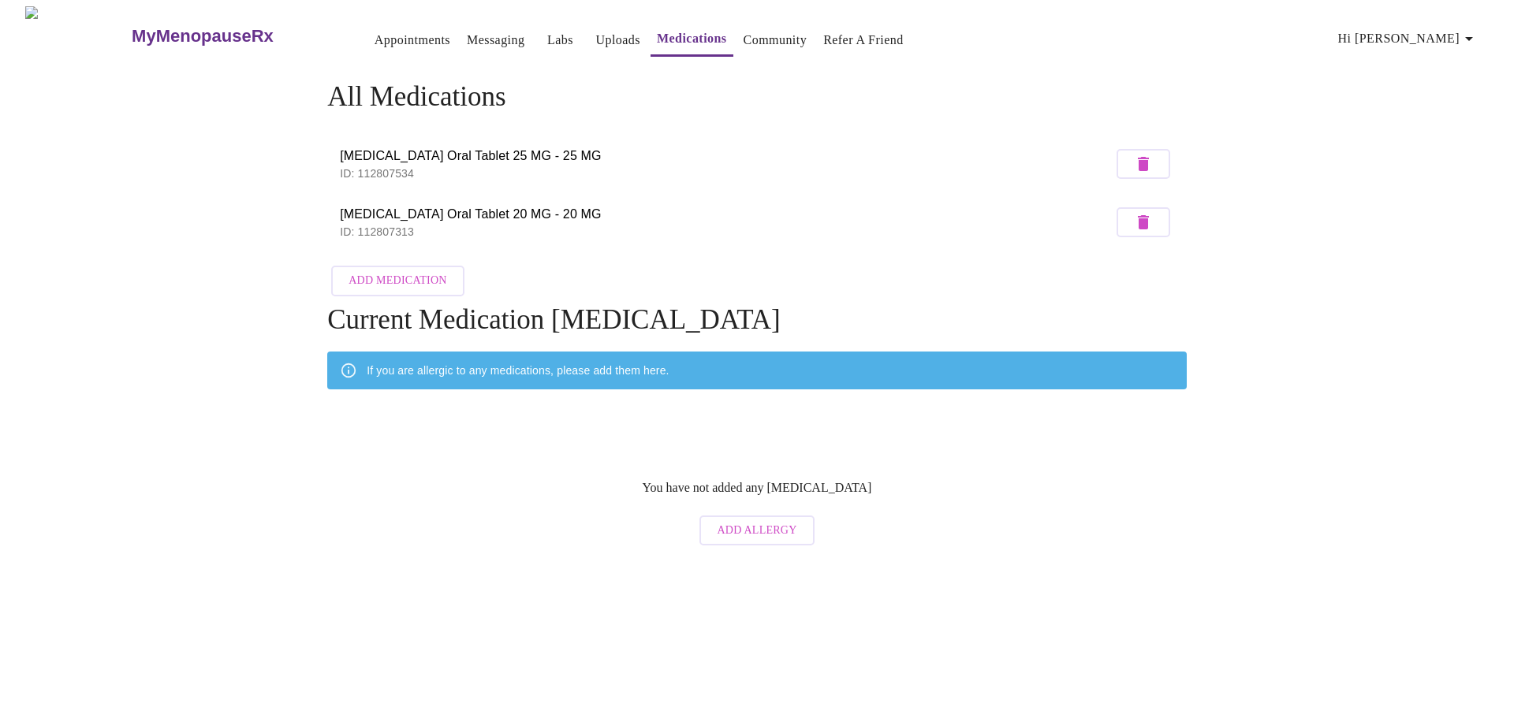
click at [743, 37] on link "Community" at bounding box center [775, 40] width 64 height 22
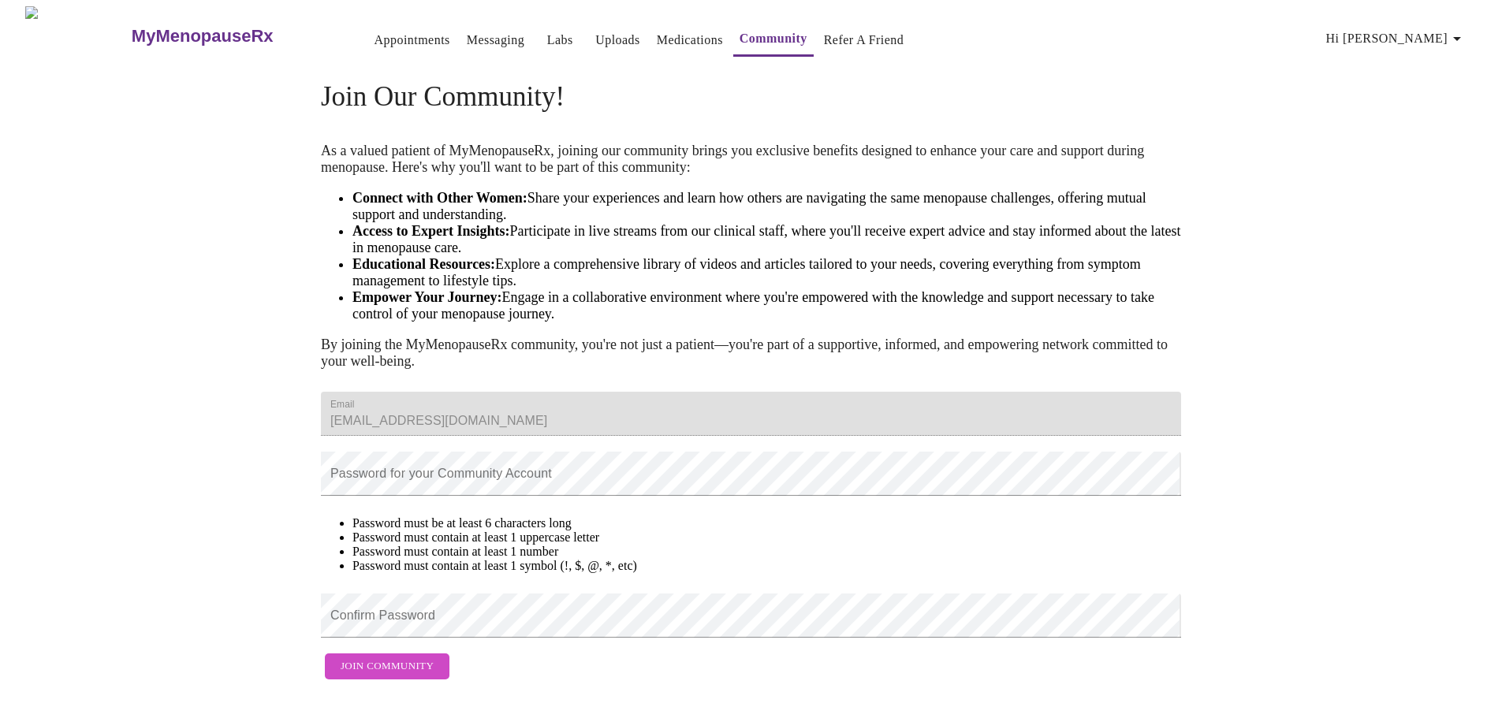
click at [824, 36] on link "Refer a Friend" at bounding box center [864, 40] width 80 height 22
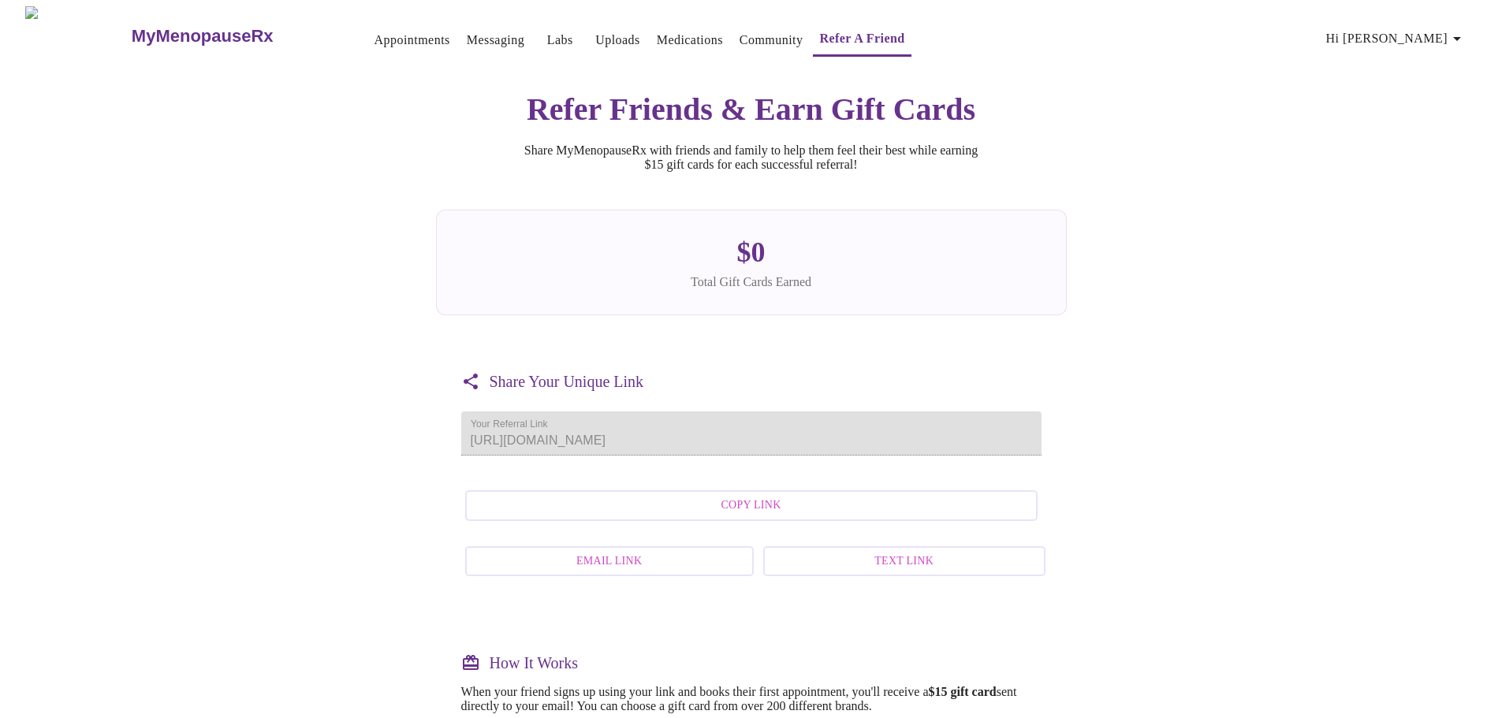
click at [547, 32] on link "Labs" at bounding box center [560, 40] width 26 height 22
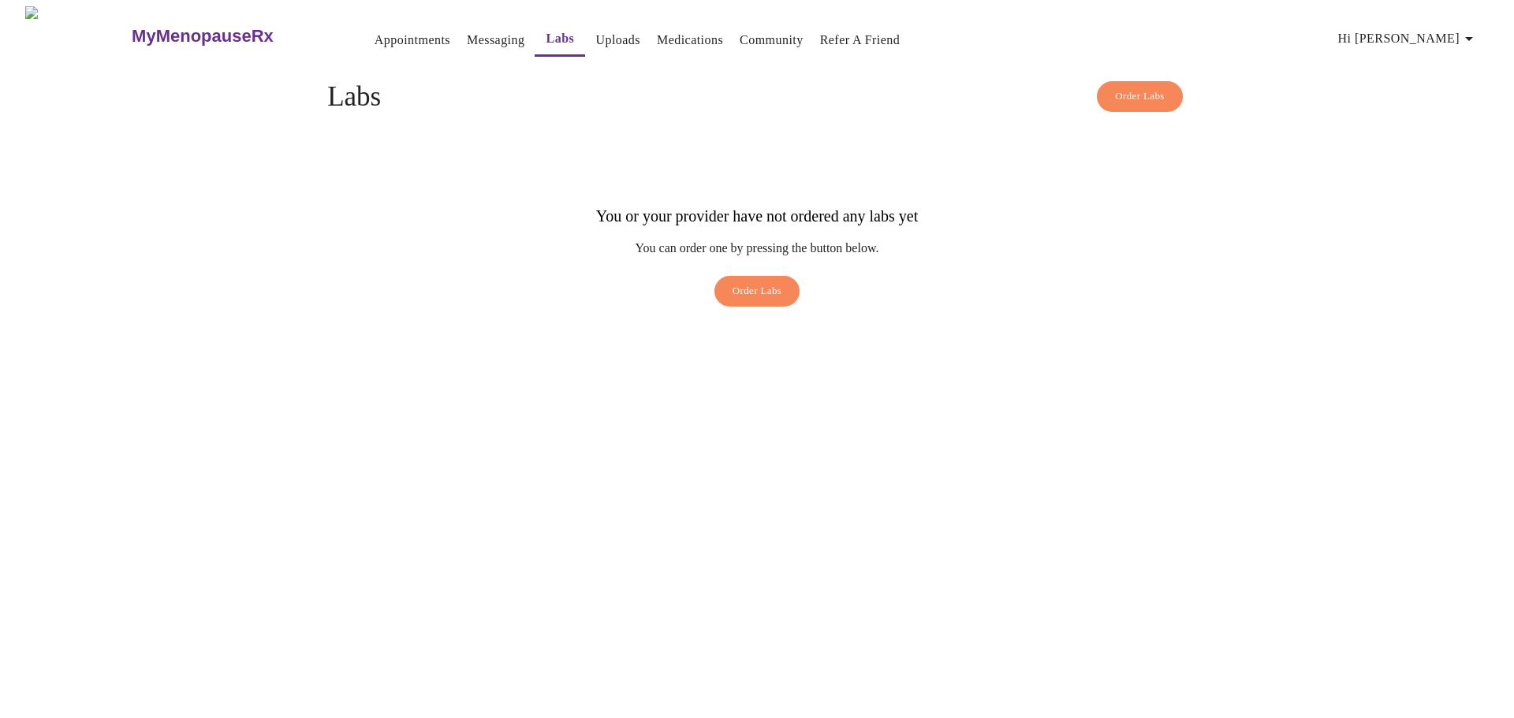
click at [467, 33] on link "Messaging" at bounding box center [496, 40] width 58 height 22
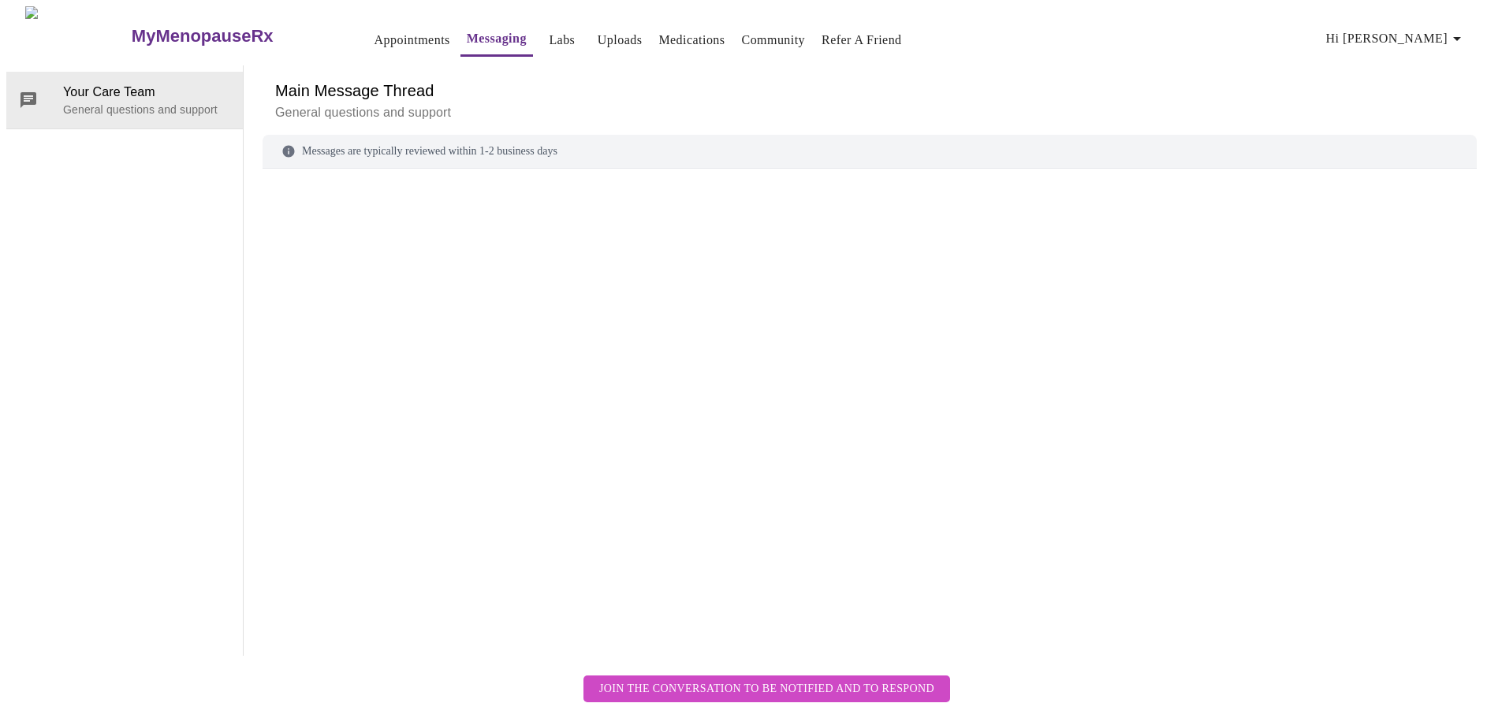
scroll to position [59, 0]
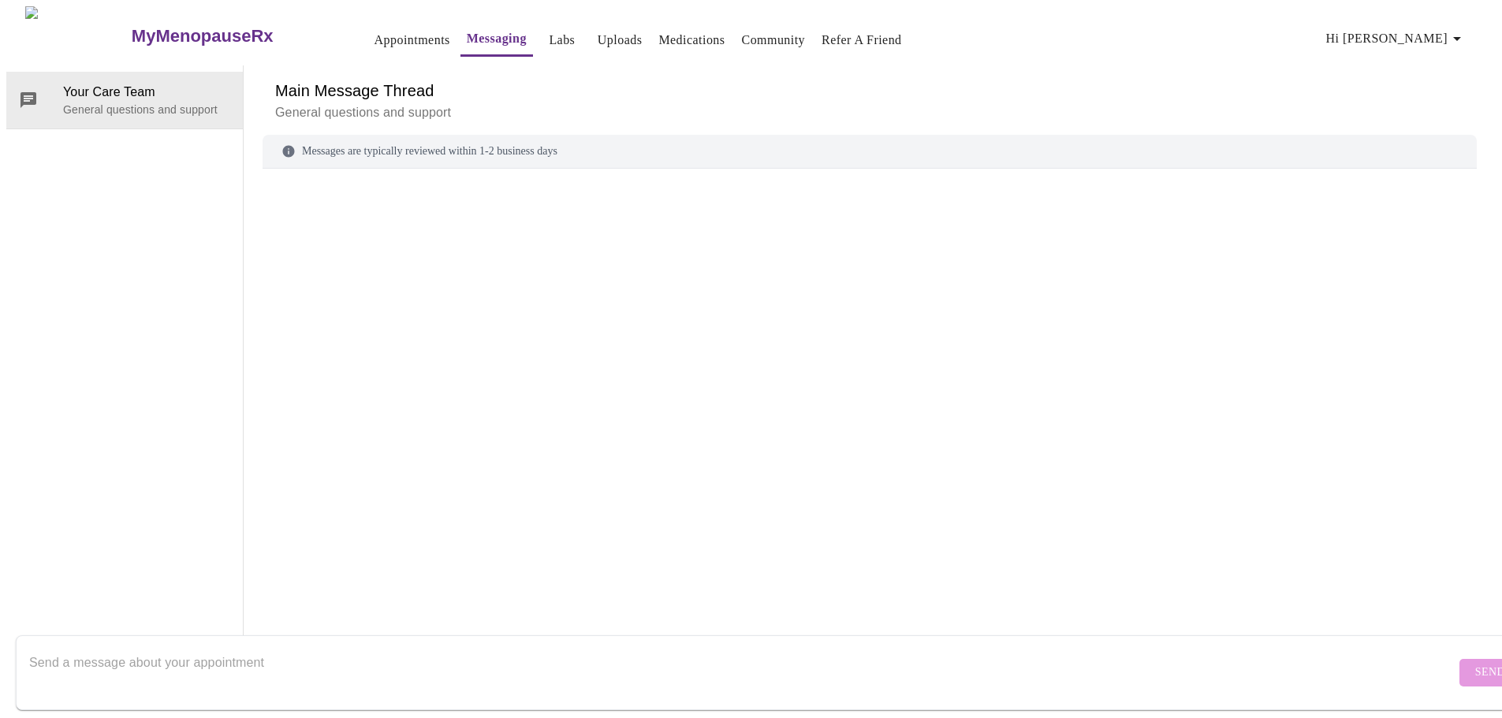
click at [581, 252] on div at bounding box center [870, 390] width 1214 height 405
click at [643, 338] on div at bounding box center [870, 390] width 1214 height 405
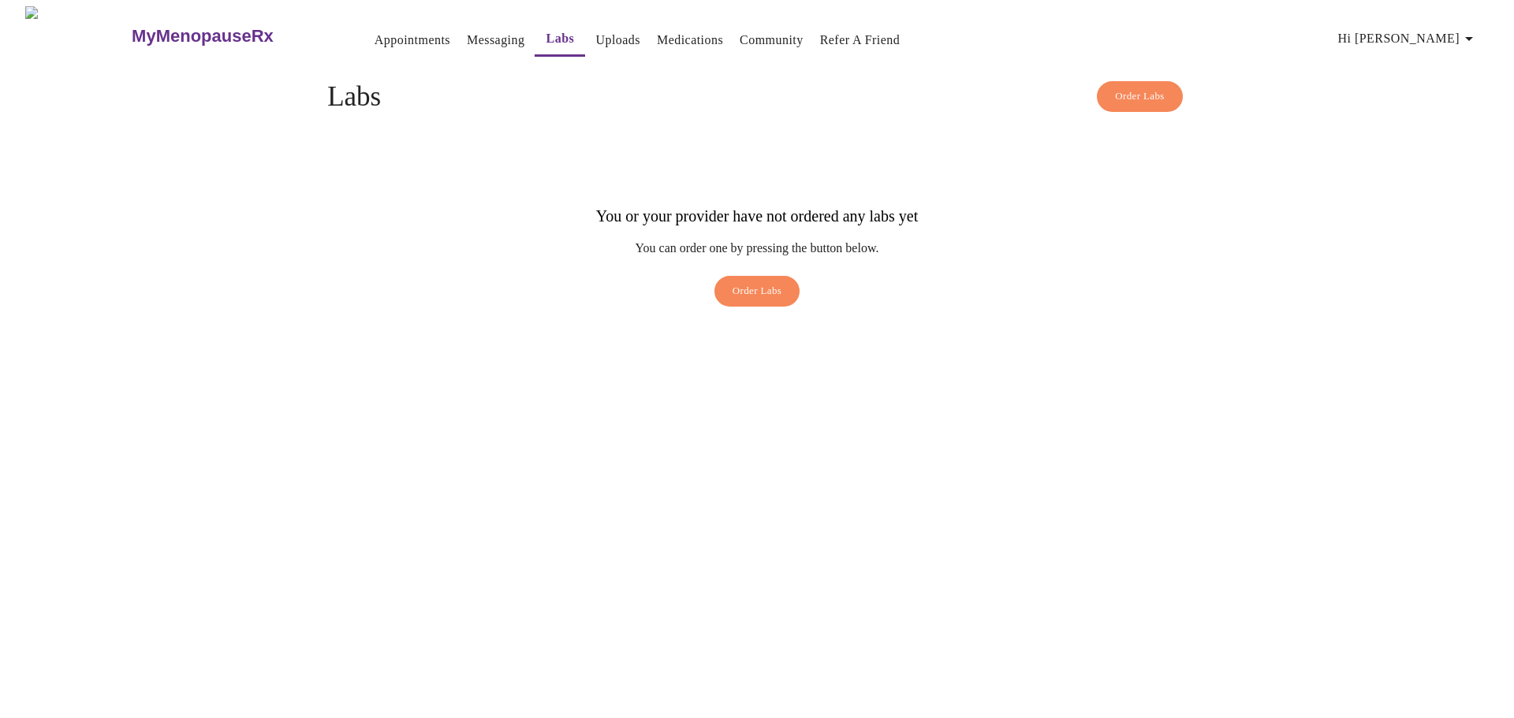
click at [467, 33] on link "Messaging" at bounding box center [496, 40] width 58 height 22
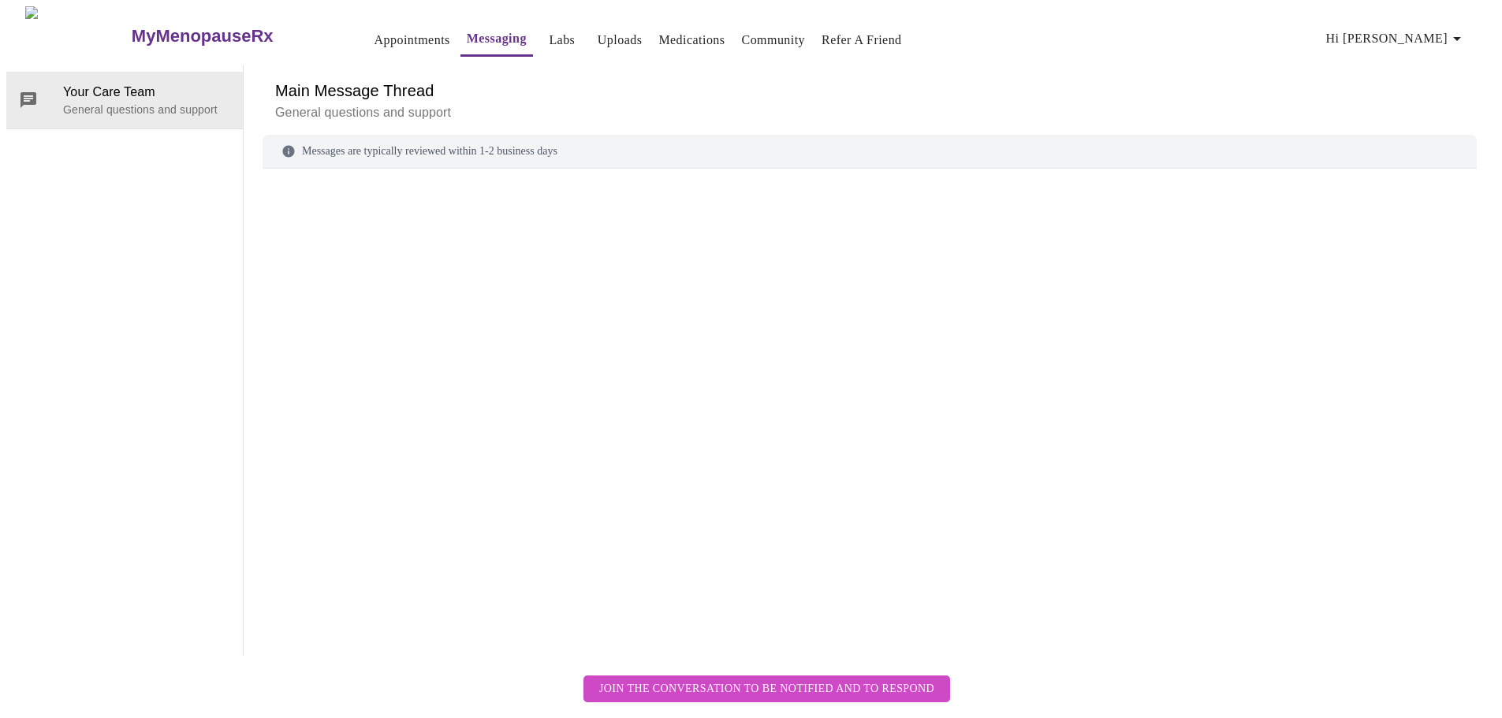
scroll to position [59, 0]
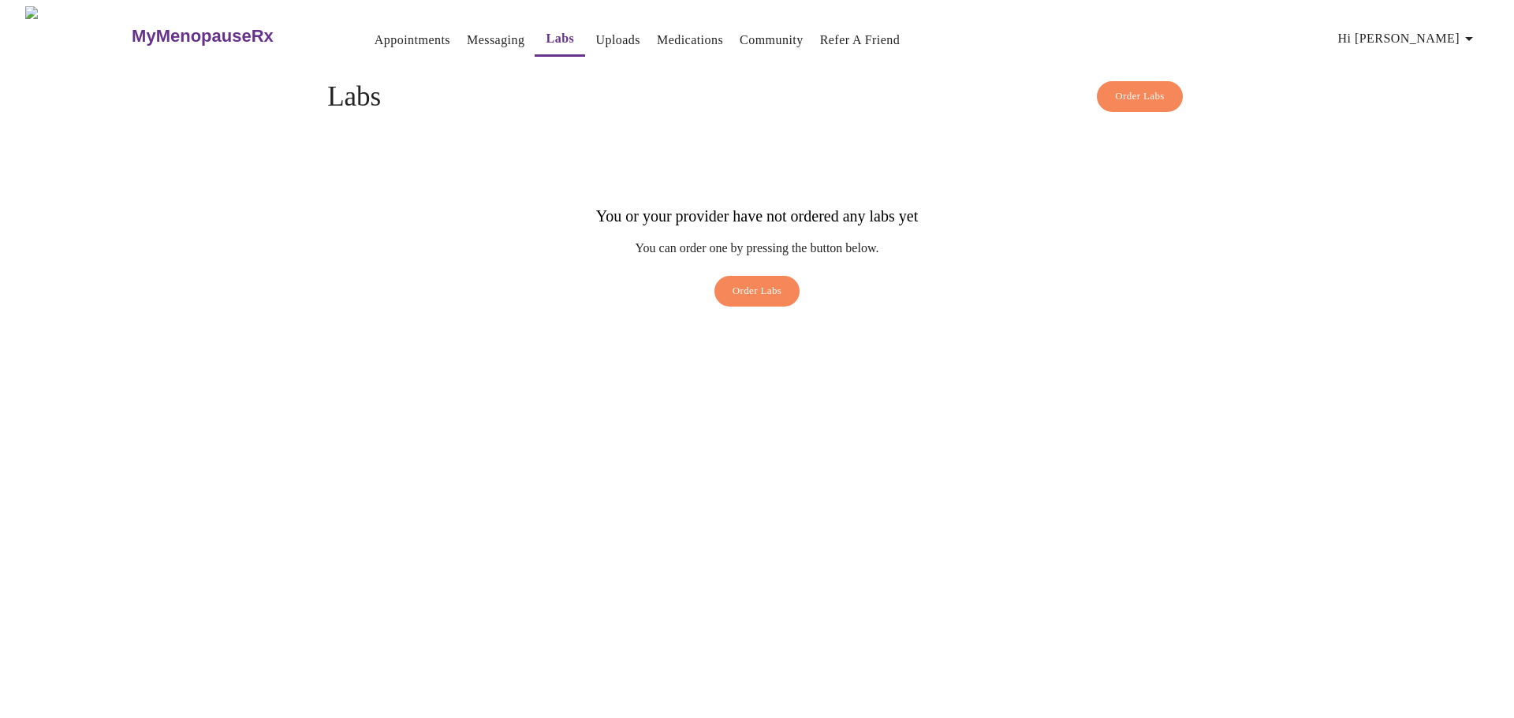
click at [59, 20] on img at bounding box center [77, 35] width 105 height 59
click at [132, 29] on h3 "MyMenopauseRx" at bounding box center [203, 36] width 142 height 20
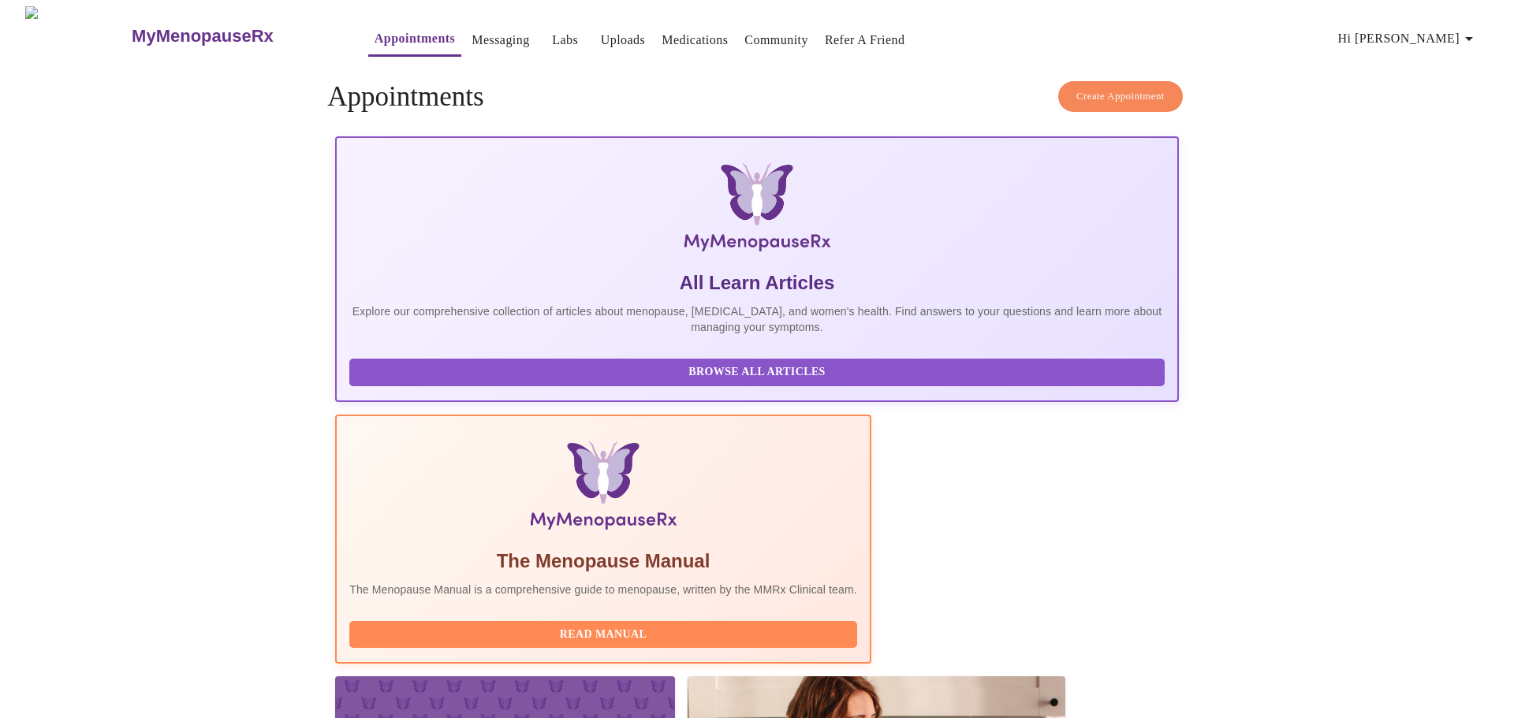
click at [374, 31] on link "Appointments" at bounding box center [414, 39] width 80 height 22
click at [1094, 88] on span "Create Appointment" at bounding box center [1120, 97] width 88 height 18
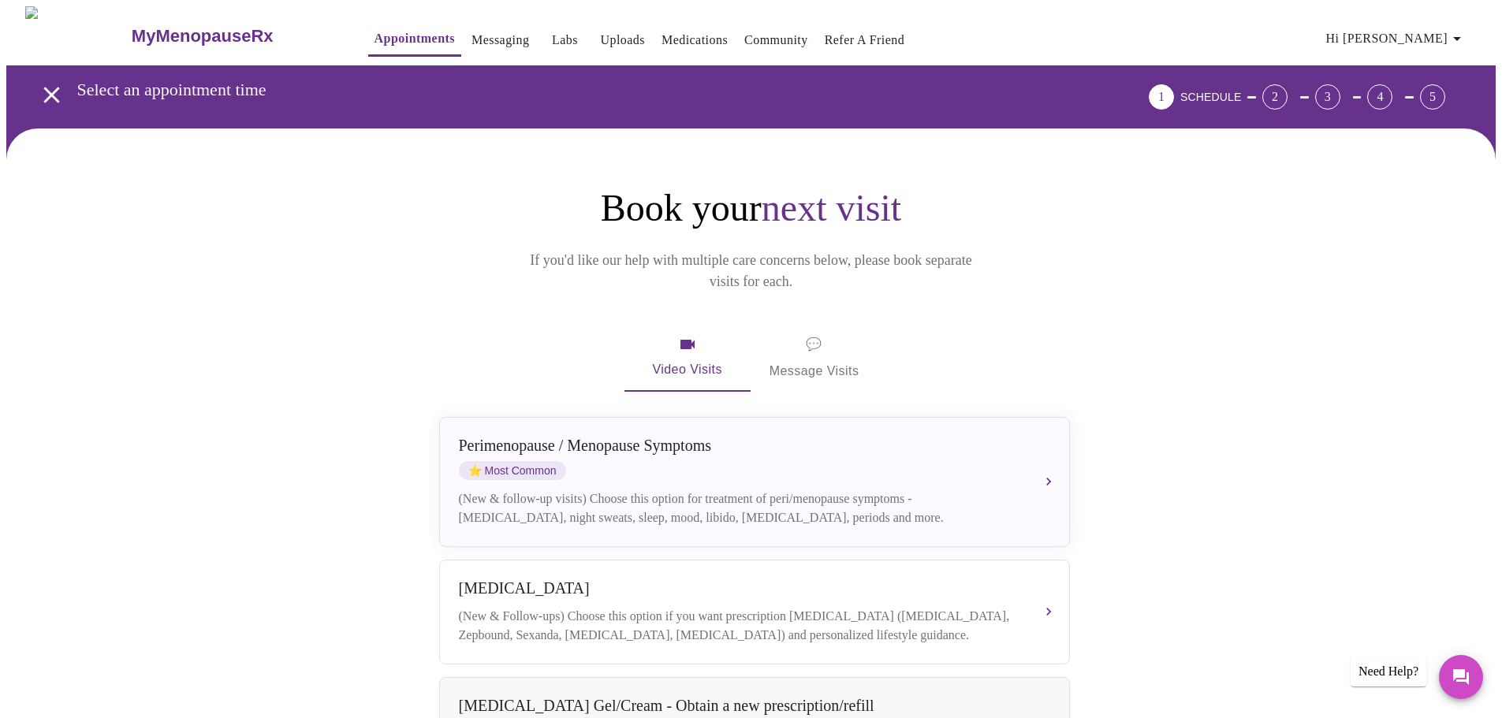
click at [1287, 92] on div "2" at bounding box center [1274, 96] width 25 height 25
click at [1287, 87] on div "2" at bounding box center [1274, 96] width 25 height 25
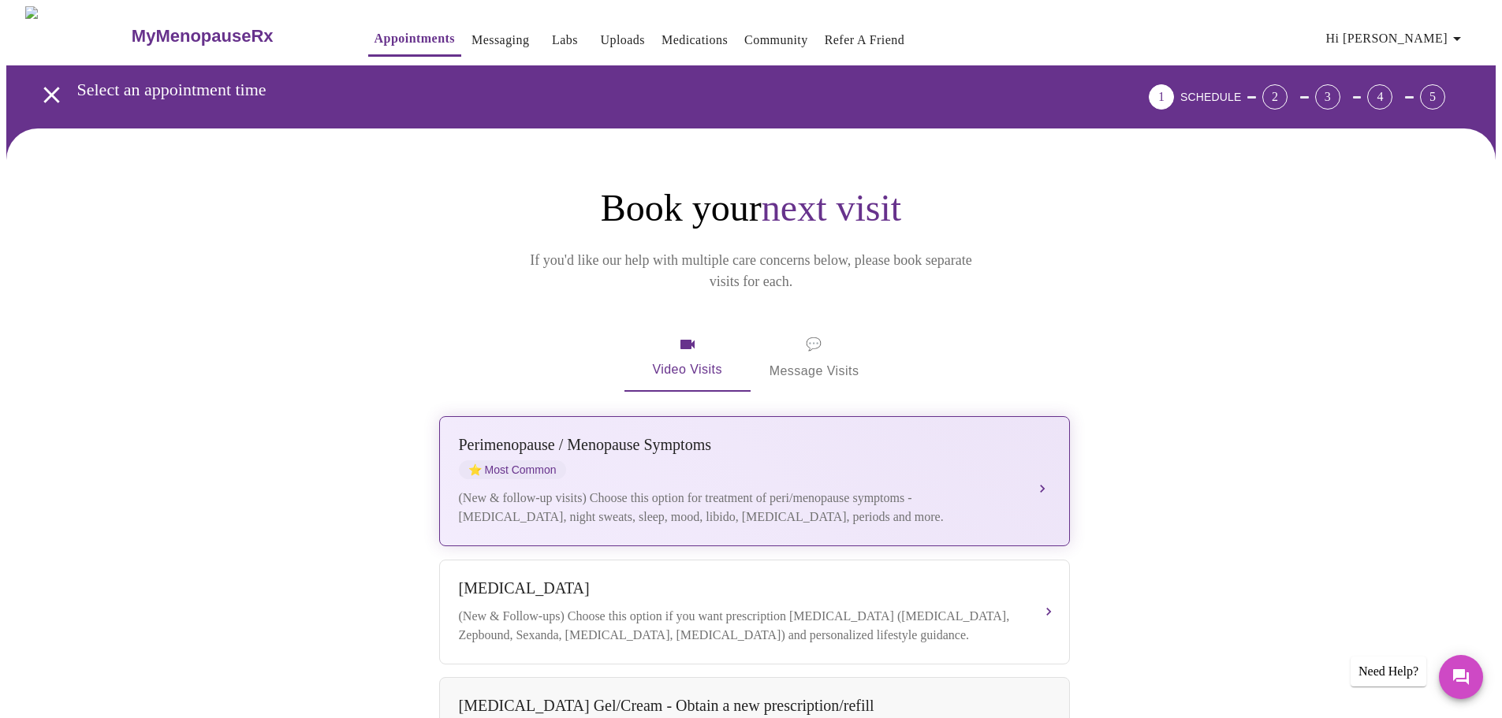
click at [658, 436] on div "Perimenopause / Menopause Symptoms" at bounding box center [739, 445] width 560 height 18
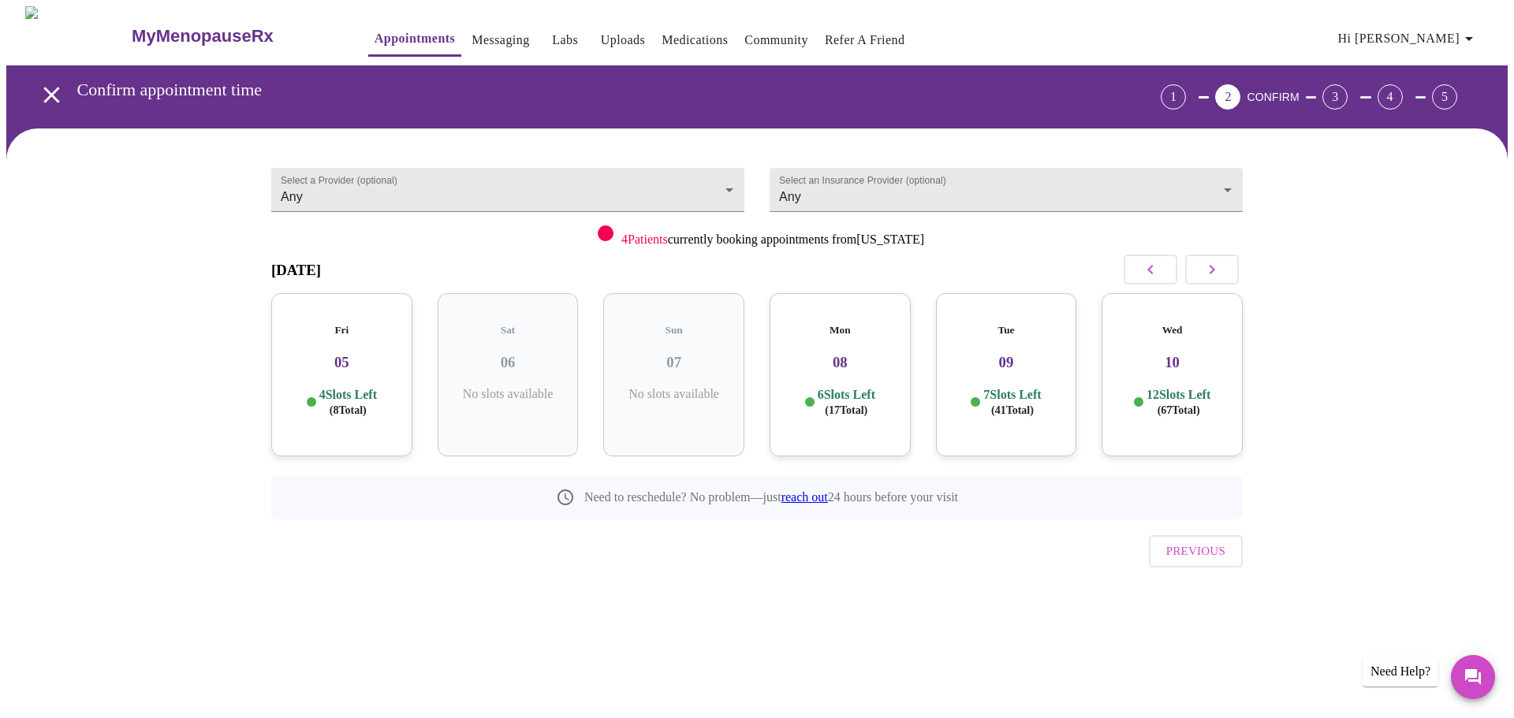
click at [1203, 270] on icon "button" at bounding box center [1211, 269] width 19 height 19
click at [1157, 272] on icon "button" at bounding box center [1150, 269] width 19 height 19
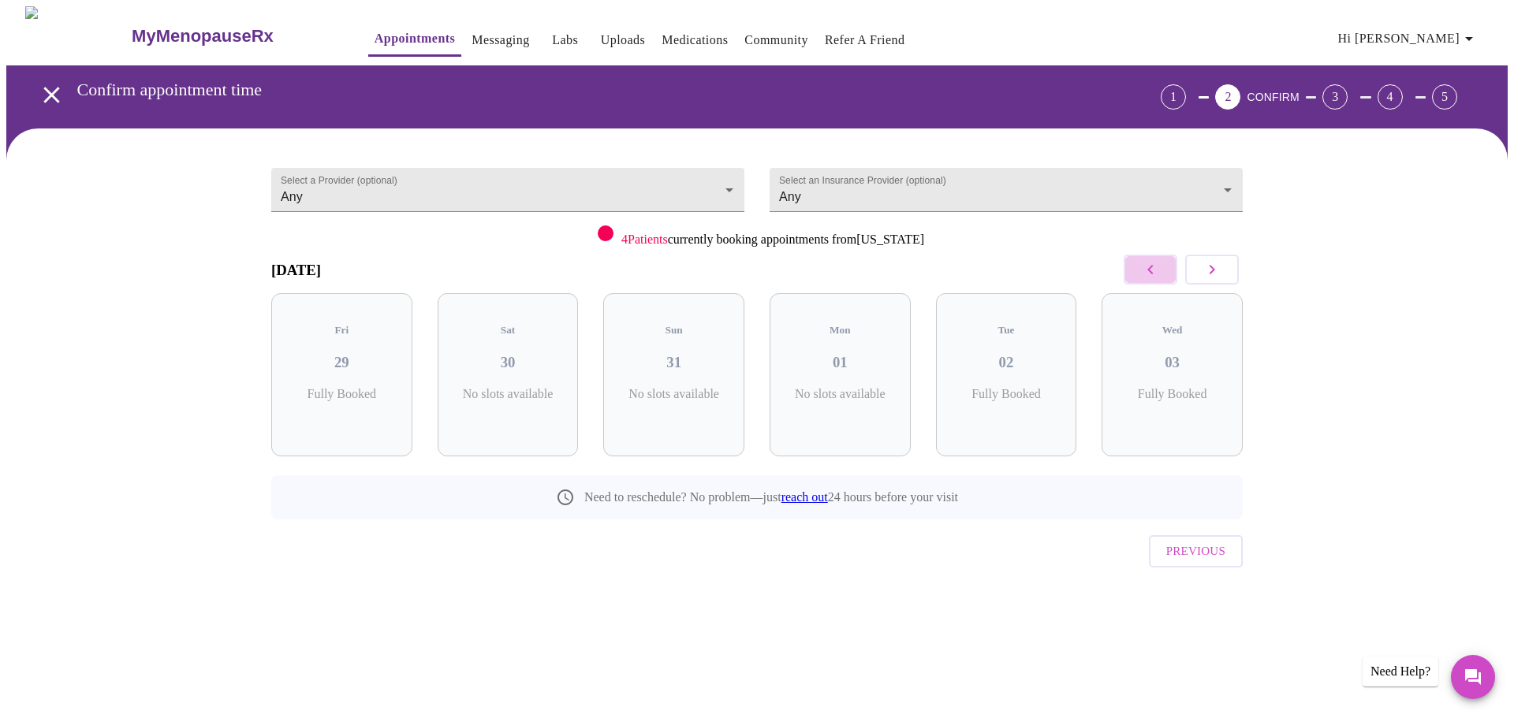
click at [1157, 272] on icon "button" at bounding box center [1150, 269] width 19 height 19
click at [1224, 274] on button "button" at bounding box center [1212, 270] width 54 height 30
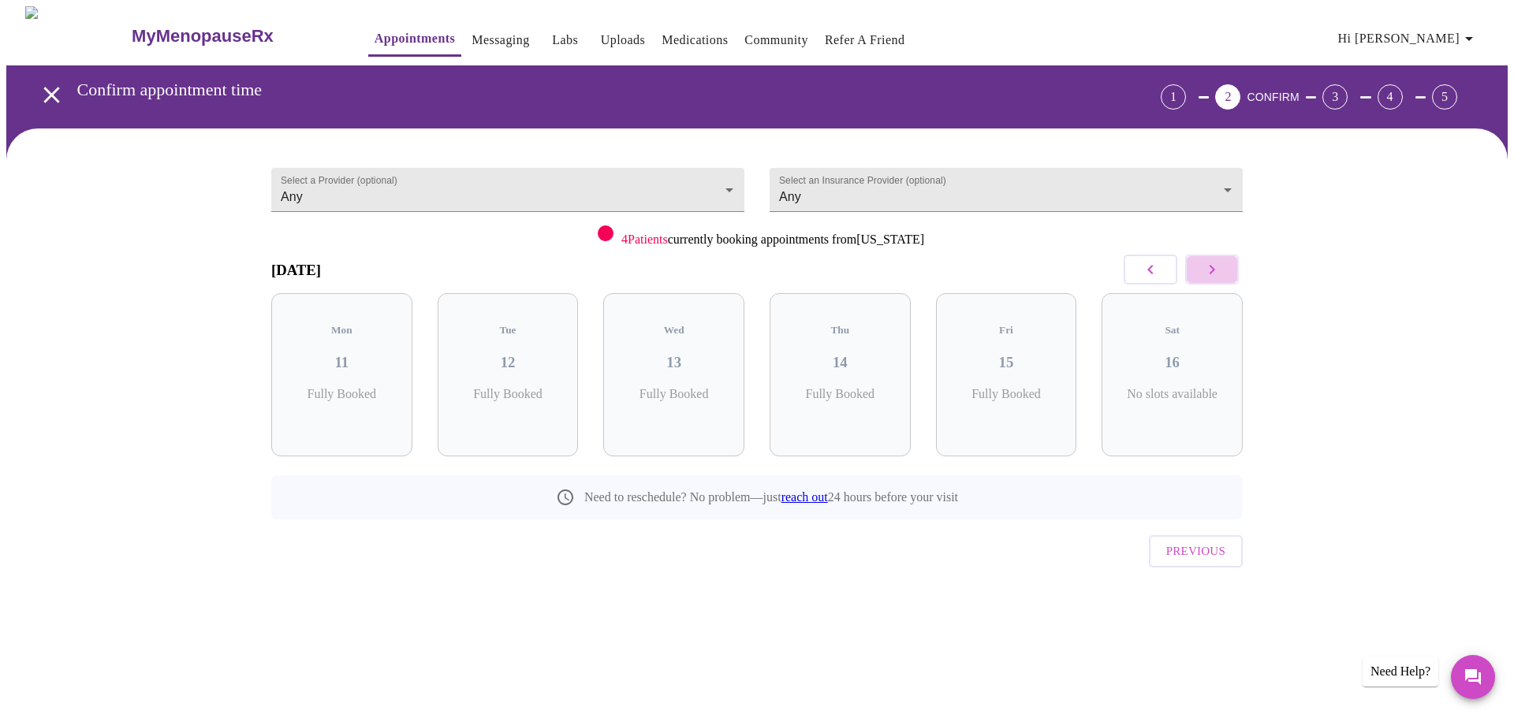
click at [1224, 274] on button "button" at bounding box center [1212, 270] width 54 height 30
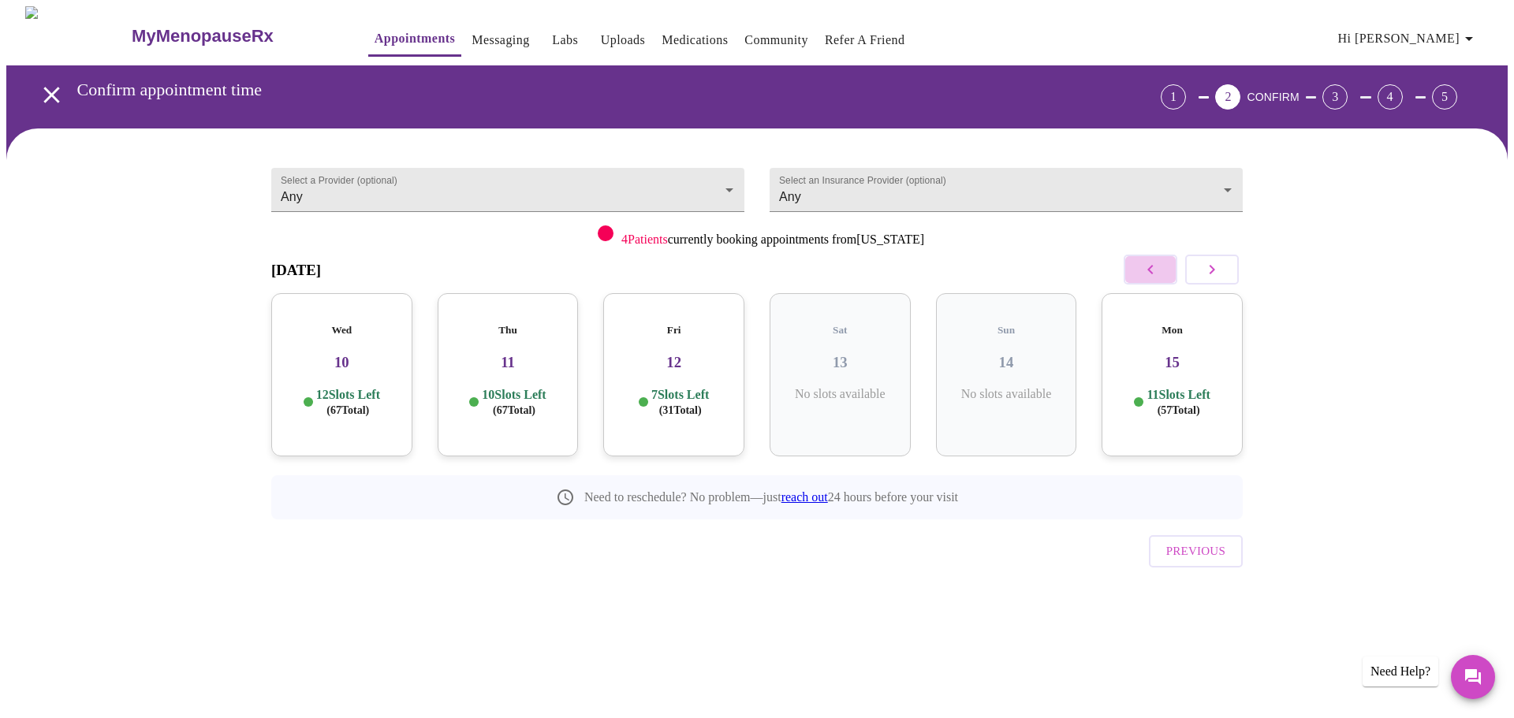
click at [1145, 266] on icon "button" at bounding box center [1150, 269] width 19 height 19
click at [1179, 354] on h3 "09" at bounding box center [1172, 362] width 116 height 17
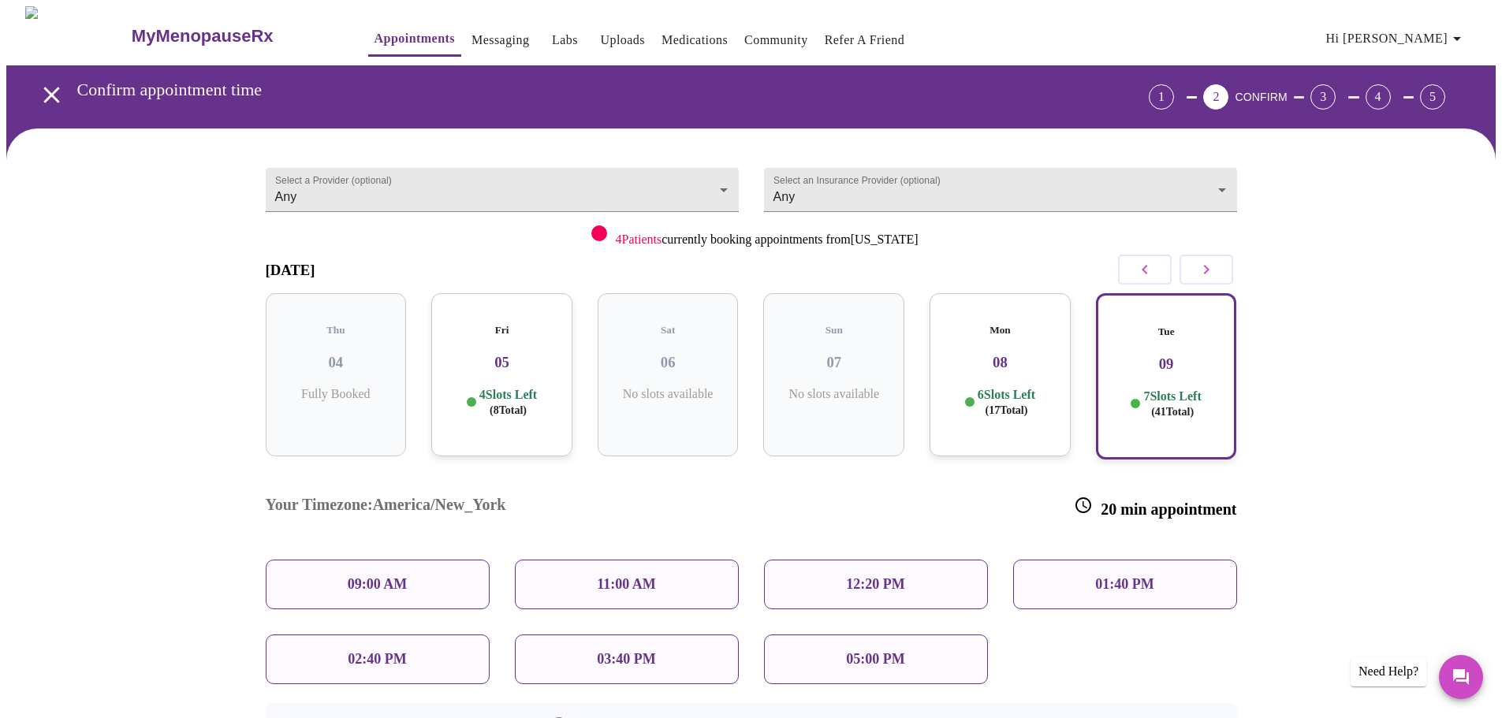
click at [1012, 354] on h3 "08" at bounding box center [1000, 362] width 116 height 17
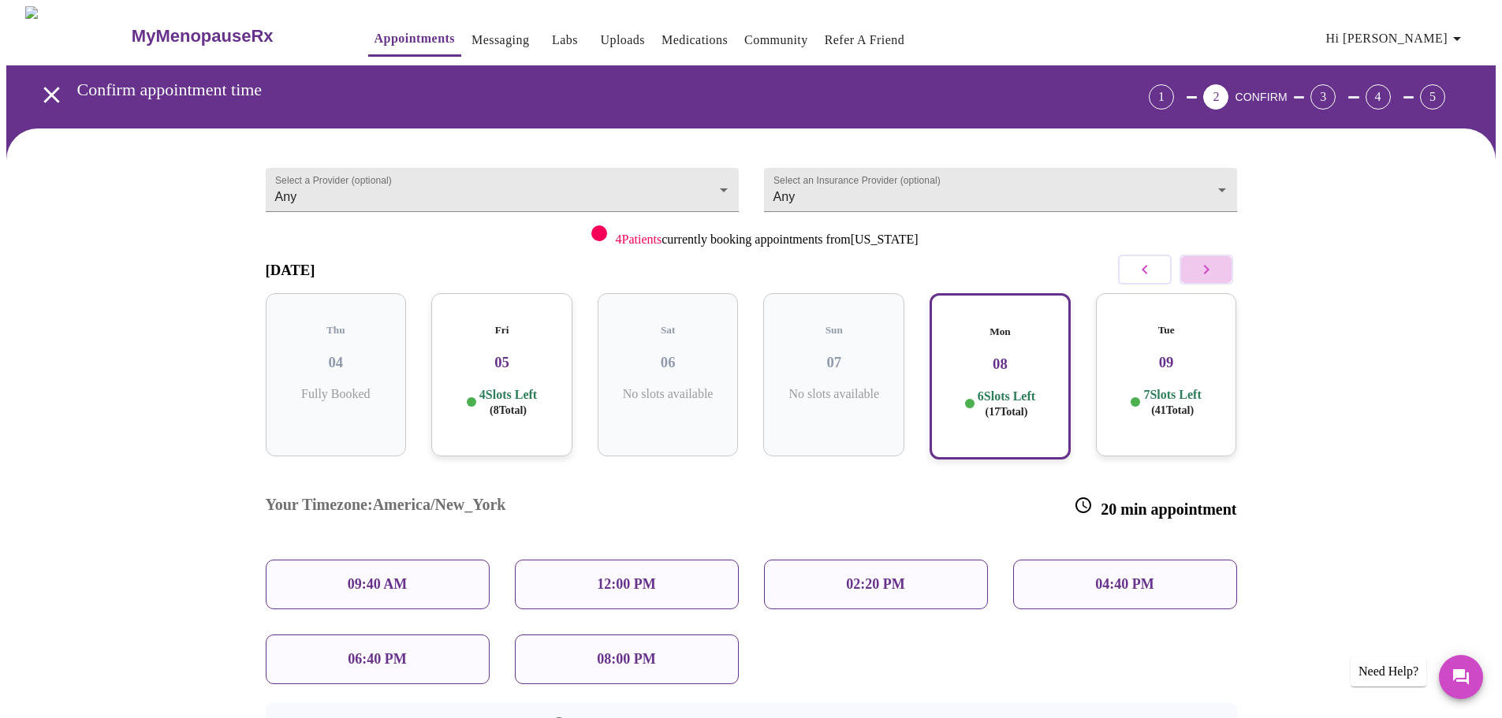
click at [1197, 272] on icon "button" at bounding box center [1206, 269] width 19 height 19
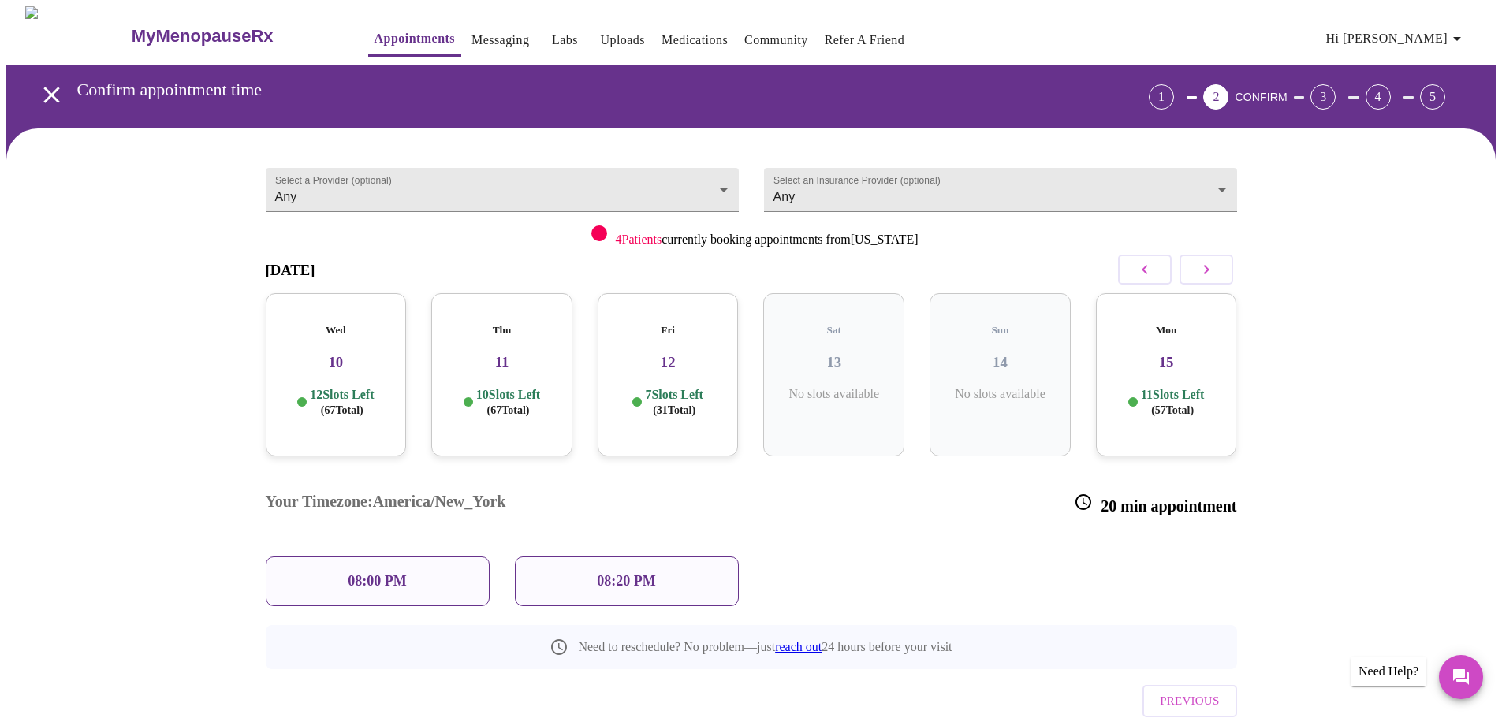
click at [680, 354] on h3 "12" at bounding box center [668, 362] width 116 height 17
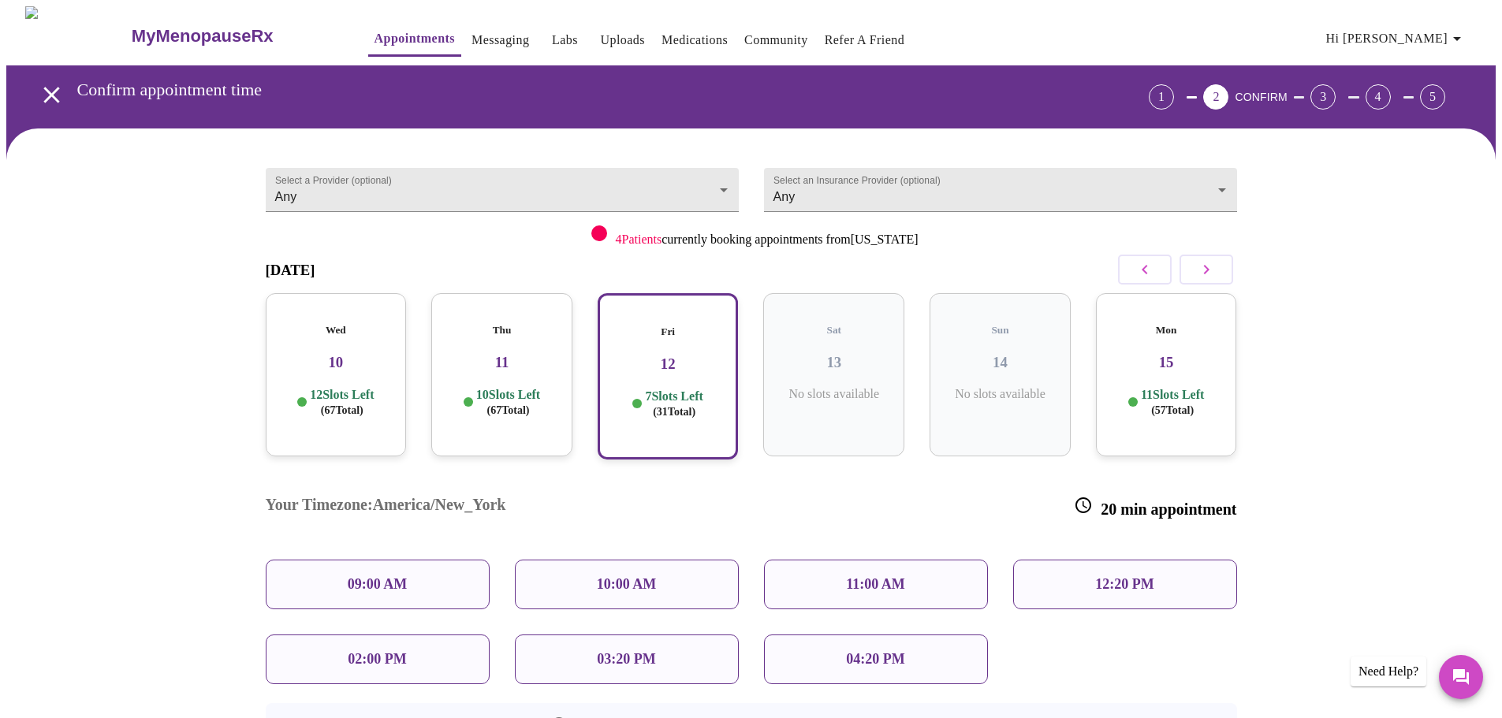
click at [510, 354] on h3 "11" at bounding box center [502, 362] width 116 height 17
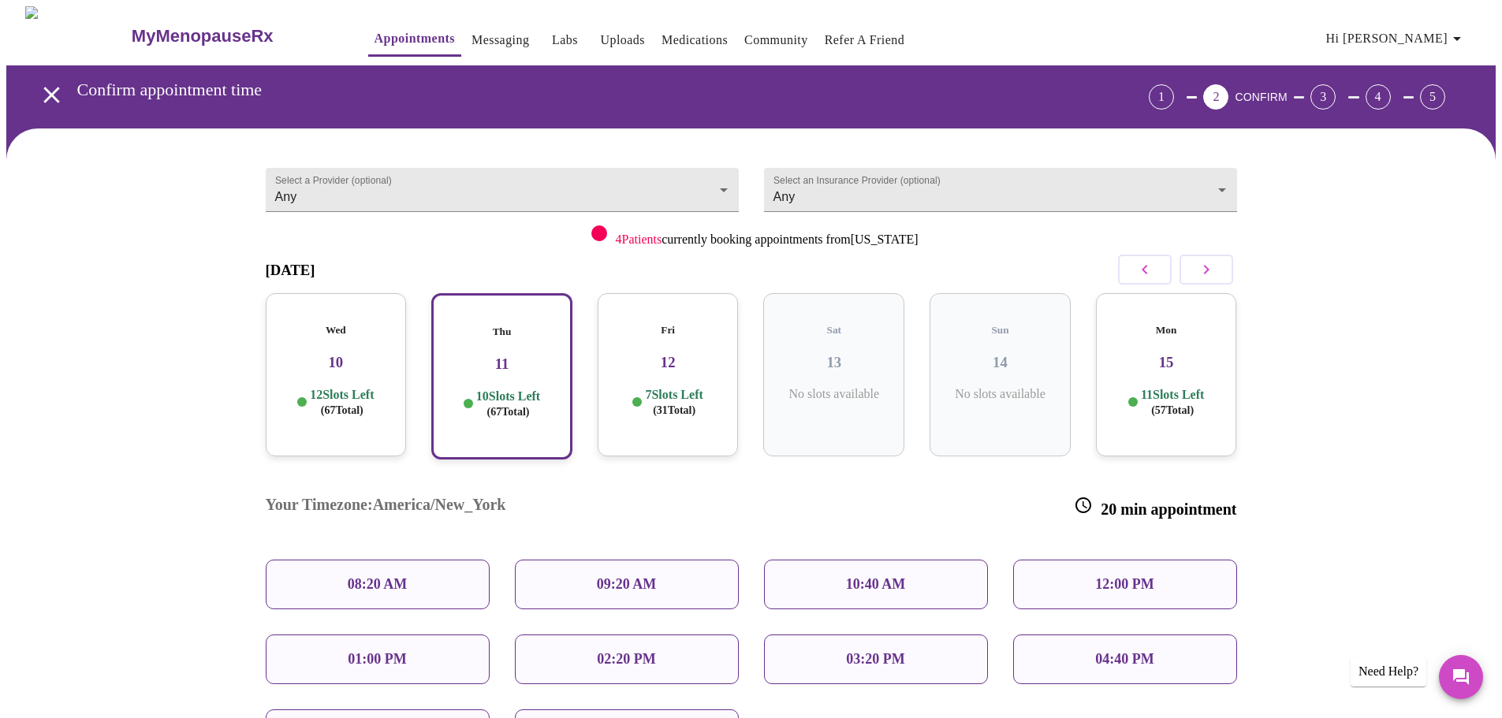
click at [365, 354] on h3 "10" at bounding box center [336, 362] width 116 height 17
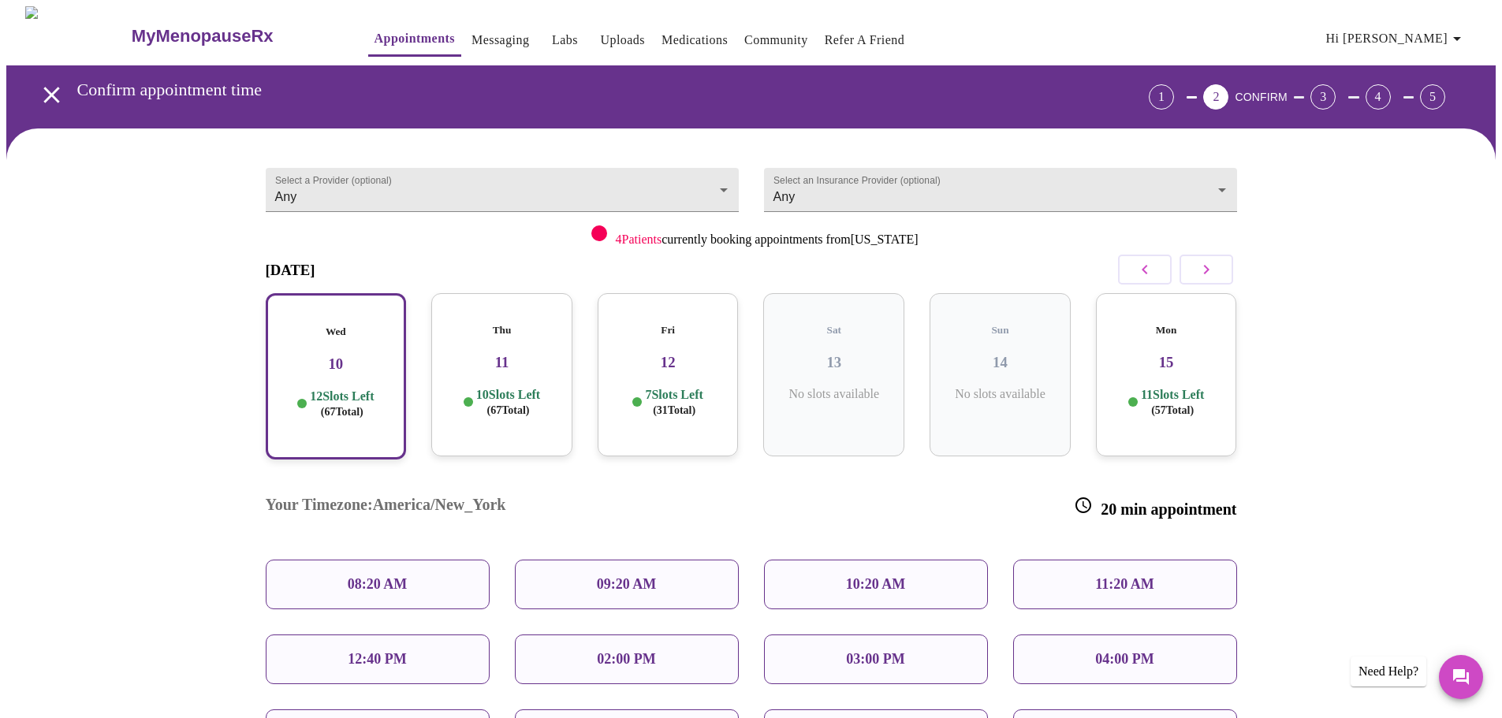
click at [485, 324] on h5 "Thu" at bounding box center [502, 330] width 116 height 13
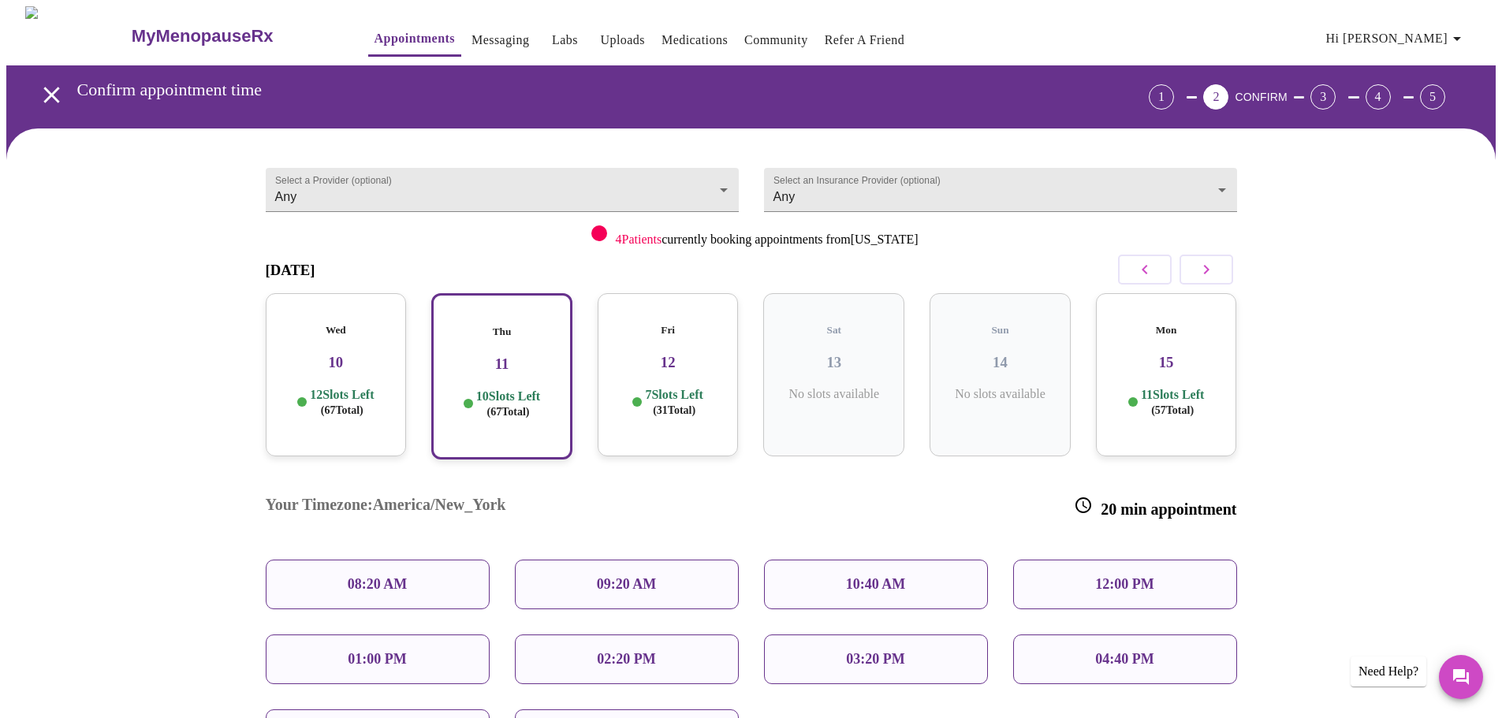
click at [641, 327] on div "Fri 12 7 Slots Left ( 31 Total)" at bounding box center [668, 374] width 141 height 163
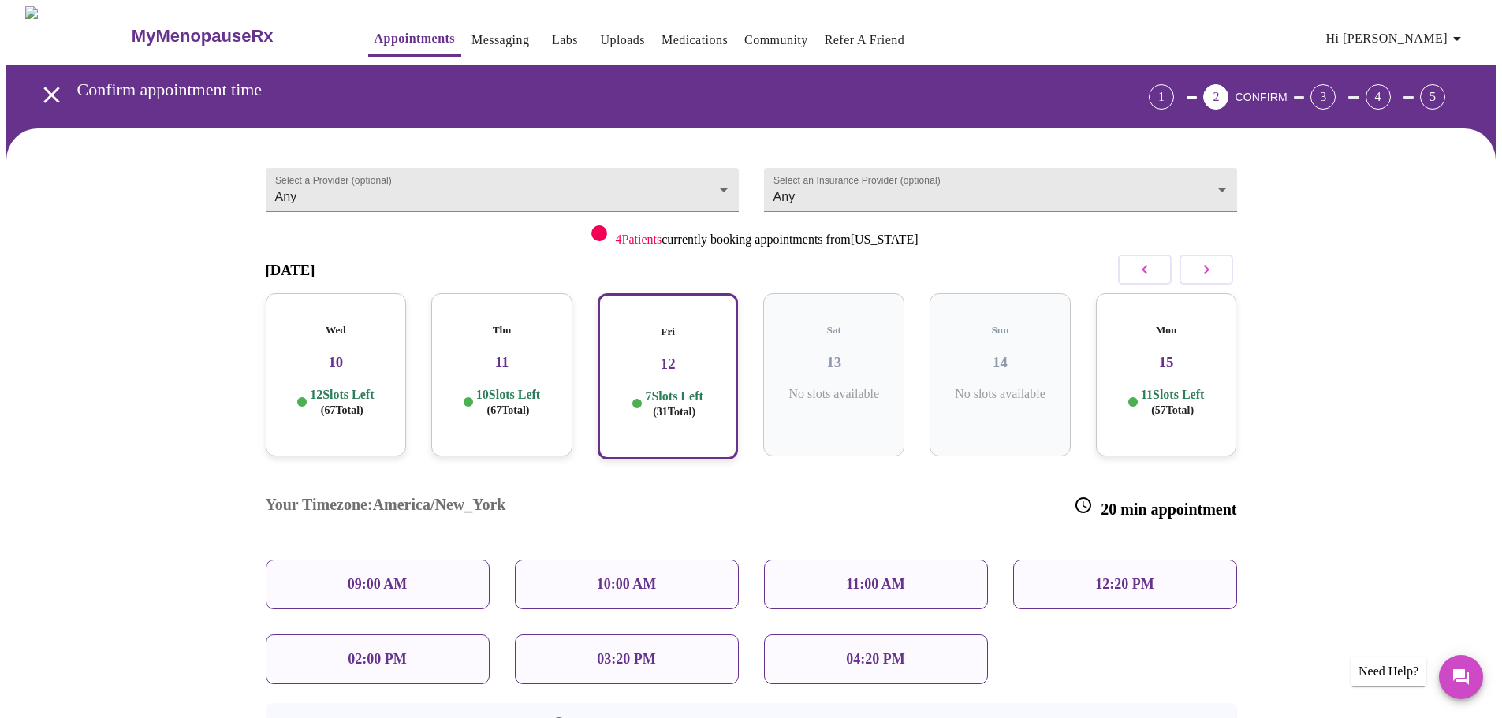
click at [1161, 354] on h3 "15" at bounding box center [1166, 362] width 116 height 17
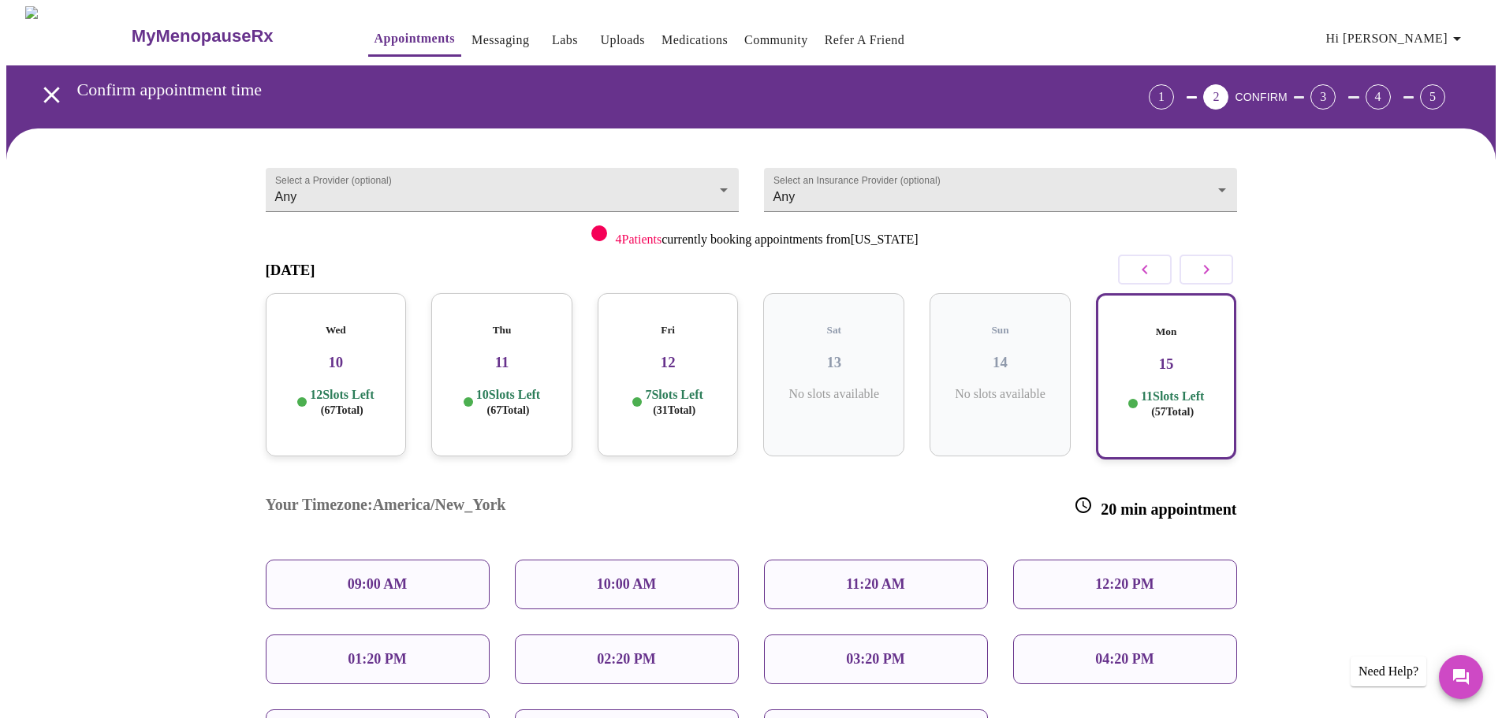
click at [691, 354] on h3 "12" at bounding box center [668, 362] width 116 height 17
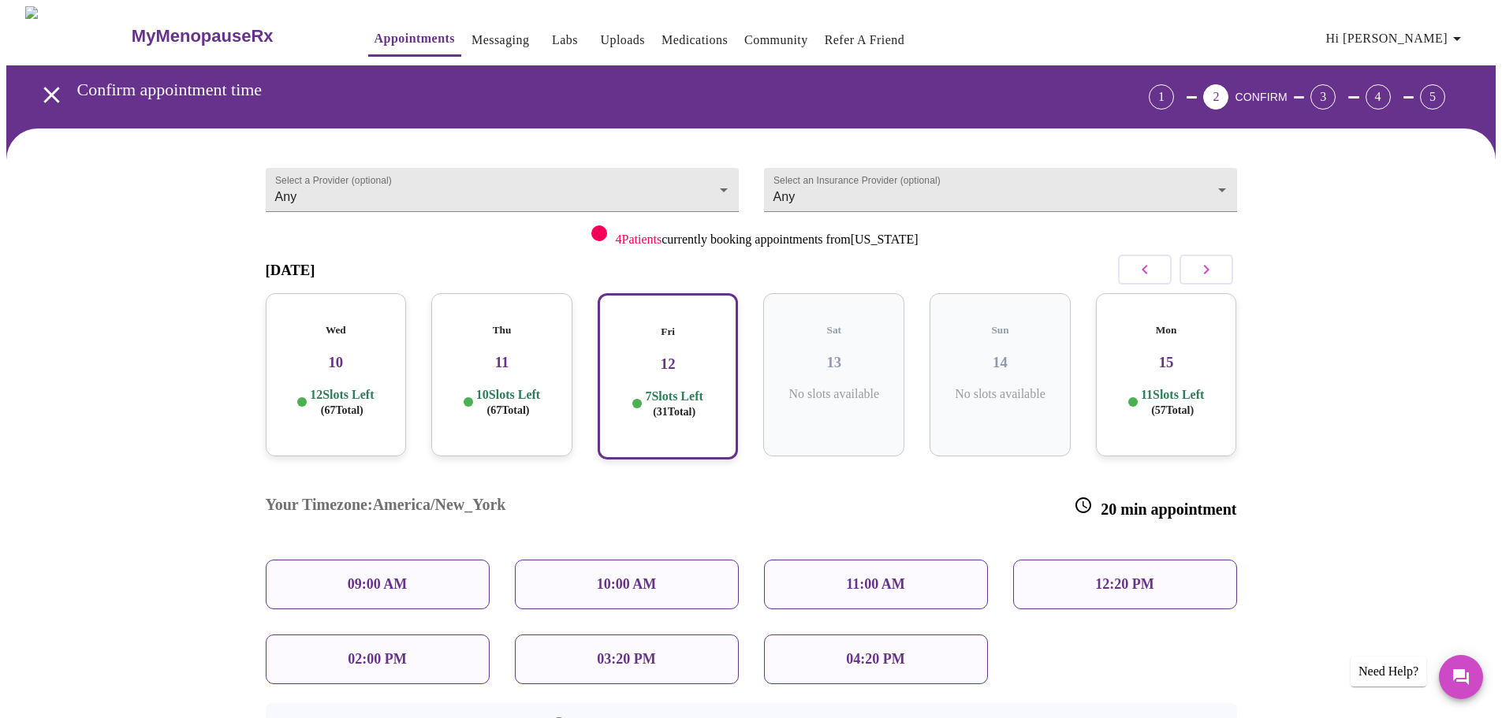
click at [494, 324] on h5 "Thu" at bounding box center [502, 330] width 116 height 13
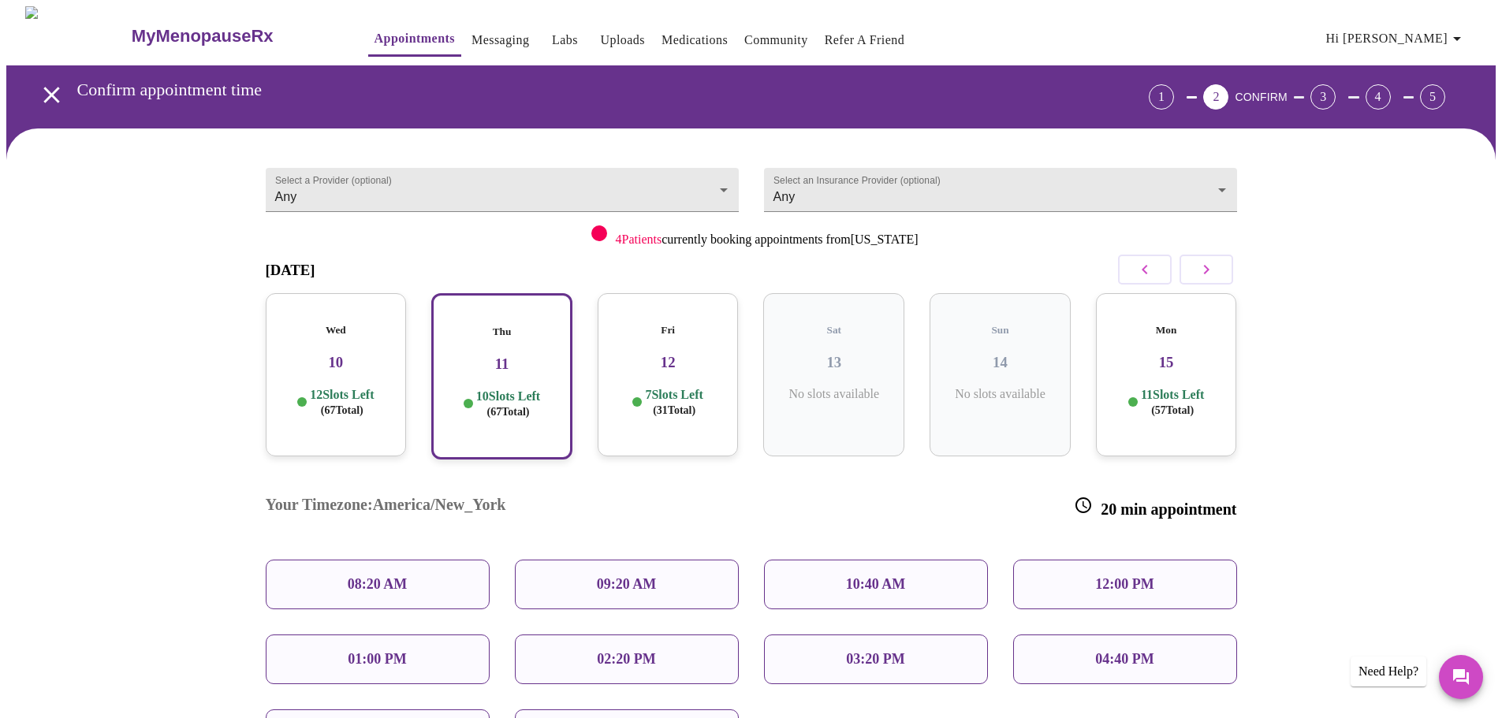
click at [1208, 269] on icon "button" at bounding box center [1206, 269] width 6 height 9
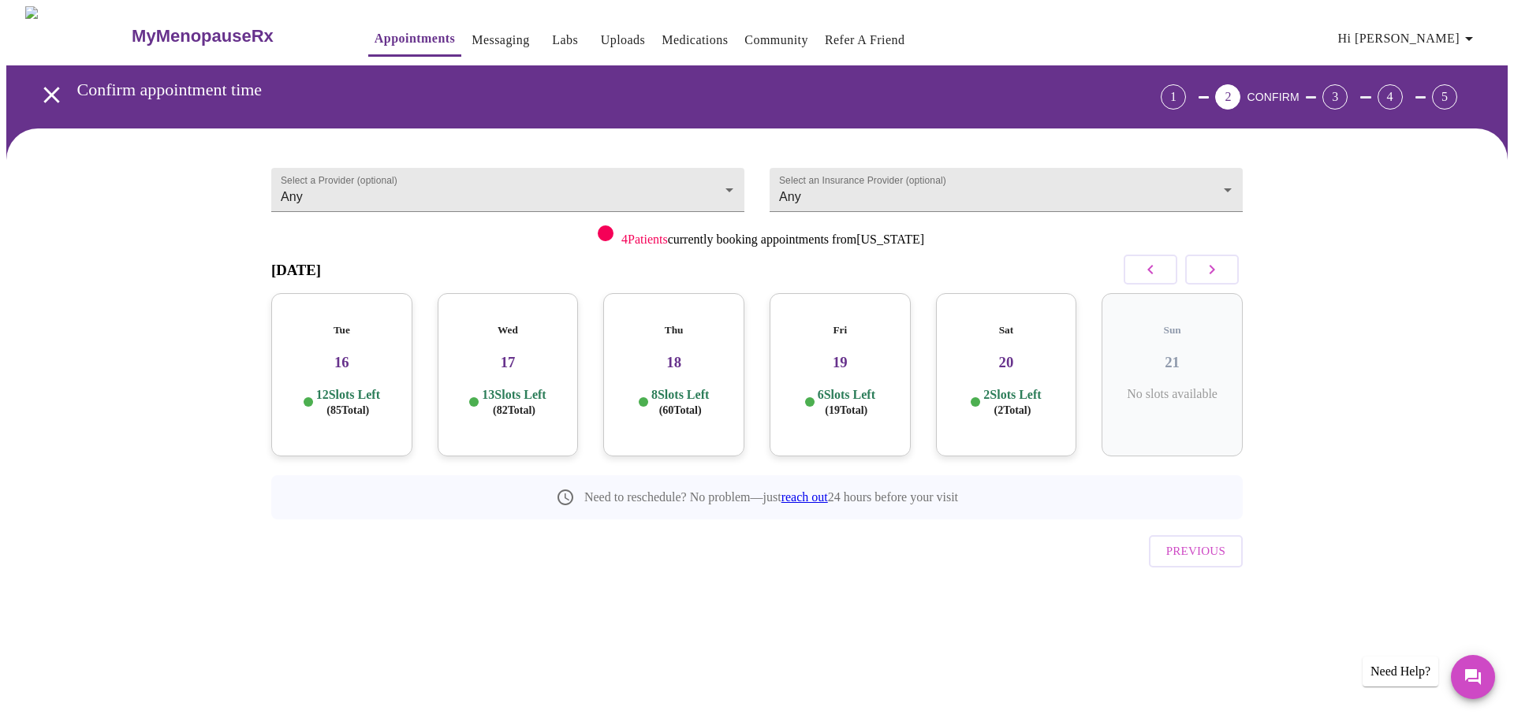
click at [682, 355] on h3 "18" at bounding box center [674, 362] width 116 height 17
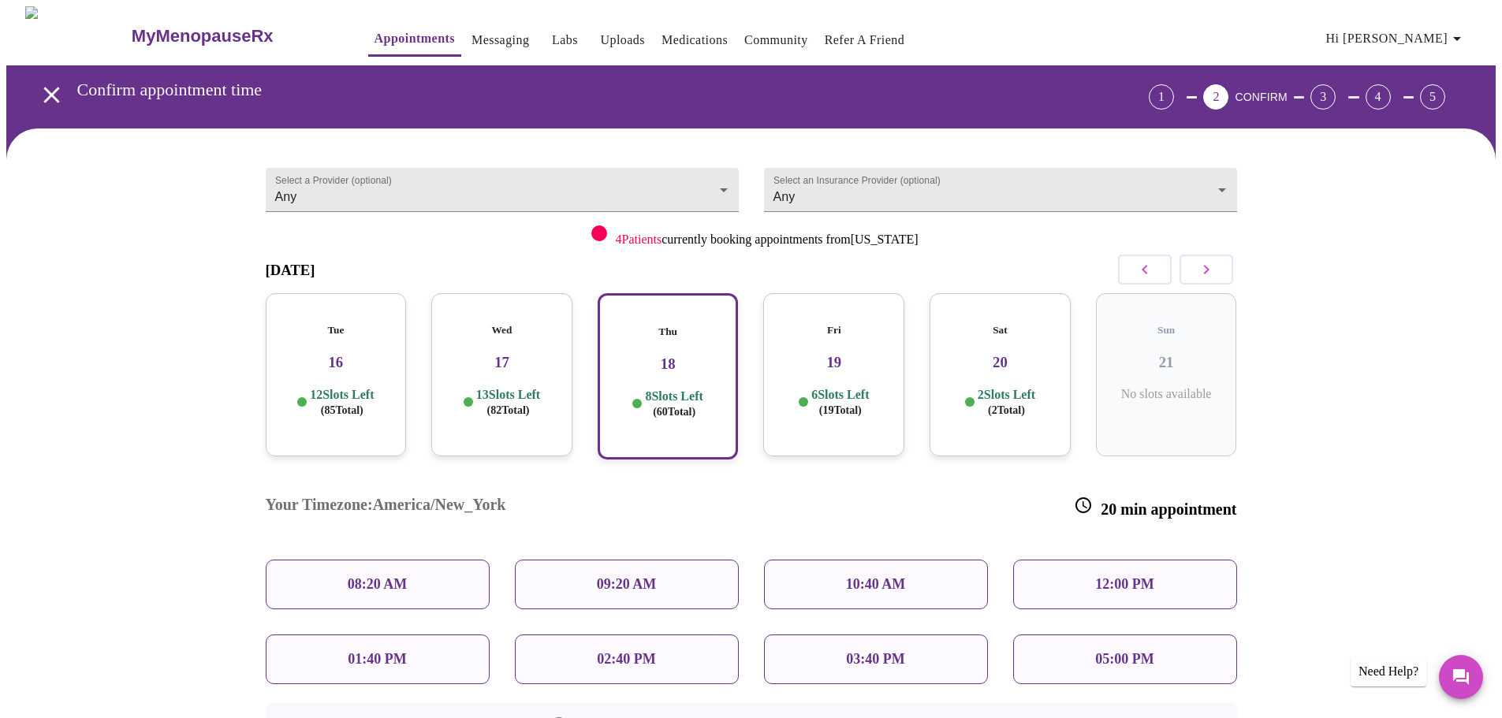
click at [508, 354] on h3 "17" at bounding box center [502, 362] width 116 height 17
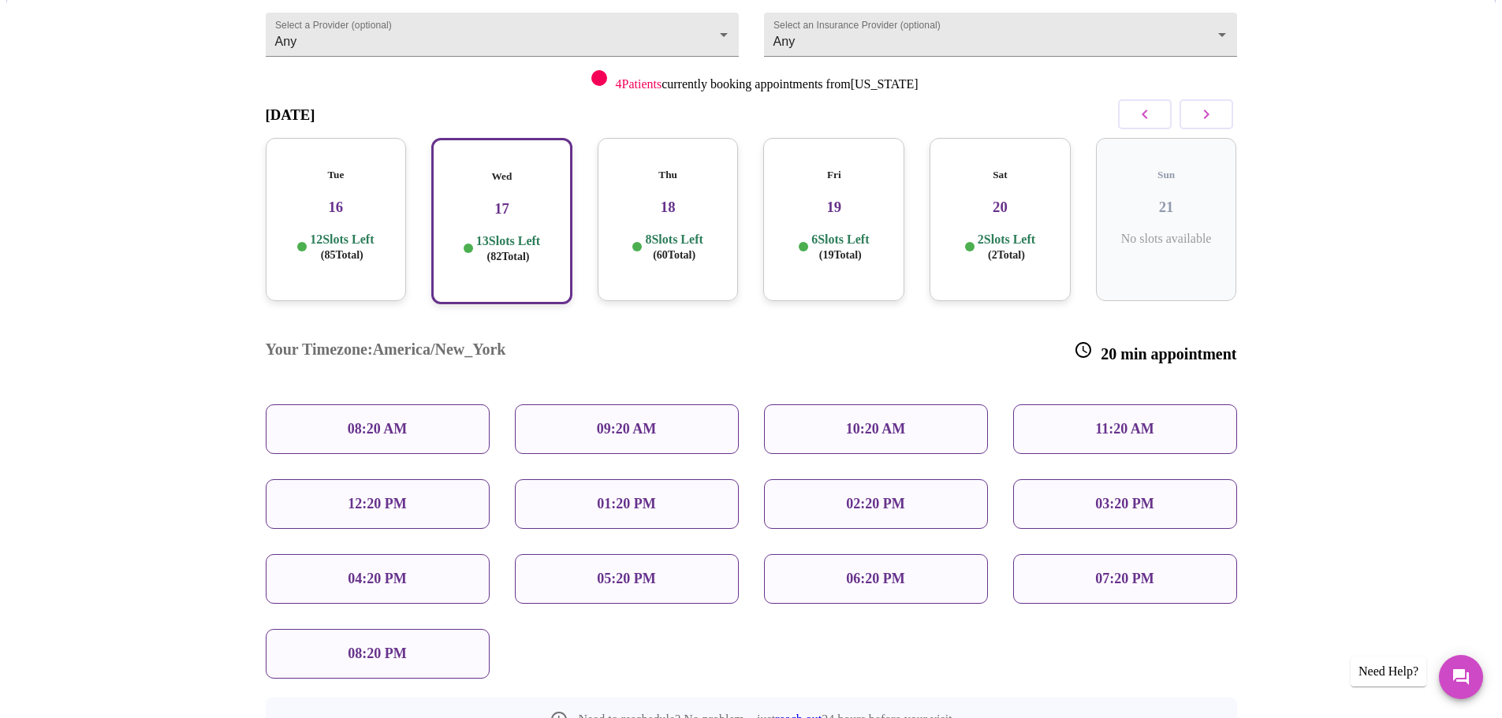
scroll to position [156, 0]
click at [351, 198] on h3 "16" at bounding box center [336, 206] width 116 height 17
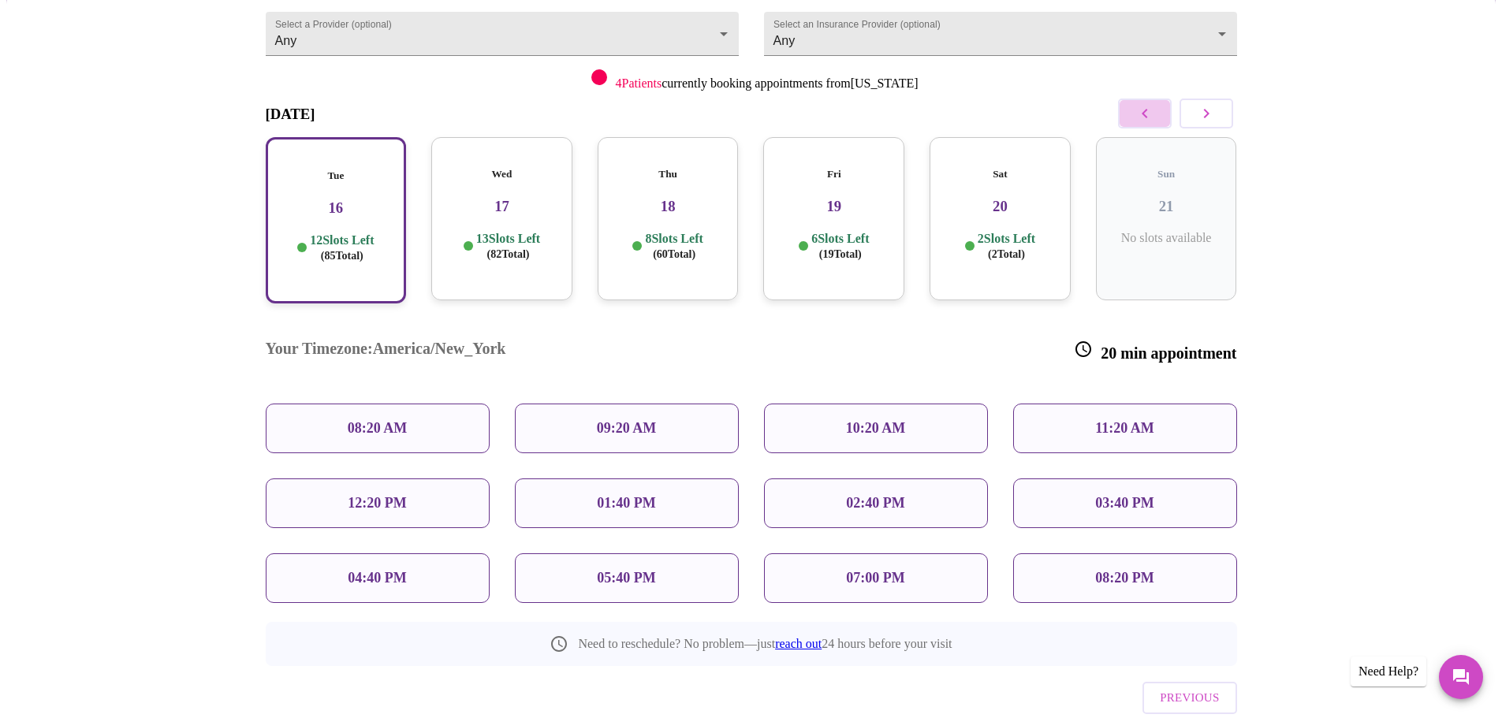
click at [1145, 121] on icon "button" at bounding box center [1144, 113] width 19 height 19
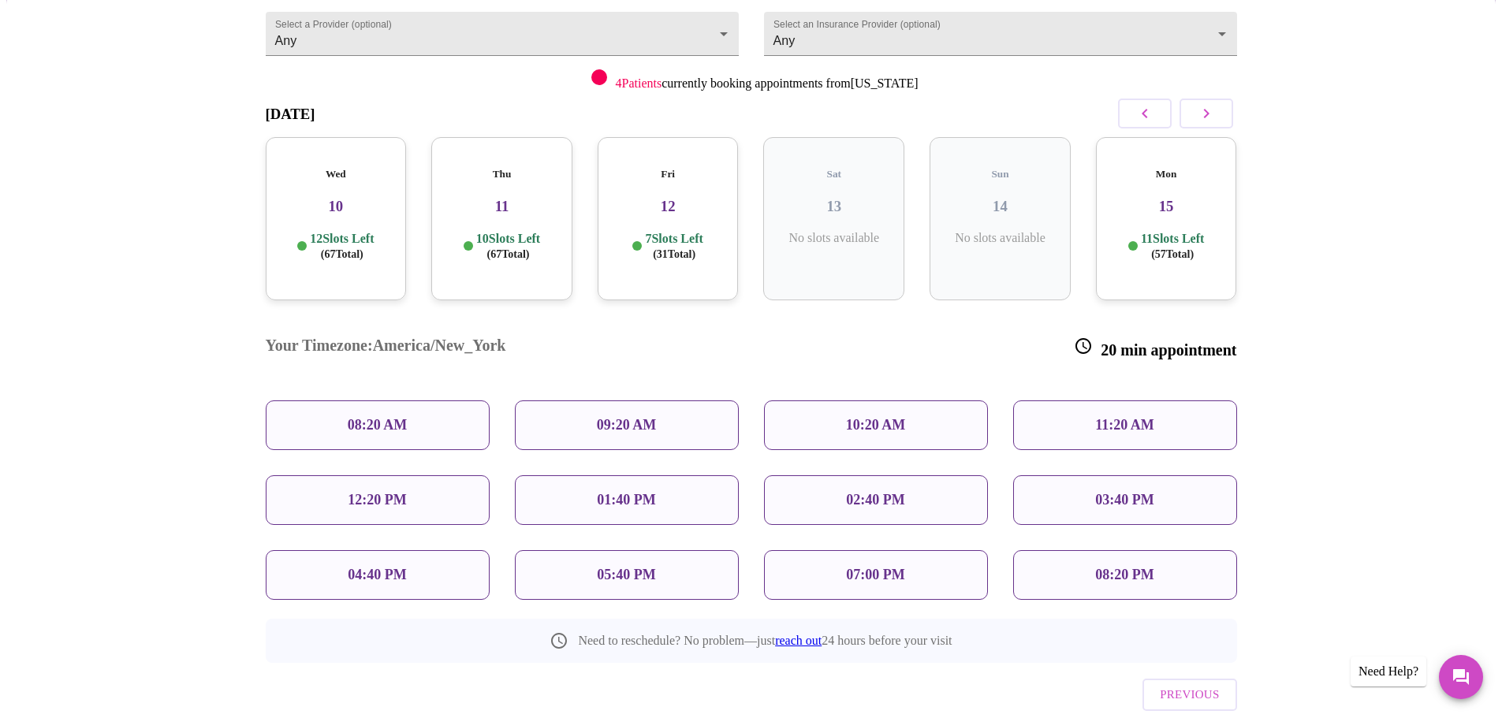
click at [658, 203] on div "Fri 12 7 Slots Left ( 31 Total)" at bounding box center [668, 218] width 141 height 163
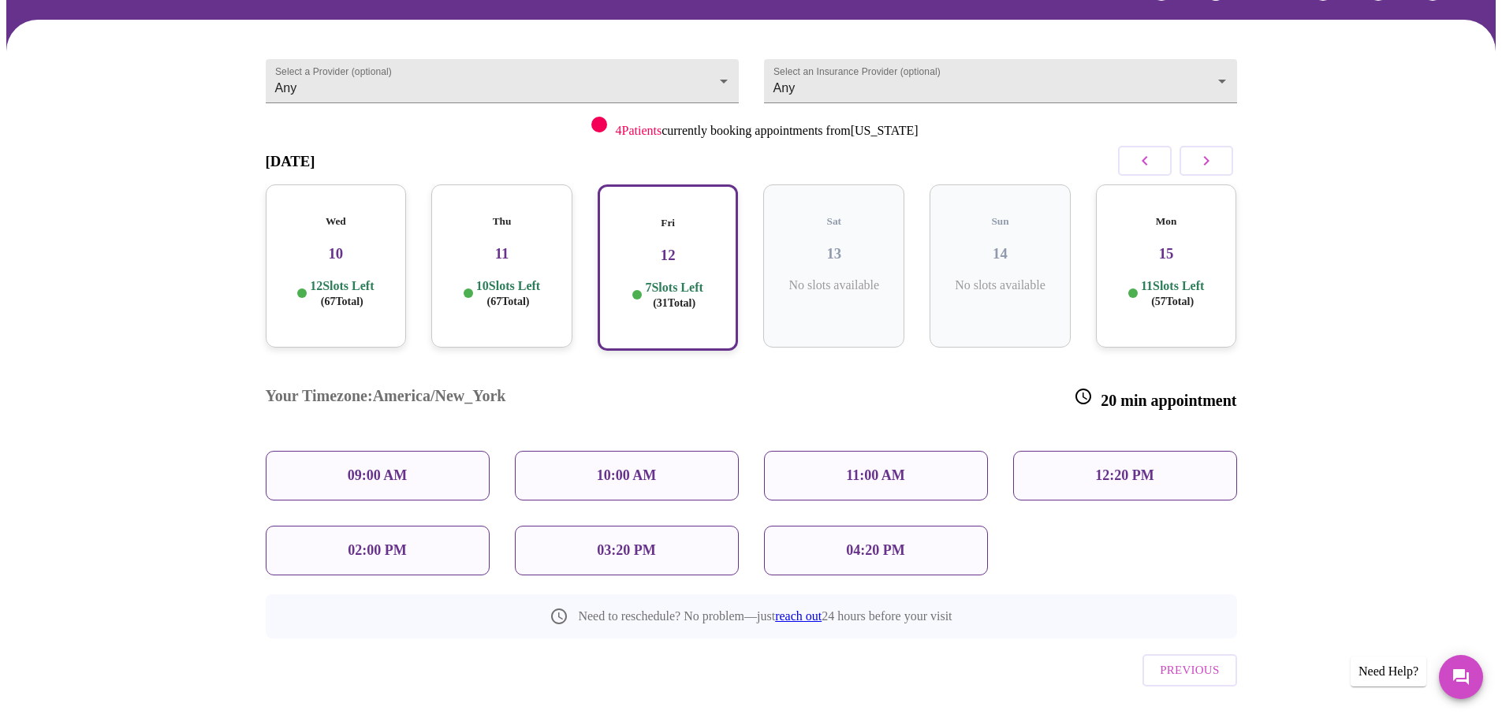
click at [504, 215] on h5 "Thu" at bounding box center [502, 221] width 116 height 13
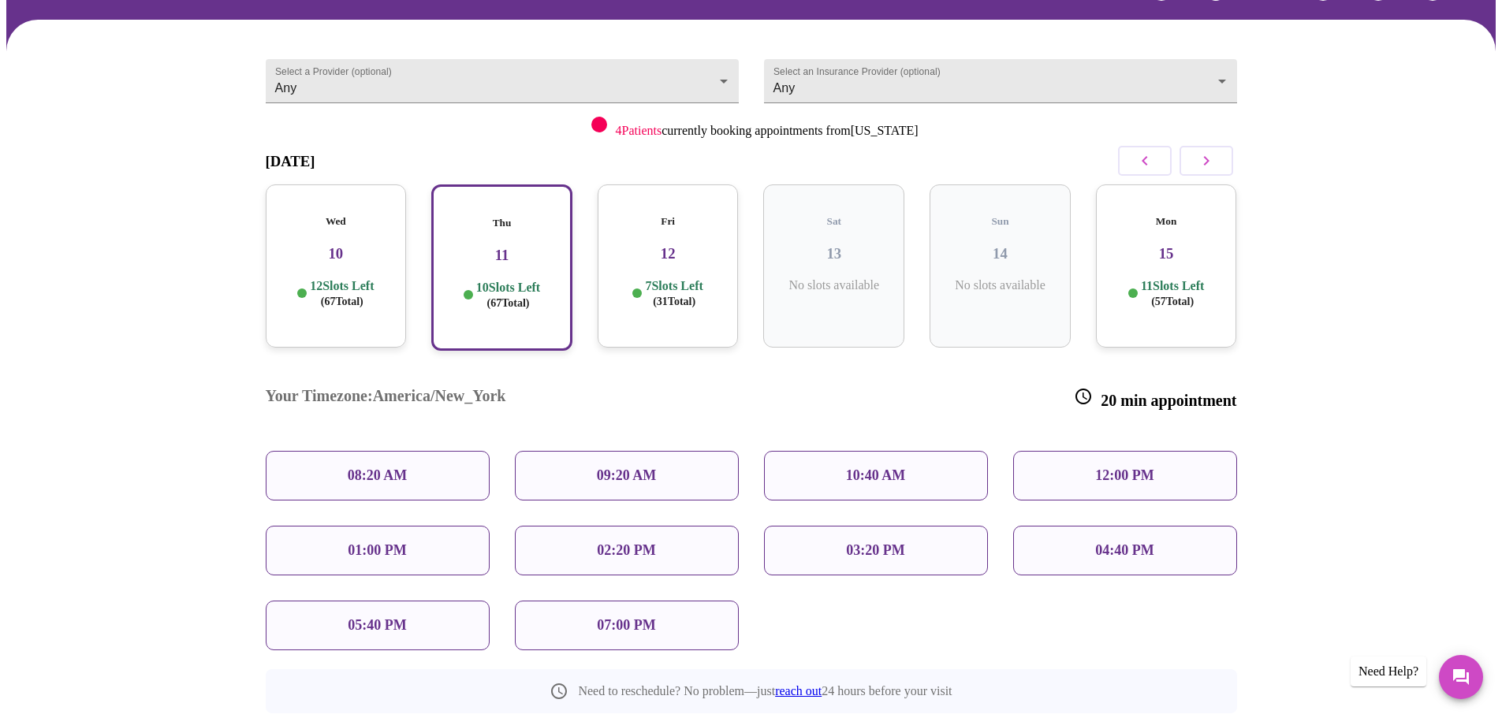
scroll to position [156, 0]
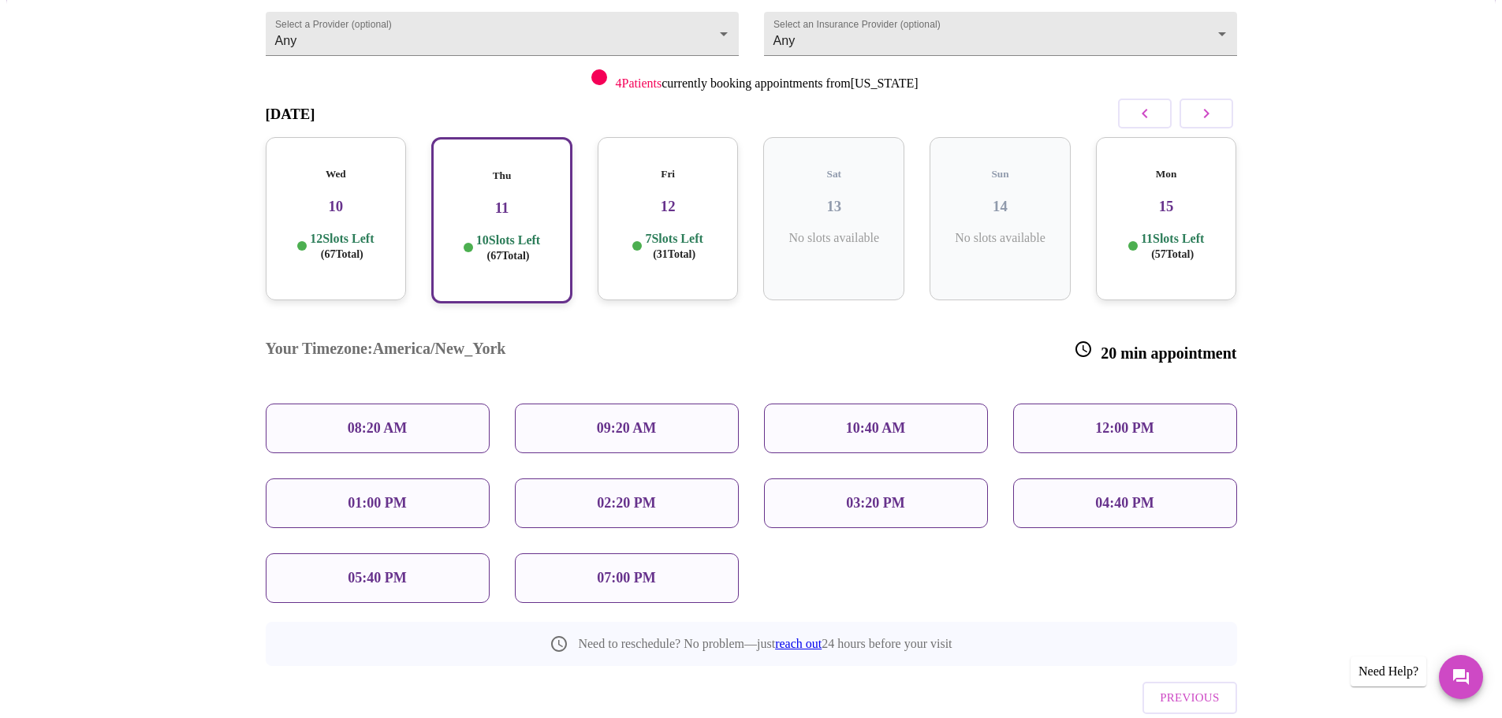
click at [367, 202] on div "Wed 10 12 Slots Left ( 67 Total)" at bounding box center [336, 218] width 141 height 163
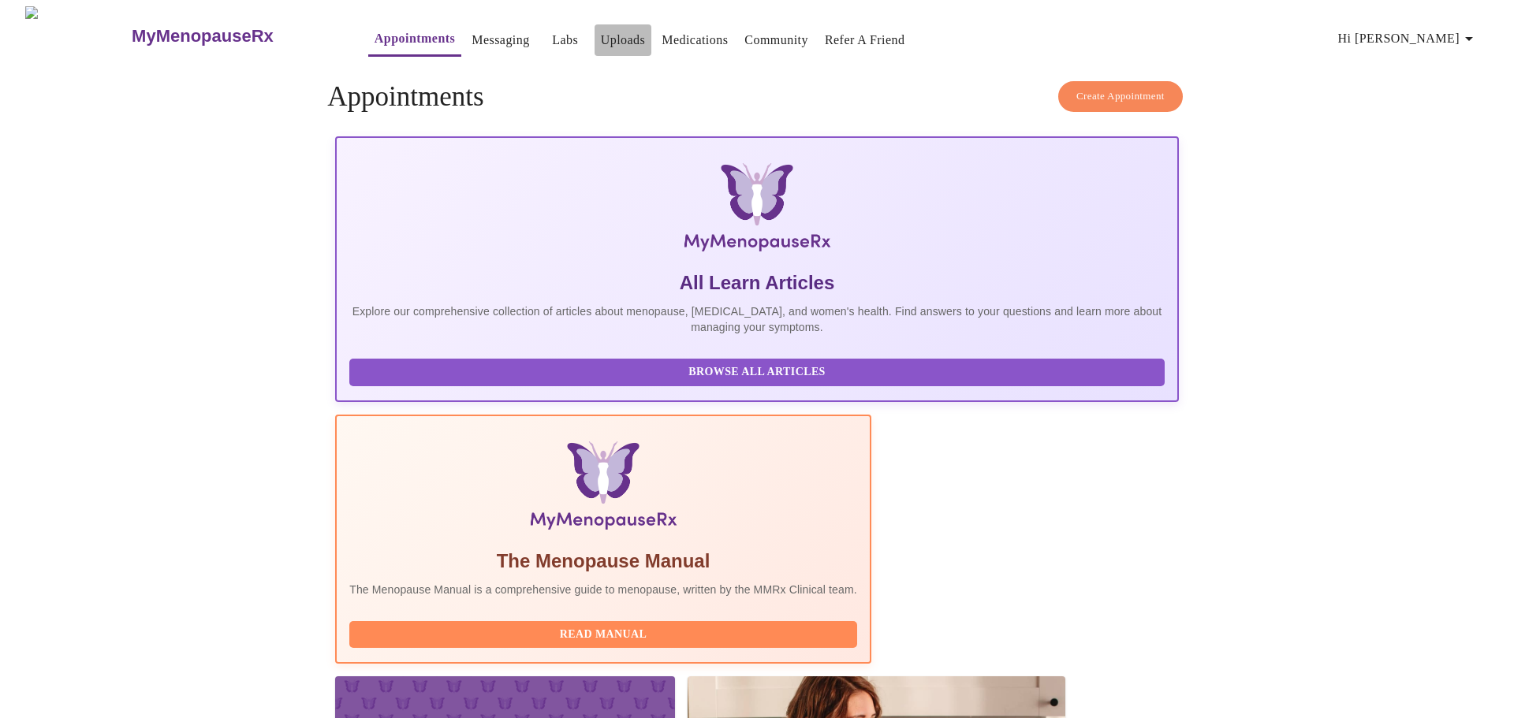
click at [607, 35] on button "Uploads" at bounding box center [623, 40] width 58 height 32
click at [601, 37] on link "Uploads" at bounding box center [623, 40] width 45 height 22
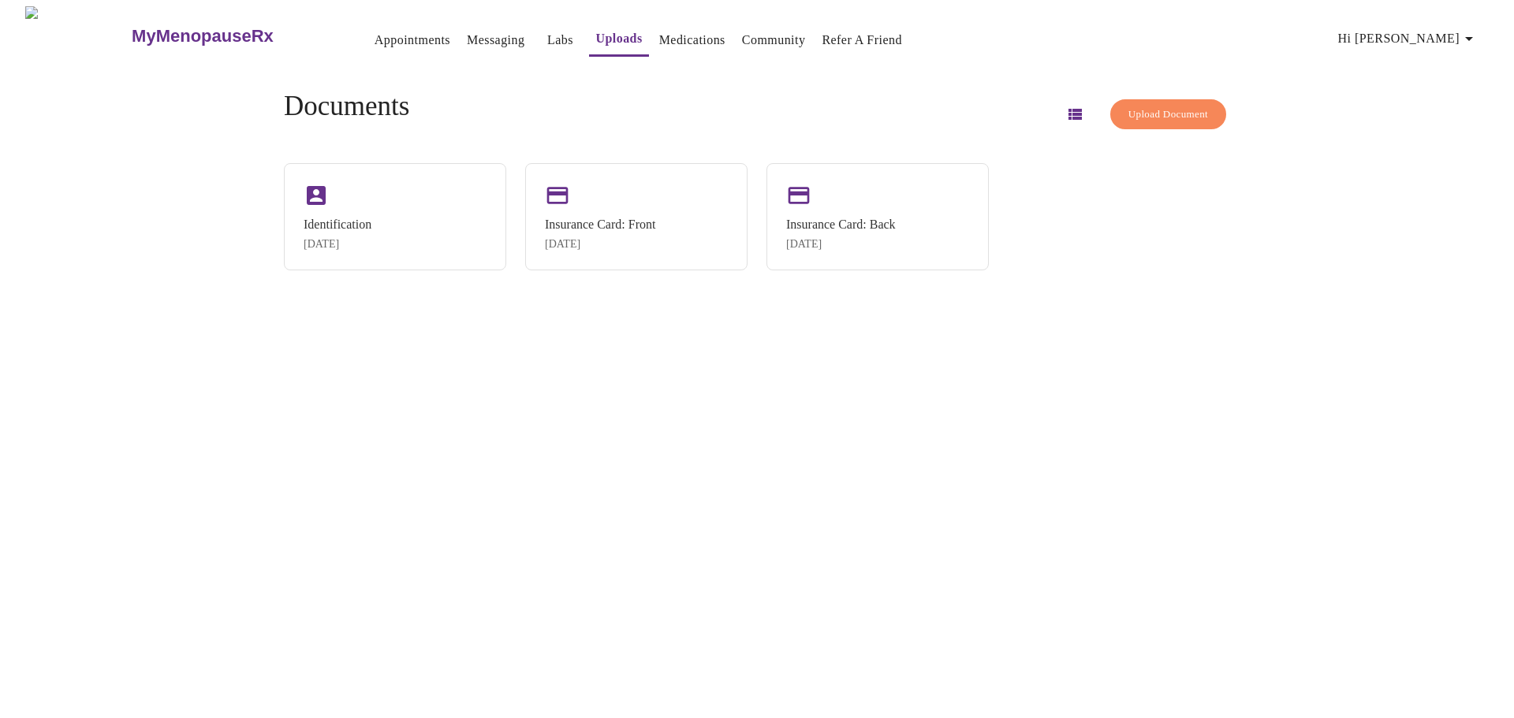
click at [659, 38] on link "Medications" at bounding box center [692, 40] width 66 height 22
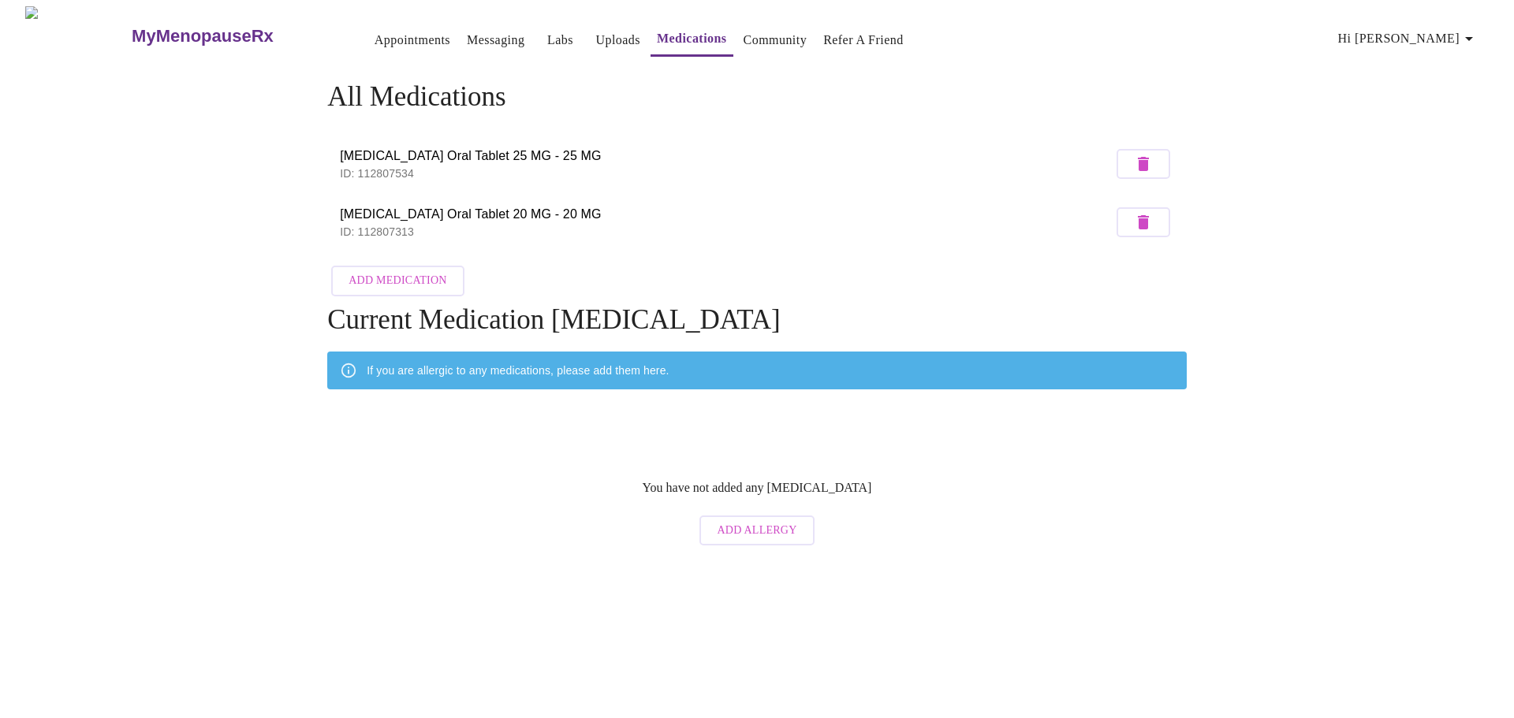
click at [743, 37] on link "Community" at bounding box center [775, 40] width 64 height 22
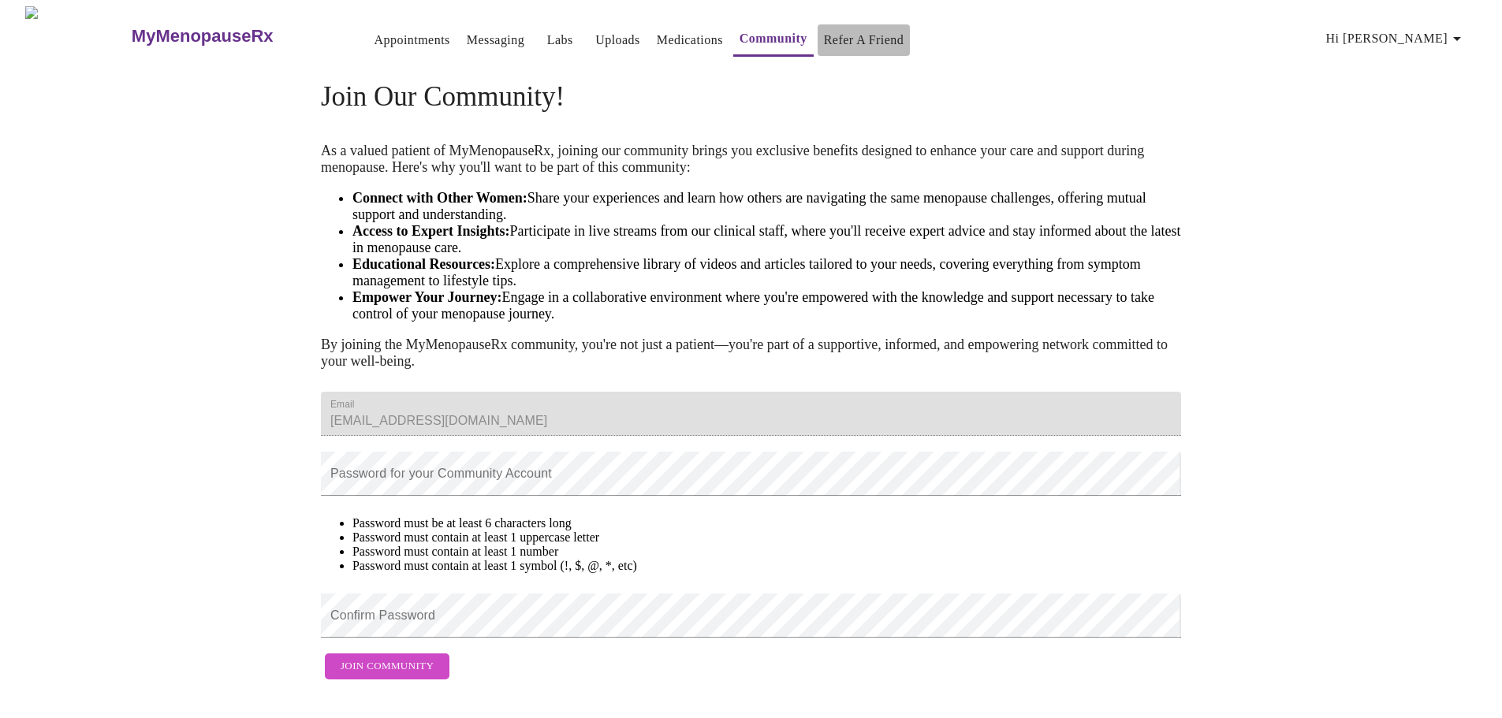
click at [824, 35] on link "Refer a Friend" at bounding box center [864, 40] width 80 height 22
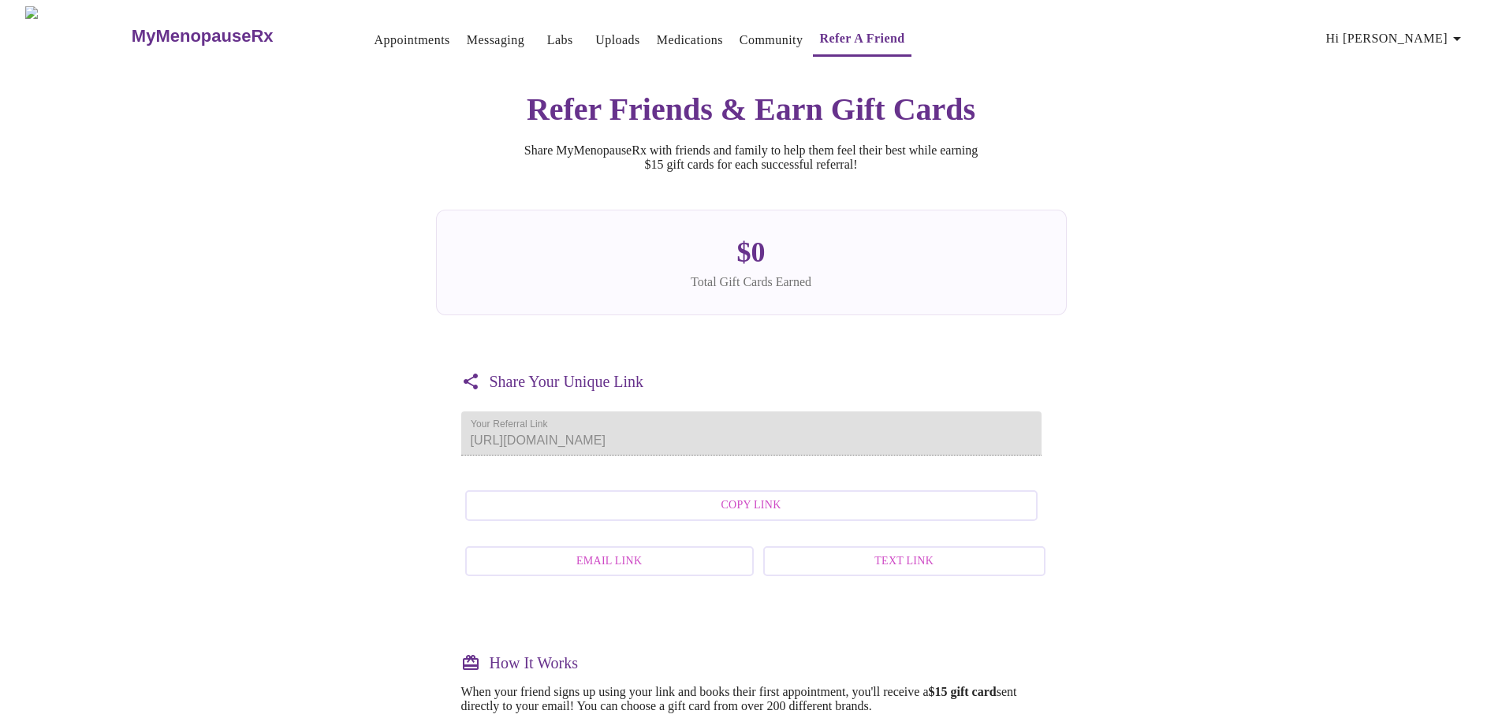
click at [375, 29] on link "Appointments" at bounding box center [412, 40] width 76 height 22
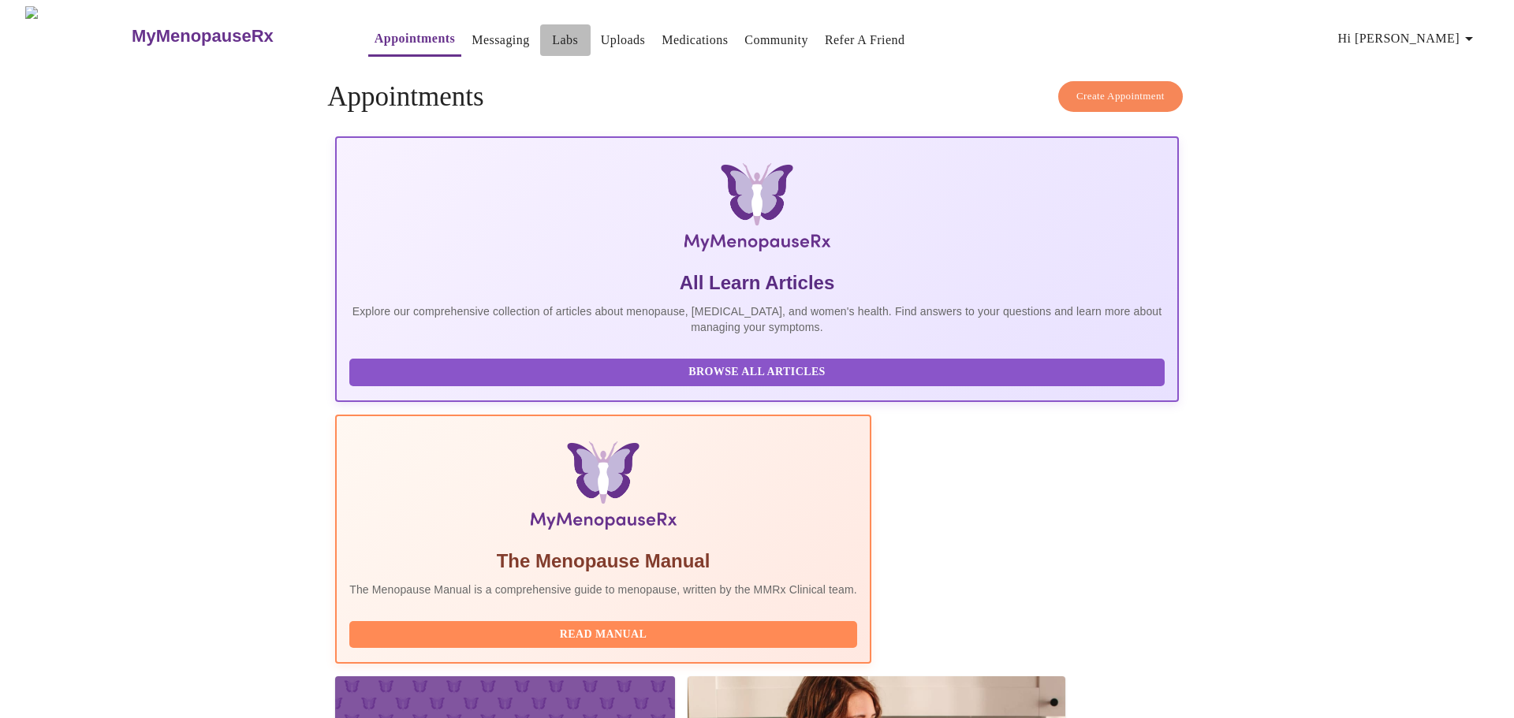
click at [552, 38] on link "Labs" at bounding box center [565, 40] width 26 height 22
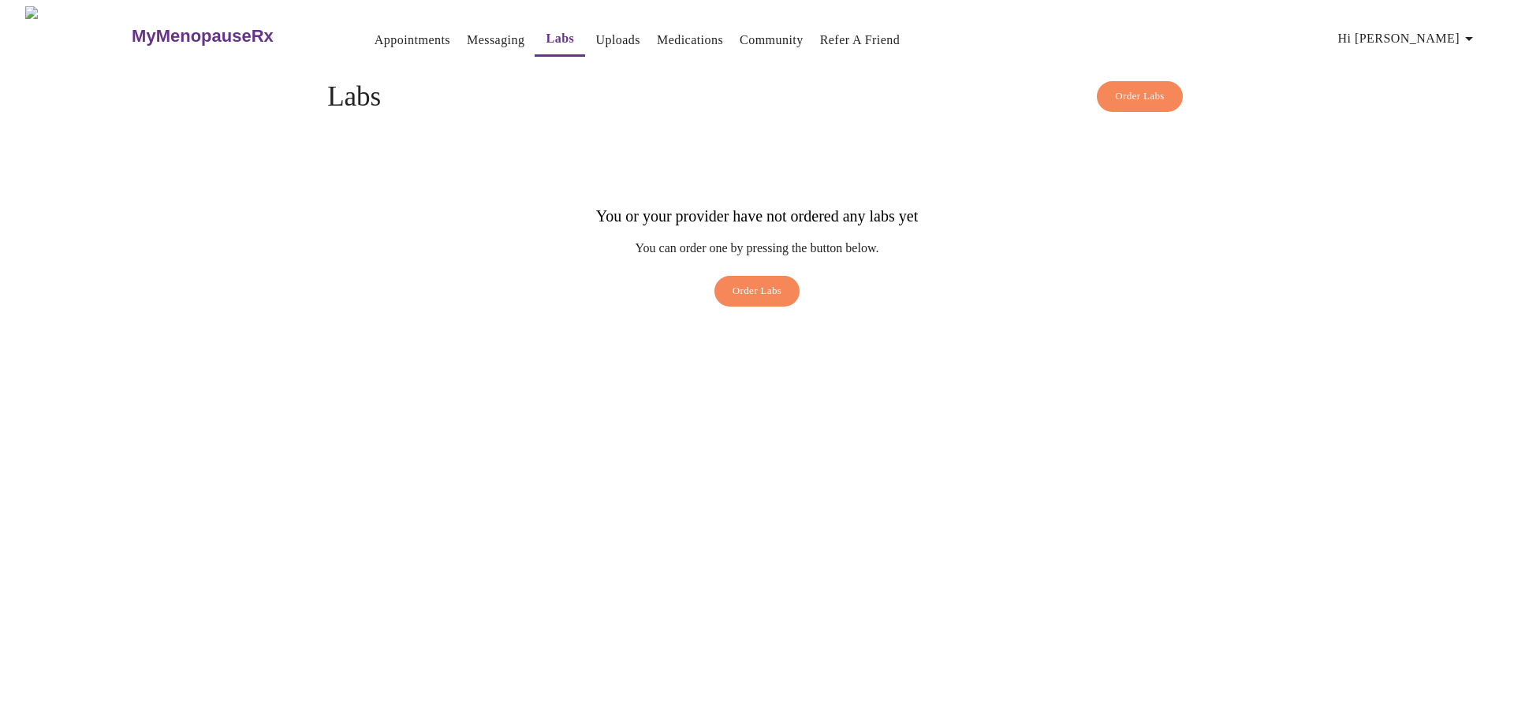
click at [595, 37] on link "Uploads" at bounding box center [617, 40] width 45 height 22
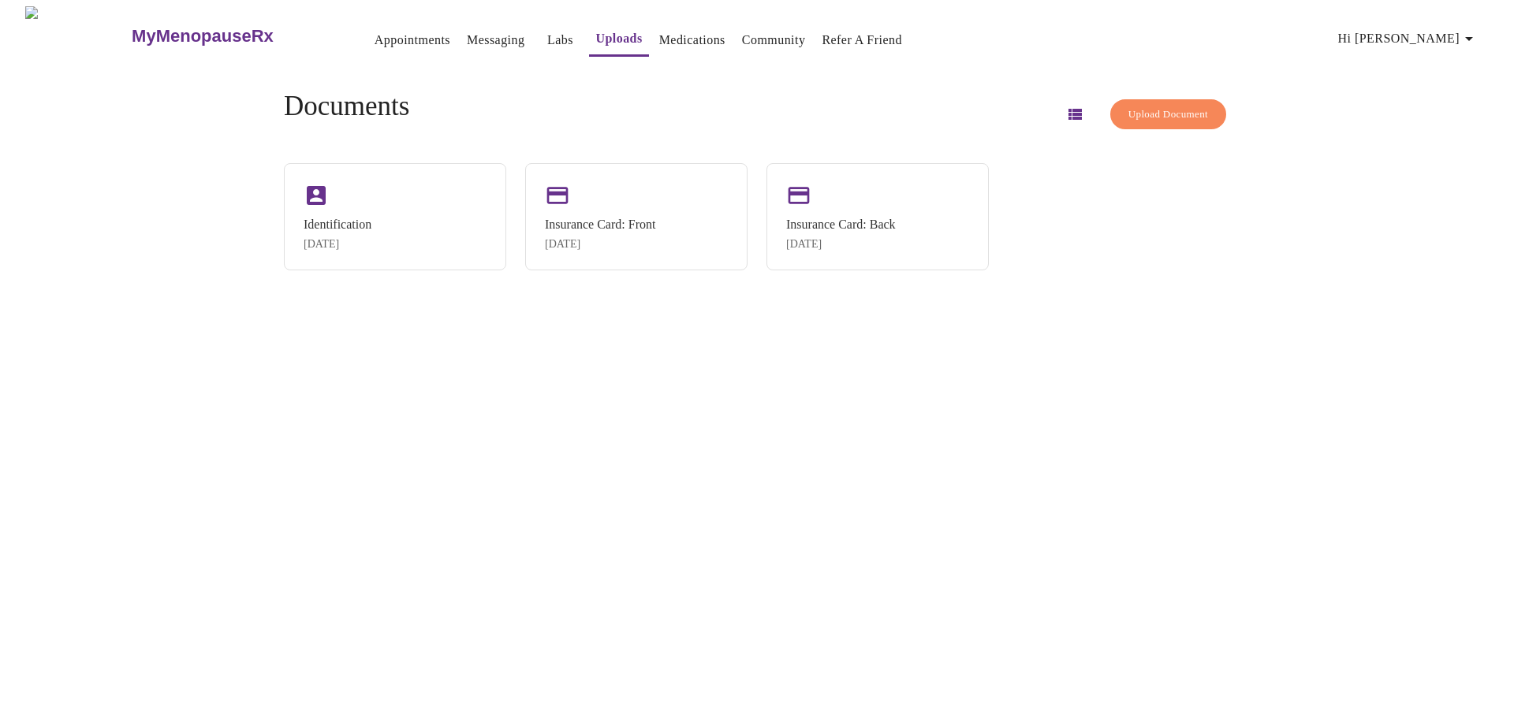
click at [659, 37] on link "Medications" at bounding box center [692, 40] width 66 height 22
